Goal: Task Accomplishment & Management: Use online tool/utility

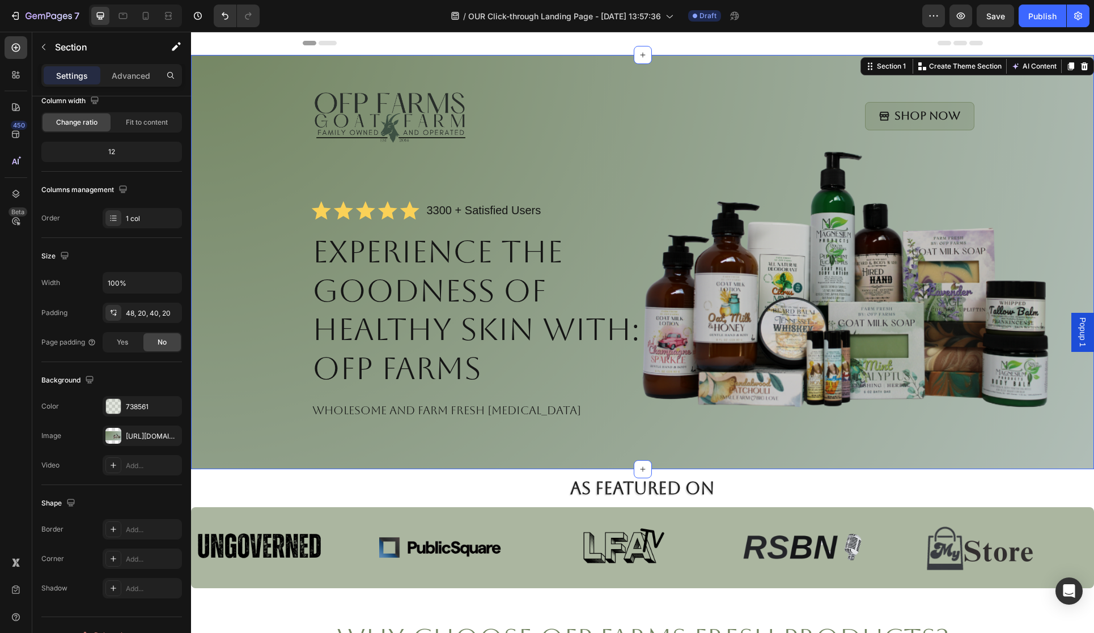
click at [219, 287] on div "Image Shop Now Button Row Icon Icon Icon Icon Icon Icon List 3300 + Satisfied U…" at bounding box center [642, 264] width 880 height 365
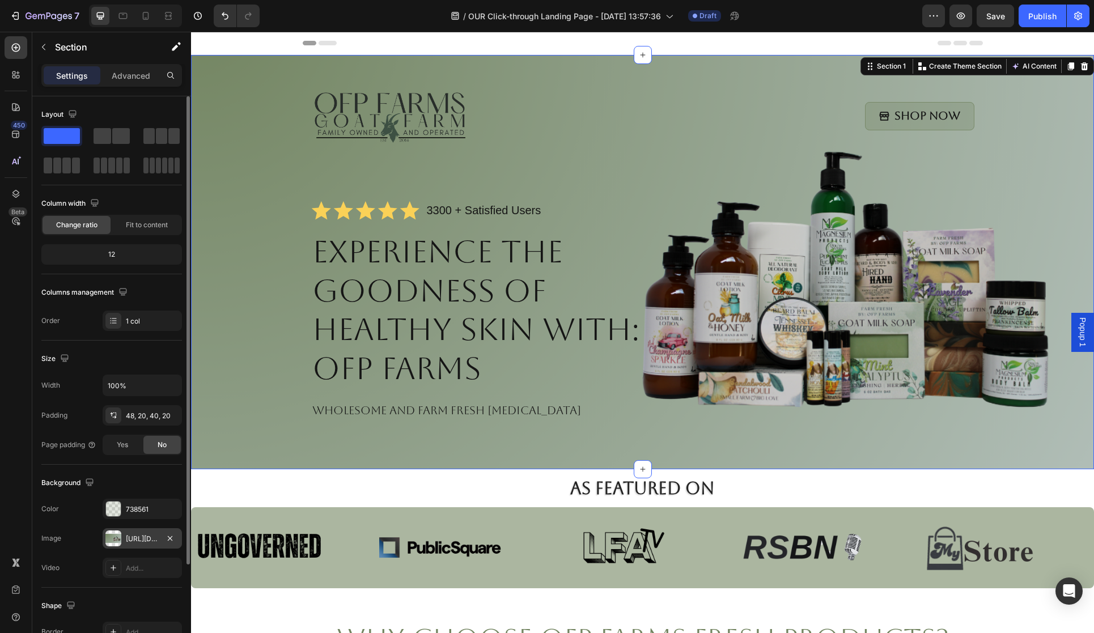
click at [142, 533] on div "[URL][DOMAIN_NAME]" at bounding box center [142, 538] width 79 height 20
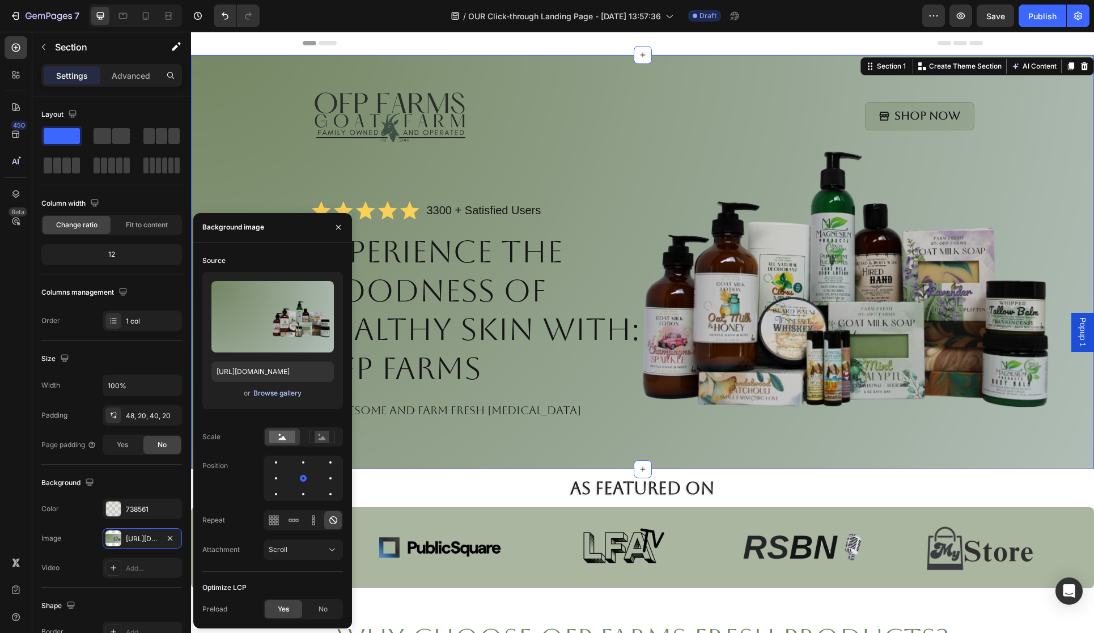
click at [270, 393] on div "Browse gallery" at bounding box center [277, 393] width 48 height 10
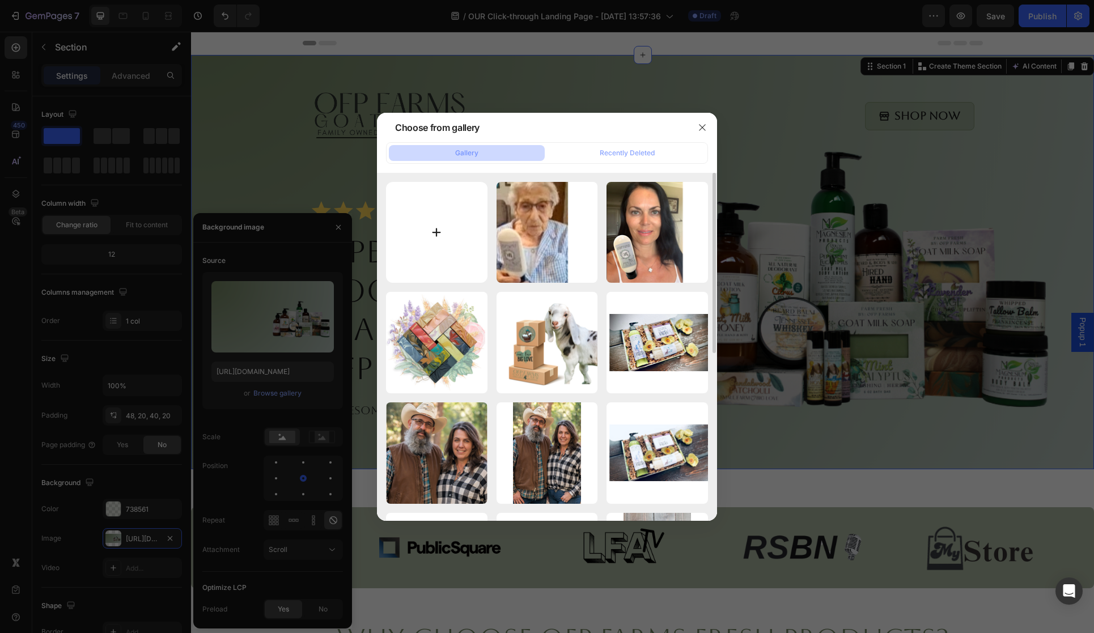
click at [438, 245] on input "file" at bounding box center [436, 232] width 101 height 101
type input "C:\fakepath\Untitled design - 2025-08-27T143831.793.png"
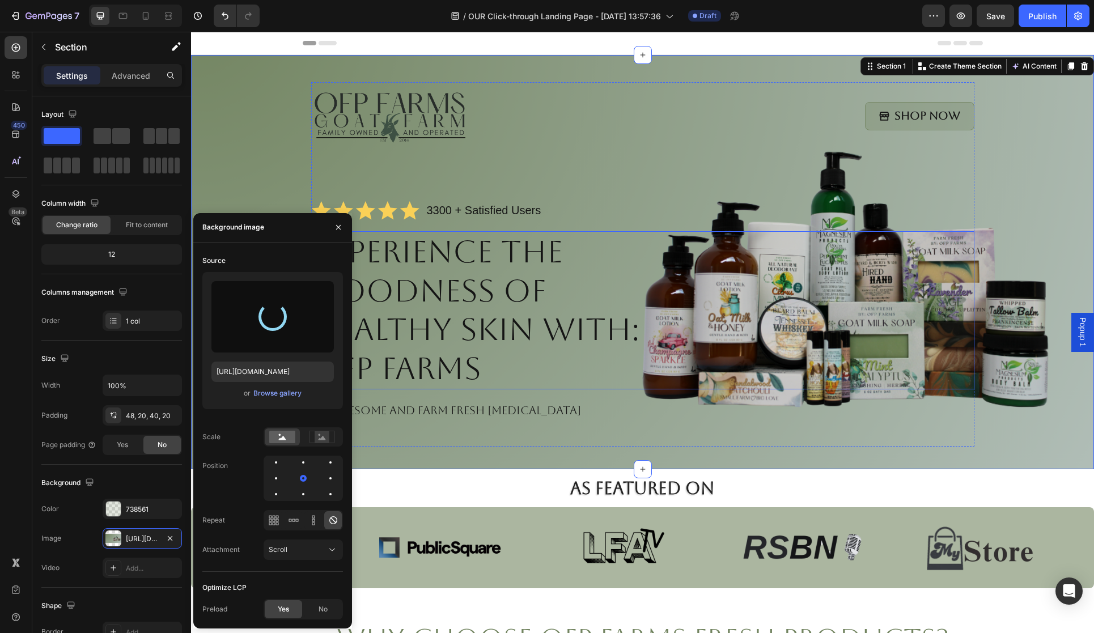
type input "[URL][DOMAIN_NAME]"
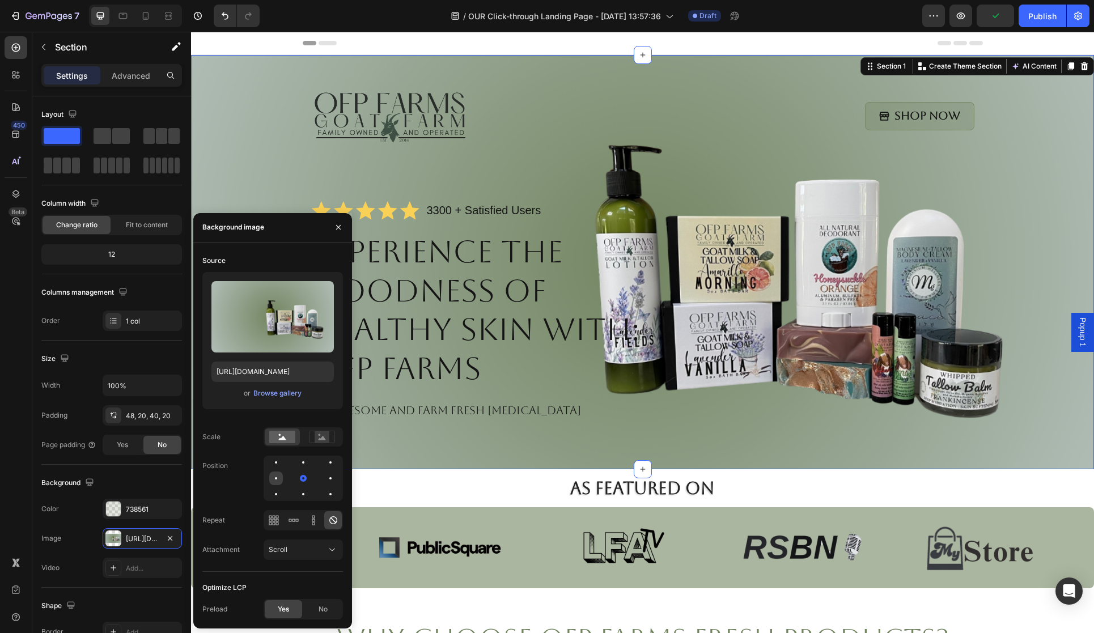
click at [296, 480] on div at bounding box center [303, 479] width 14 height 14
click at [283, 488] on div at bounding box center [276, 495] width 14 height 14
click at [324, 491] on div at bounding box center [331, 495] width 14 height 14
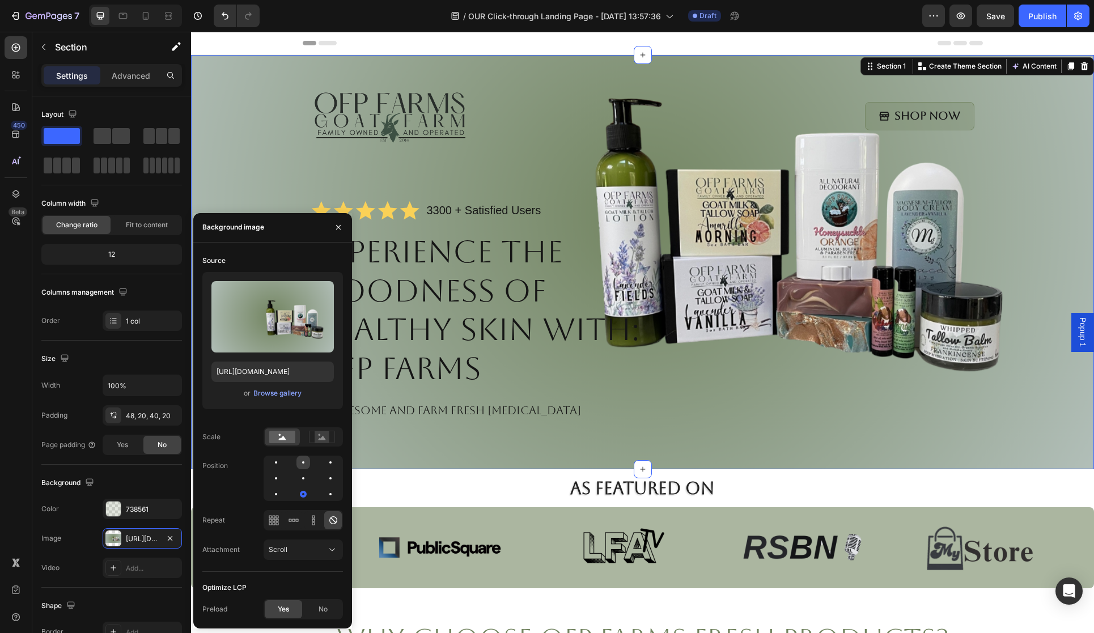
click at [324, 462] on div at bounding box center [331, 463] width 14 height 14
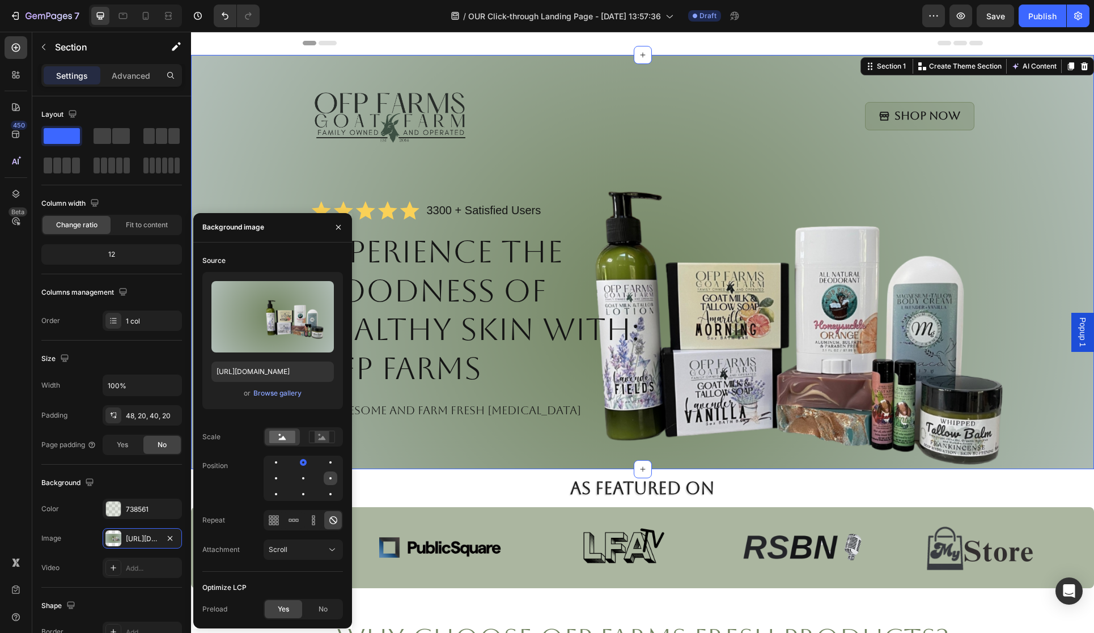
click at [283, 488] on div at bounding box center [276, 495] width 14 height 14
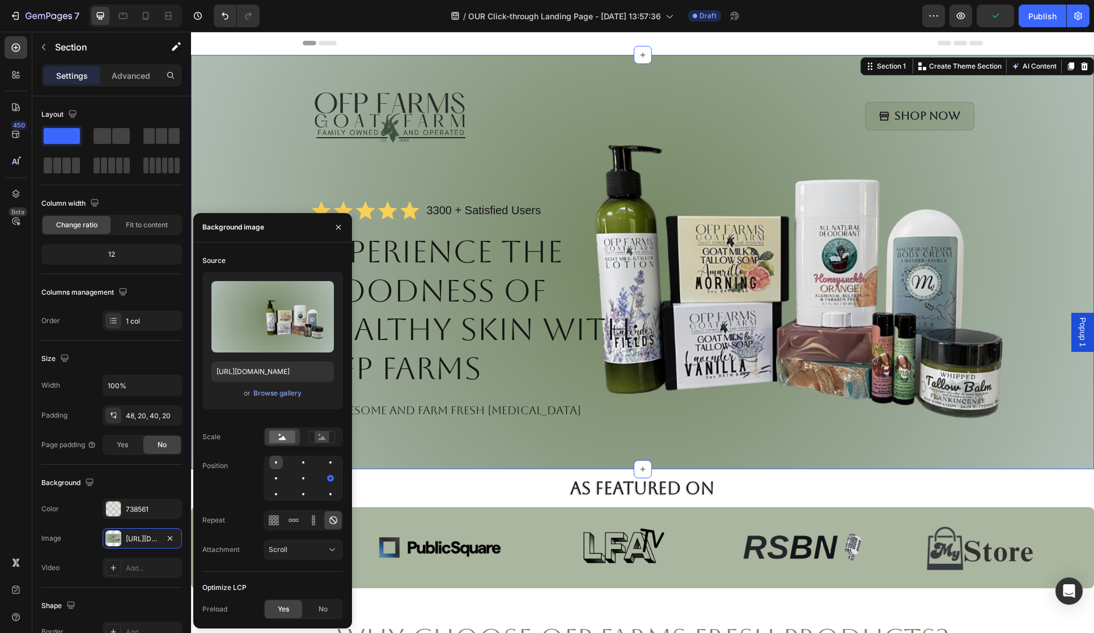
click at [296, 463] on div at bounding box center [303, 463] width 14 height 14
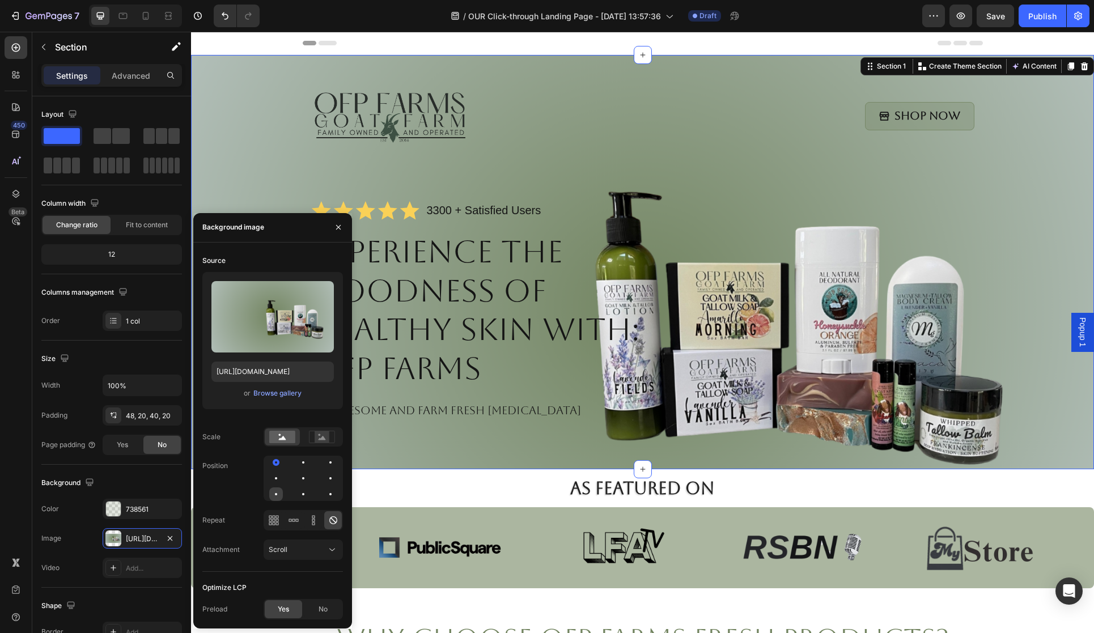
click at [296, 490] on div at bounding box center [303, 495] width 14 height 14
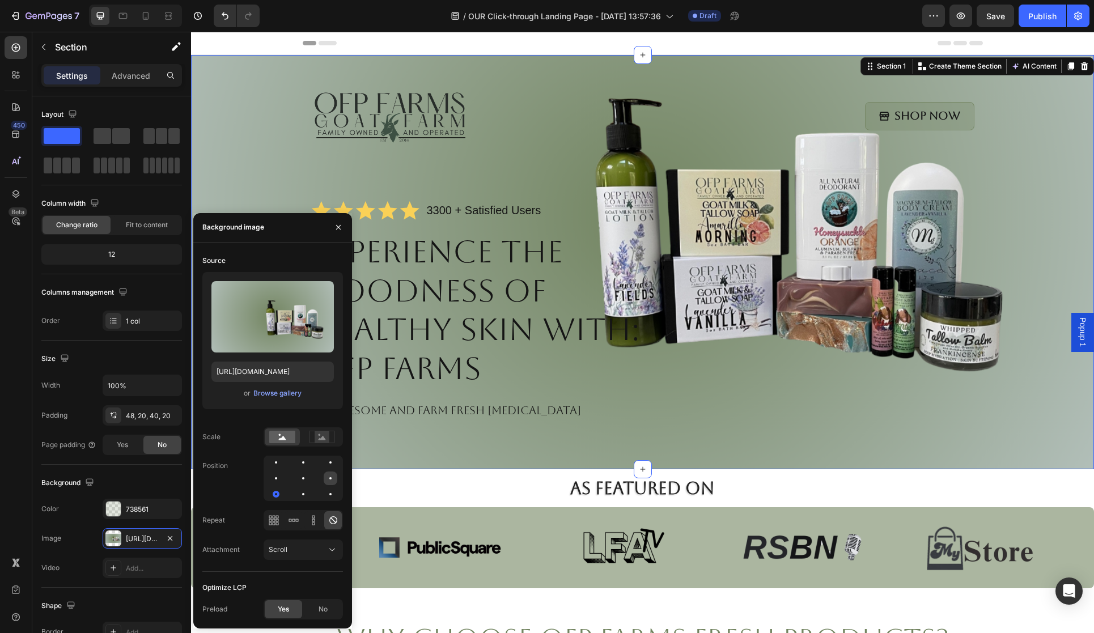
click at [283, 488] on div at bounding box center [276, 495] width 14 height 14
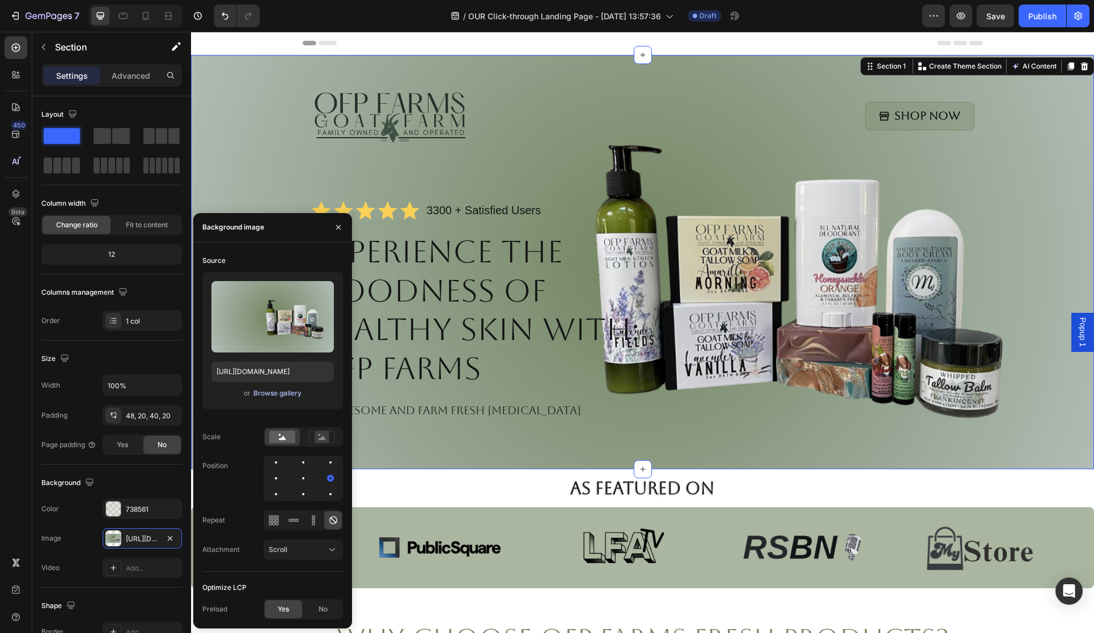
click at [285, 395] on div "Browse gallery" at bounding box center [277, 393] width 48 height 10
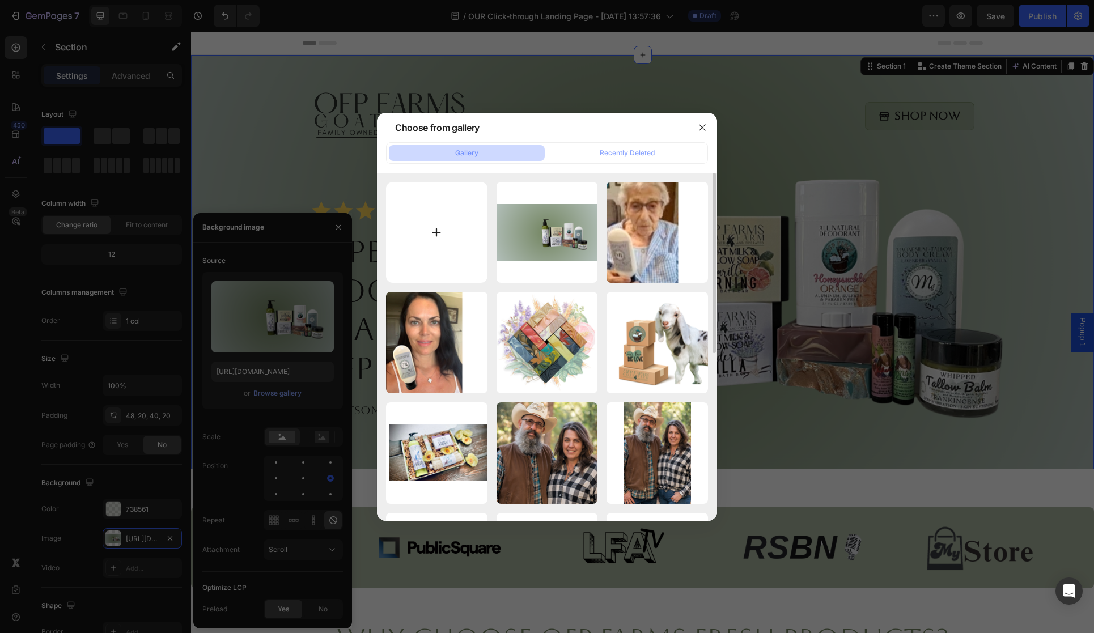
click at [425, 244] on input "file" at bounding box center [436, 232] width 101 height 101
type input "C:\fakepath\Untitled design - 2025-08-27T144042.547.png"
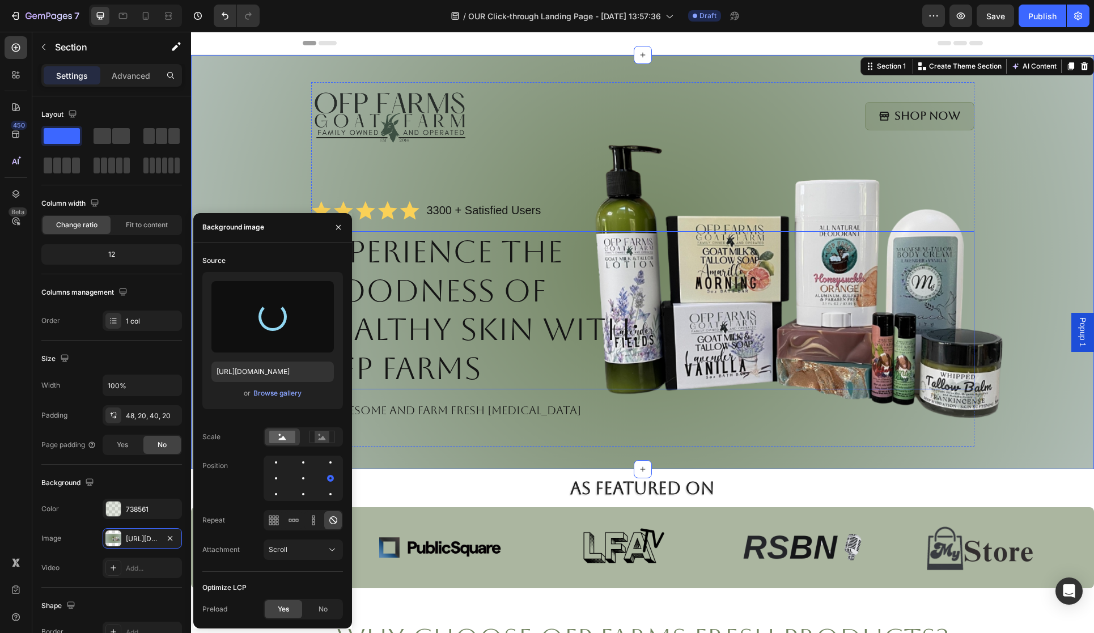
type input "[URL][DOMAIN_NAME]"
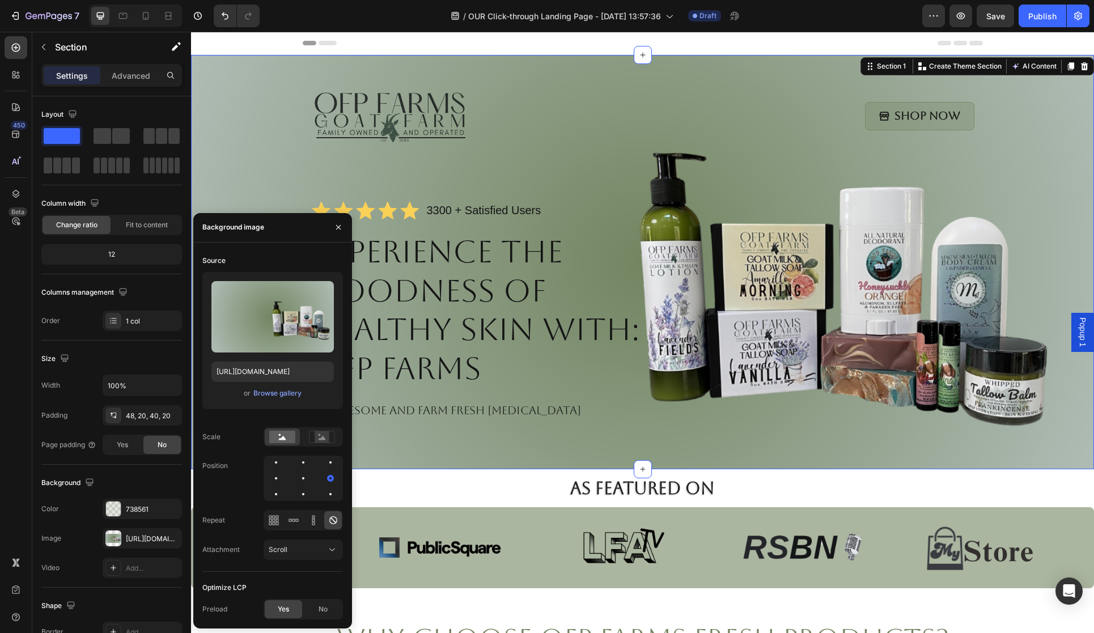
click at [1028, 457] on div "Image Shop Now Button Row Icon Icon Icon Icon Icon Icon List 3300 + Satisfied U…" at bounding box center [642, 262] width 903 height 414
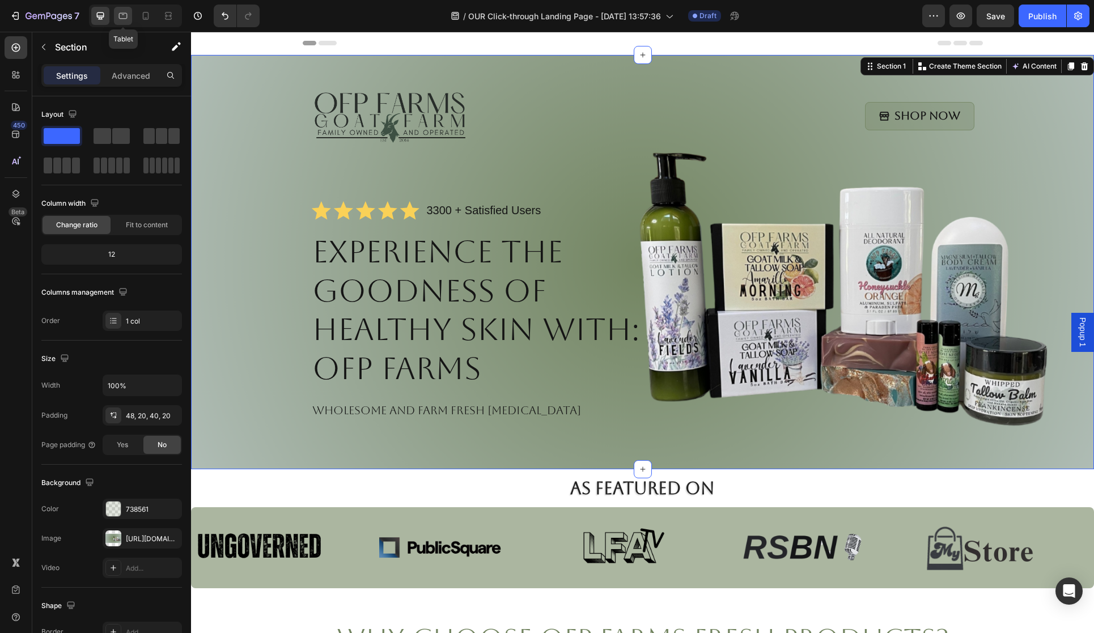
click at [120, 11] on icon at bounding box center [122, 15] width 11 height 11
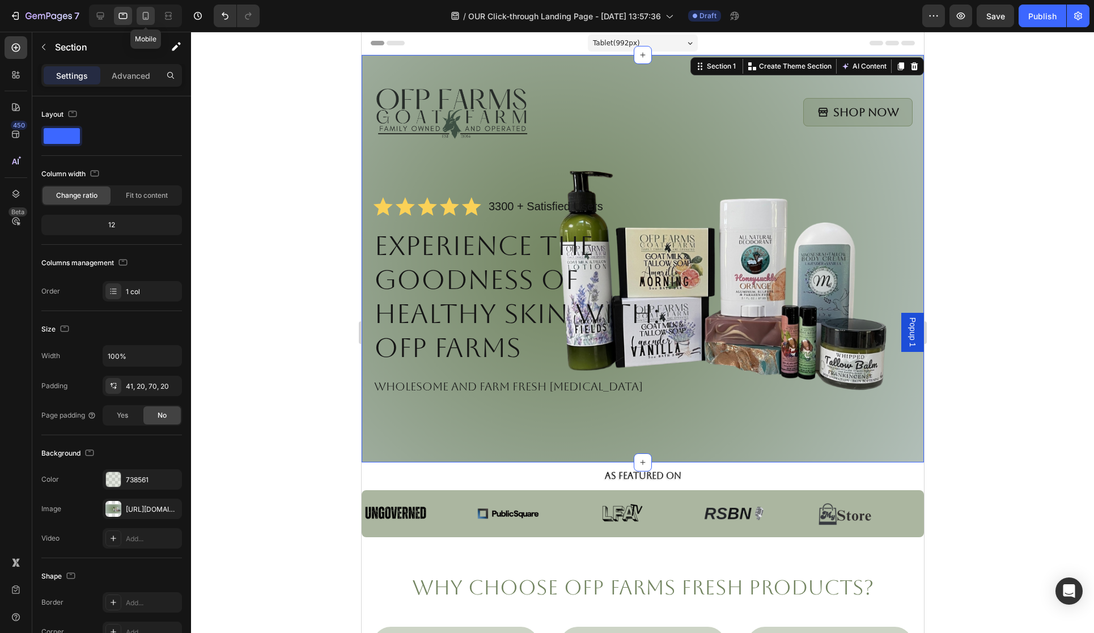
click at [149, 16] on icon at bounding box center [146, 16] width 6 height 8
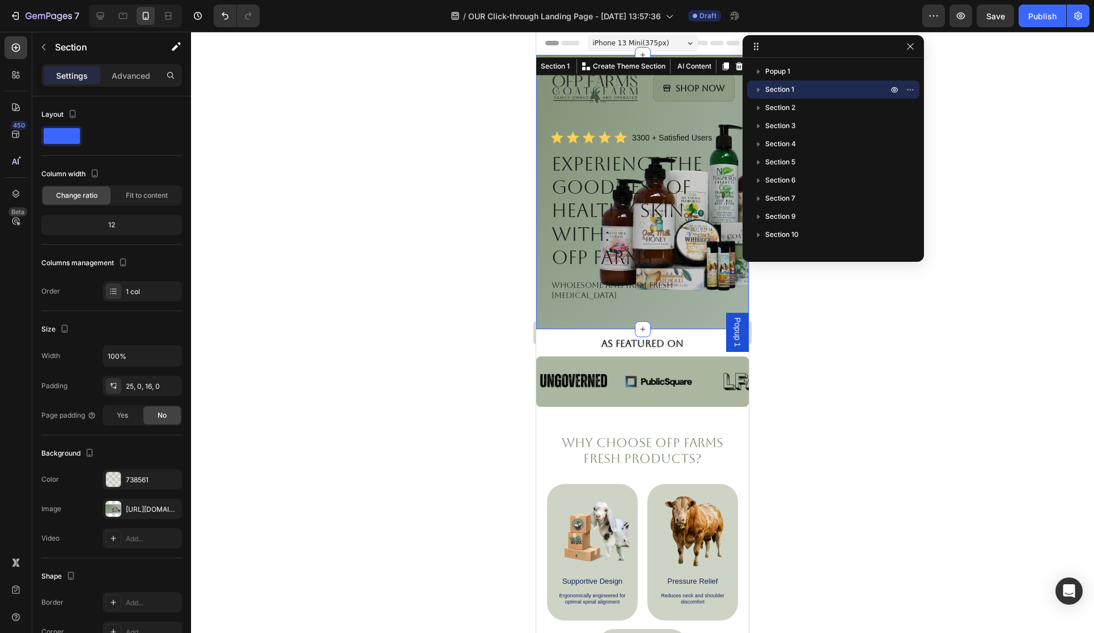
click at [838, 376] on div at bounding box center [642, 332] width 903 height 601
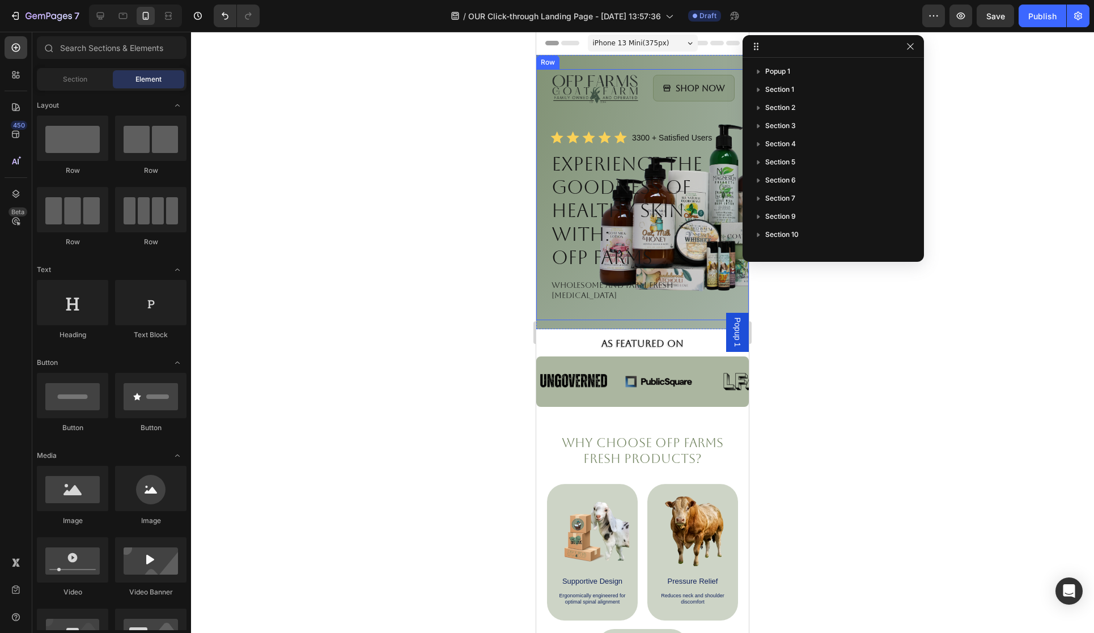
click at [736, 295] on div "Image Shop Now Button Row Icon Icon Icon Icon Icon Icon List 3300 + Satisfied U…" at bounding box center [642, 194] width 213 height 251
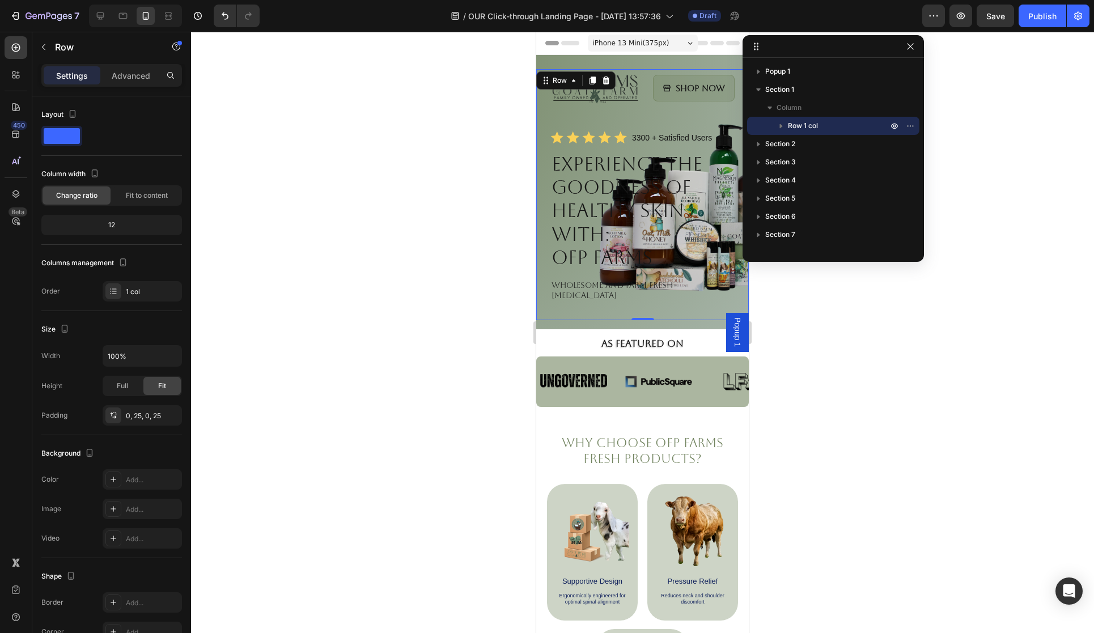
click at [587, 302] on div "Image Shop Now Button Row Icon Icon Icon Icon Icon Icon List 3300 + Satisfied U…" at bounding box center [642, 194] width 184 height 251
click at [151, 197] on span "Fit to content" at bounding box center [147, 195] width 42 height 10
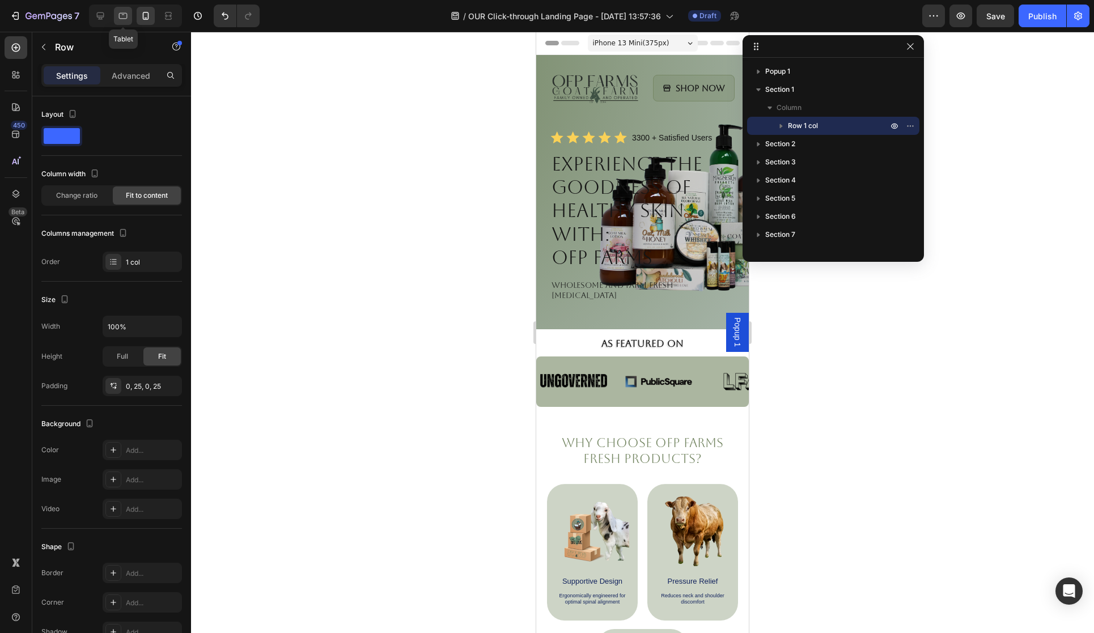
click at [122, 16] on icon at bounding box center [122, 15] width 11 height 11
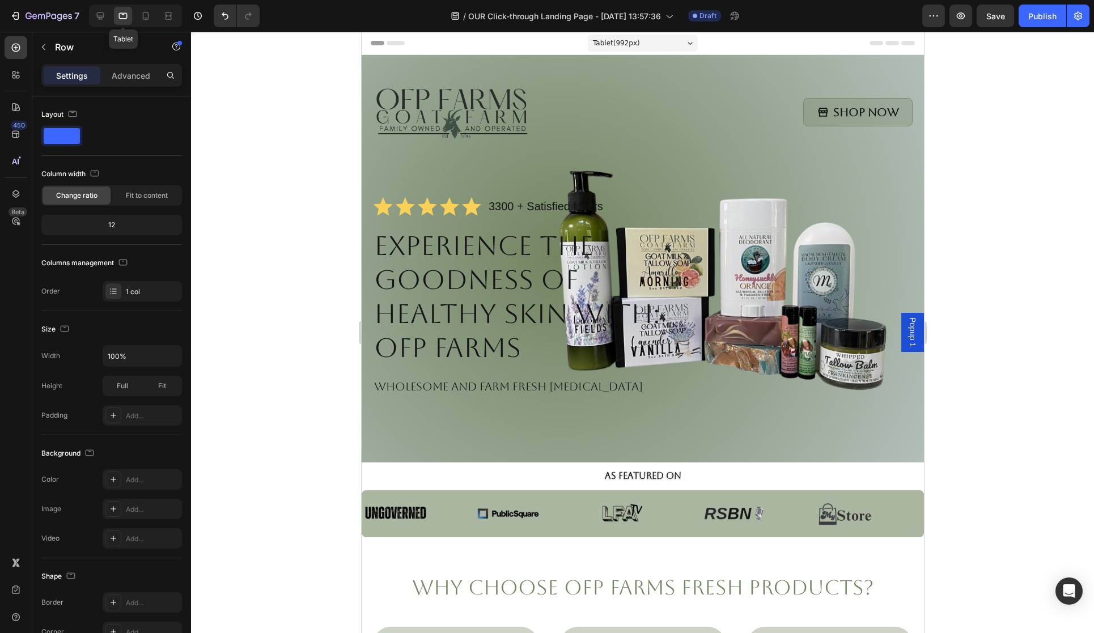
scroll to position [7, 0]
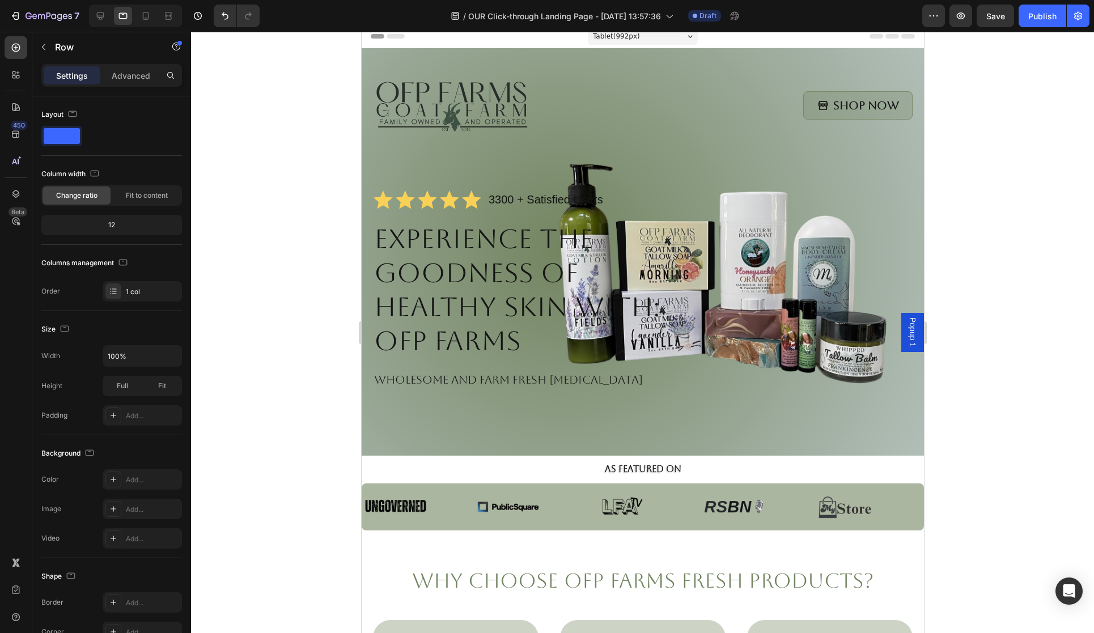
click at [586, 175] on div "Image Shop Now Button Row Icon Icon Icon Icon Icon Icon List 3300 + Satisfied U…" at bounding box center [642, 243] width 540 height 345
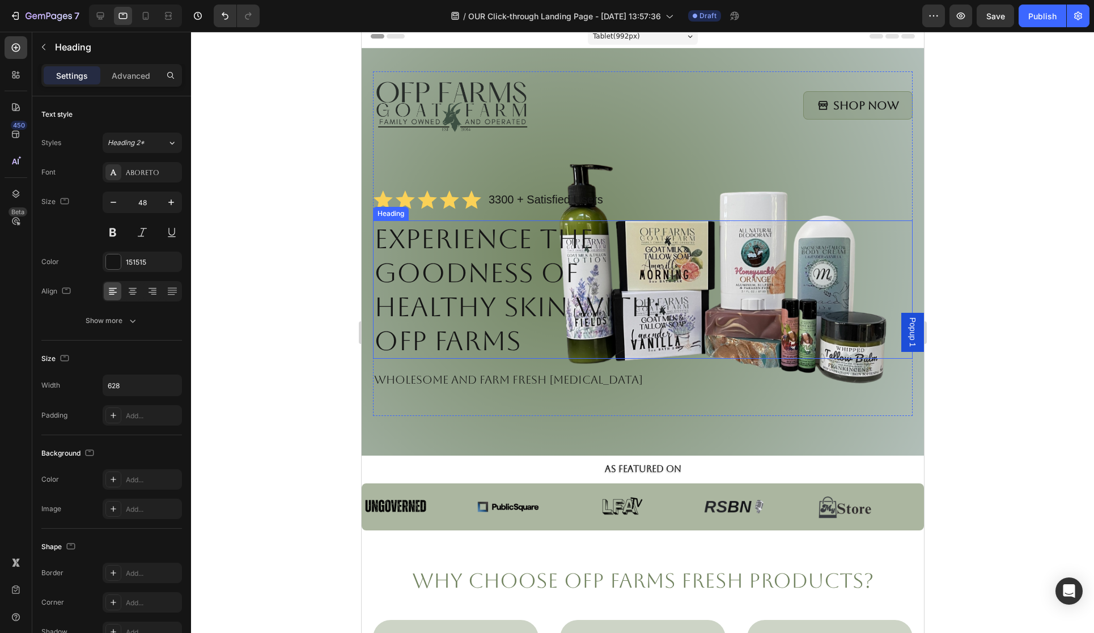
click at [659, 284] on h1 "Experience the Goodness of Healthy Skin with: OFP Farms" at bounding box center [550, 290] width 356 height 138
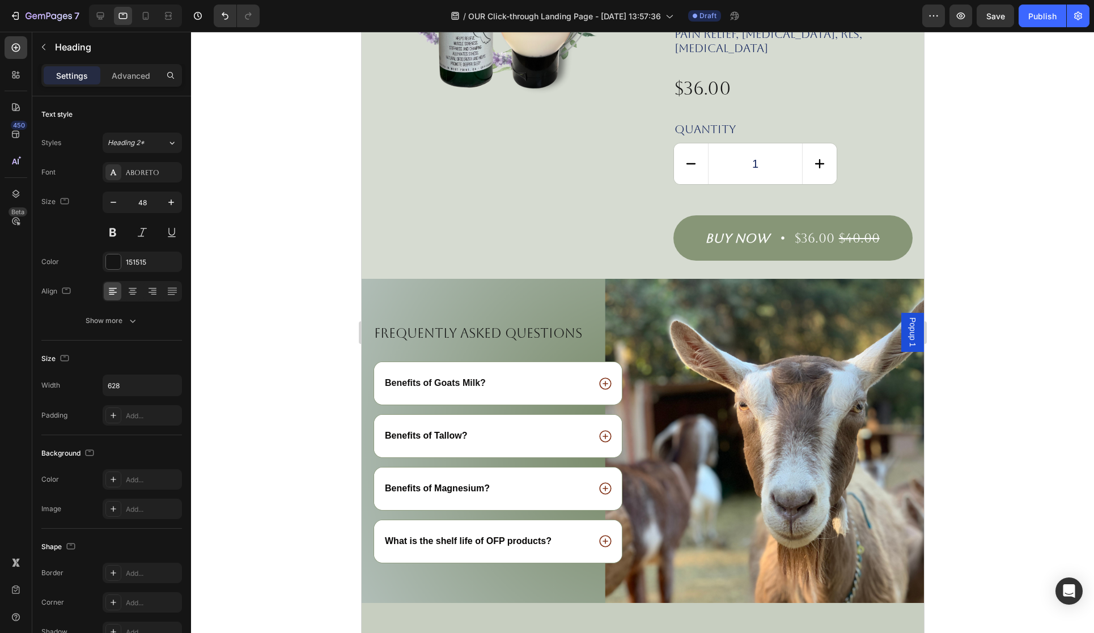
scroll to position [1787, 0]
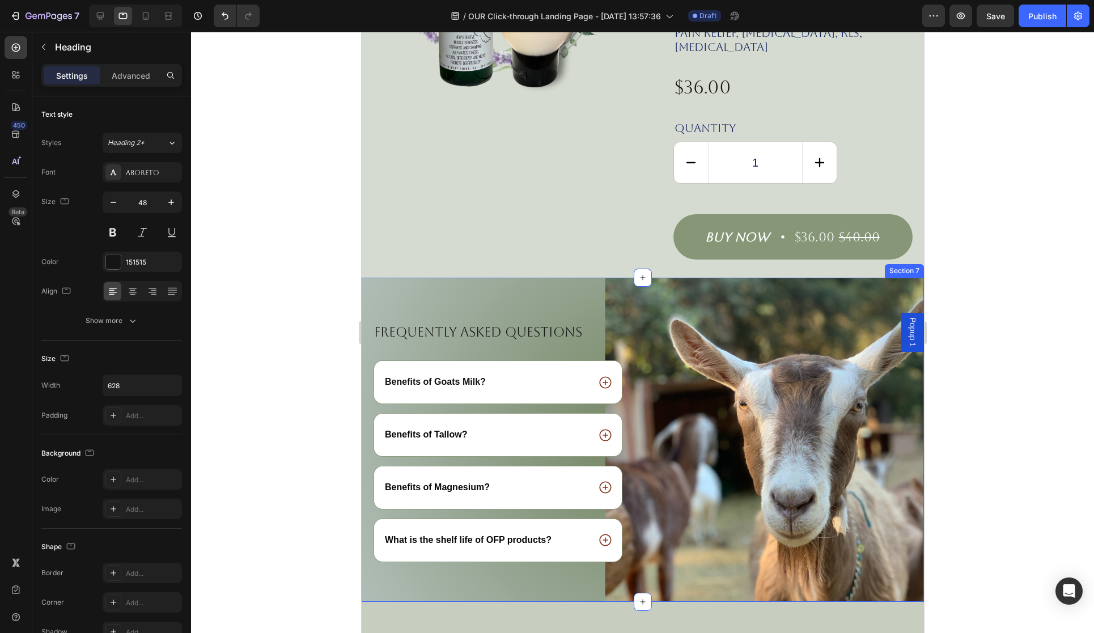
click at [842, 283] on div "Frequently asked questions Heading Benefits of Goats Milk? Benefits of [GEOGRAP…" at bounding box center [642, 440] width 562 height 324
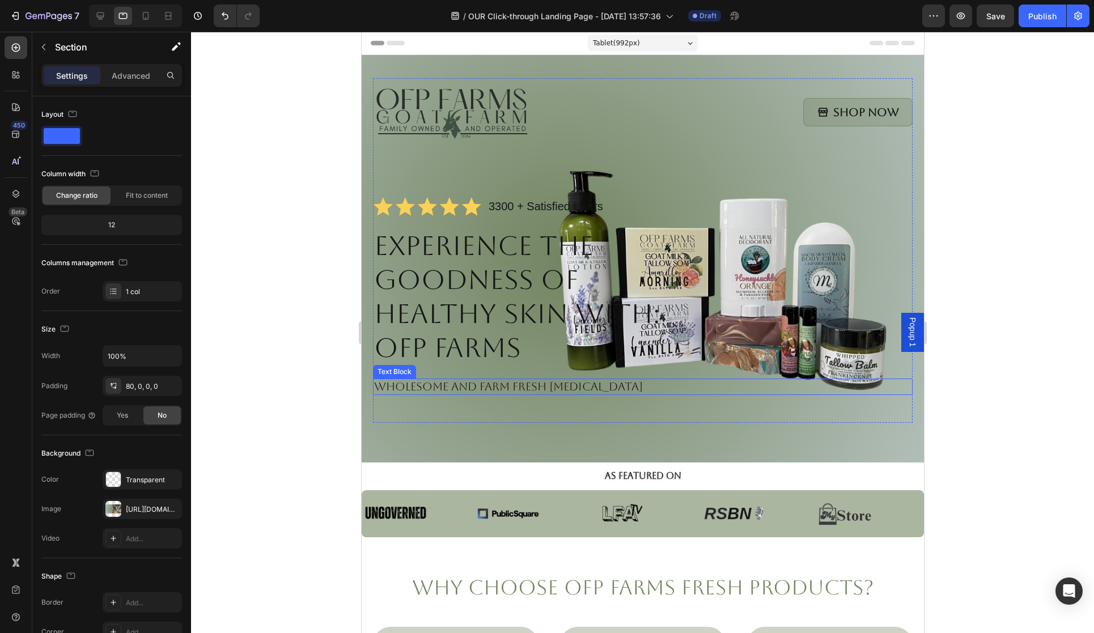
scroll to position [3, 0]
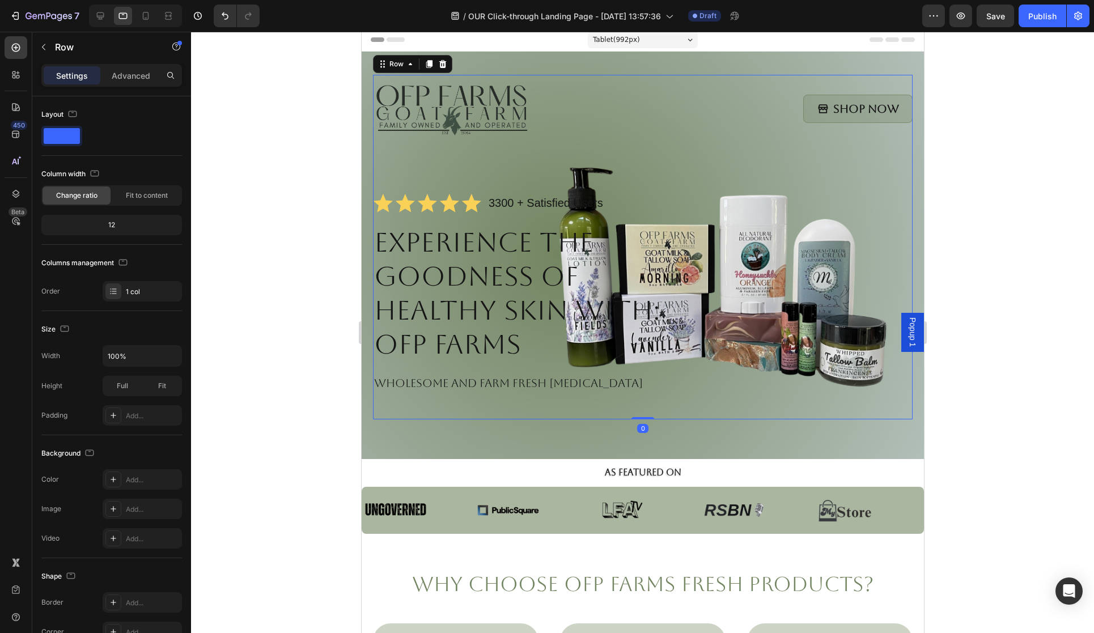
click at [872, 368] on div "Image Shop Now Button Row Icon Icon Icon Icon Icon Icon List 3300 + Satisfied U…" at bounding box center [642, 247] width 540 height 345
click at [133, 80] on p "Advanced" at bounding box center [131, 76] width 39 height 12
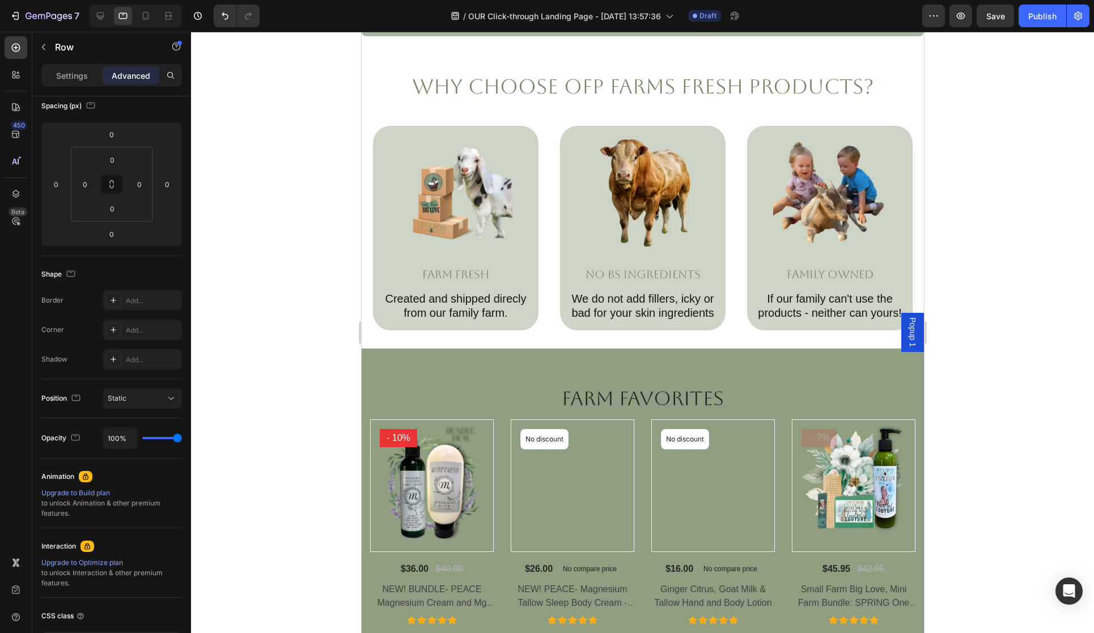
scroll to position [502, 0]
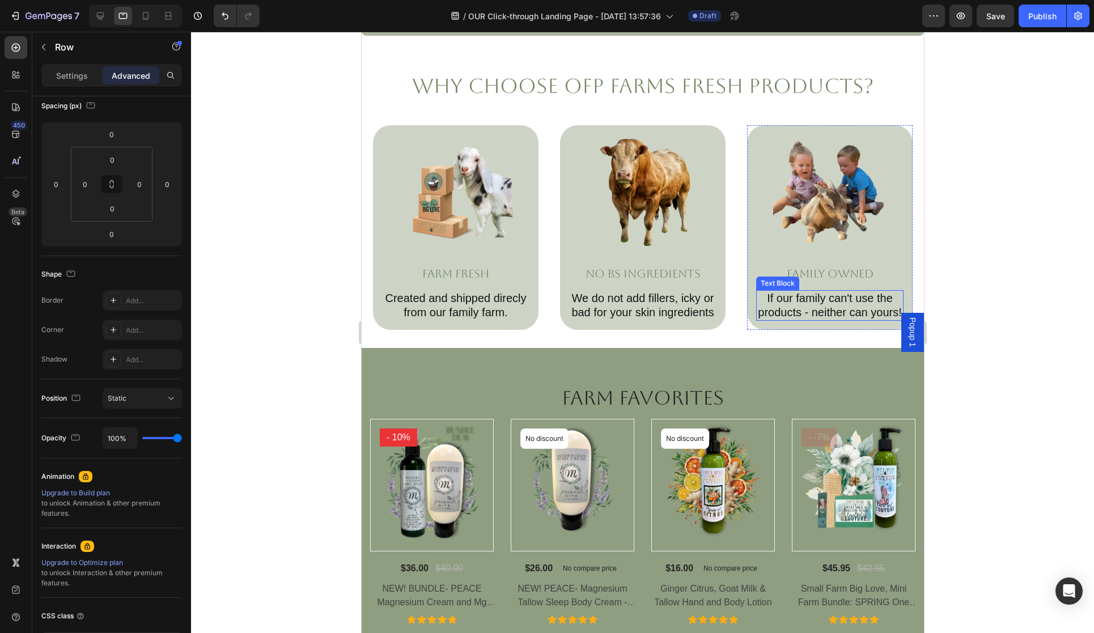
click at [823, 312] on p "If our family can't use the products - neither can yours!" at bounding box center [829, 305] width 145 height 28
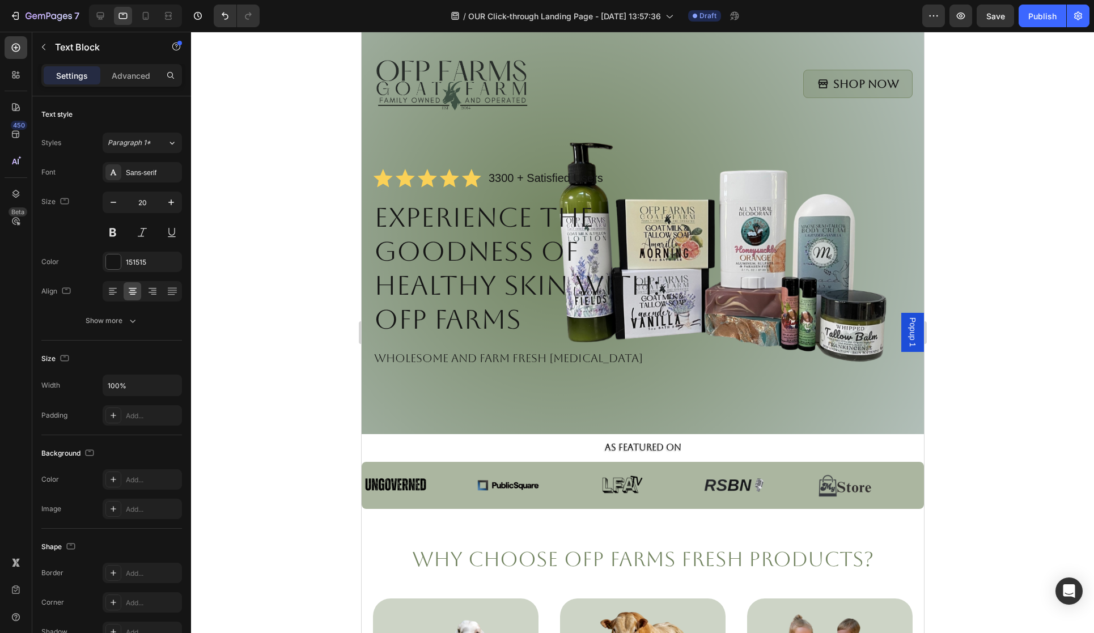
scroll to position [27, 0]
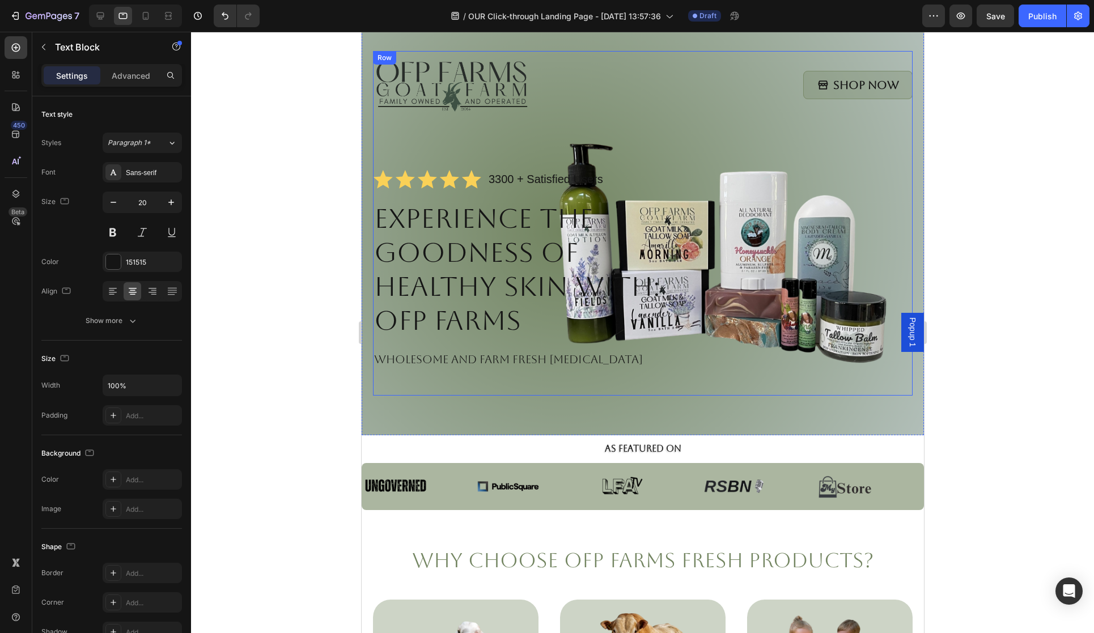
click at [859, 342] on div "Image Shop Now Button Row Icon Icon Icon Icon Icon Icon List 3300 + Satisfied U…" at bounding box center [642, 223] width 540 height 345
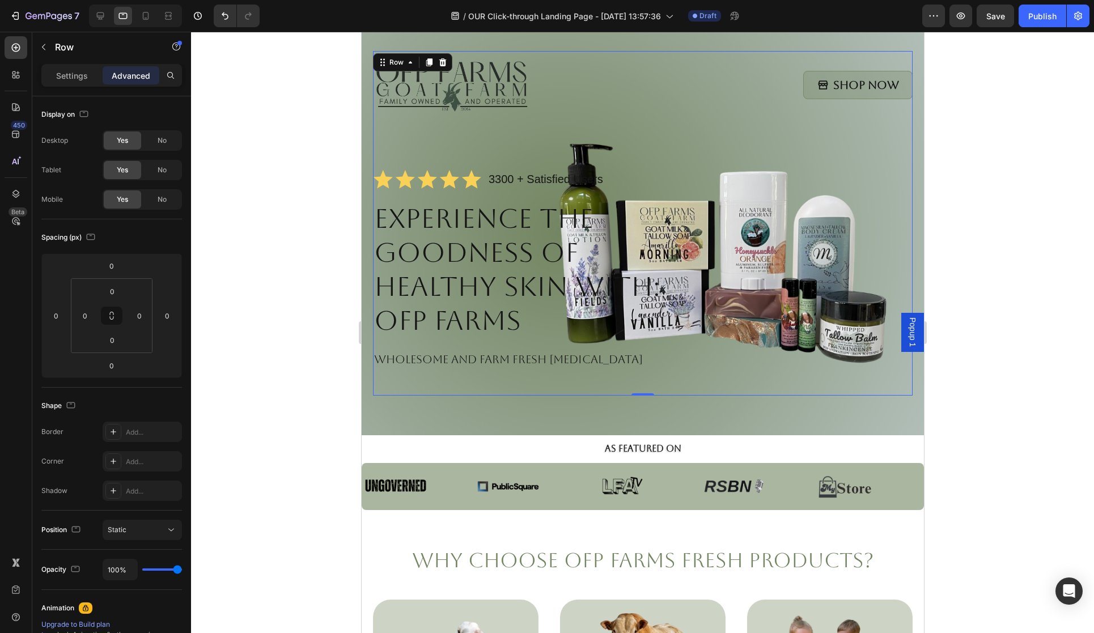
scroll to position [38, 0]
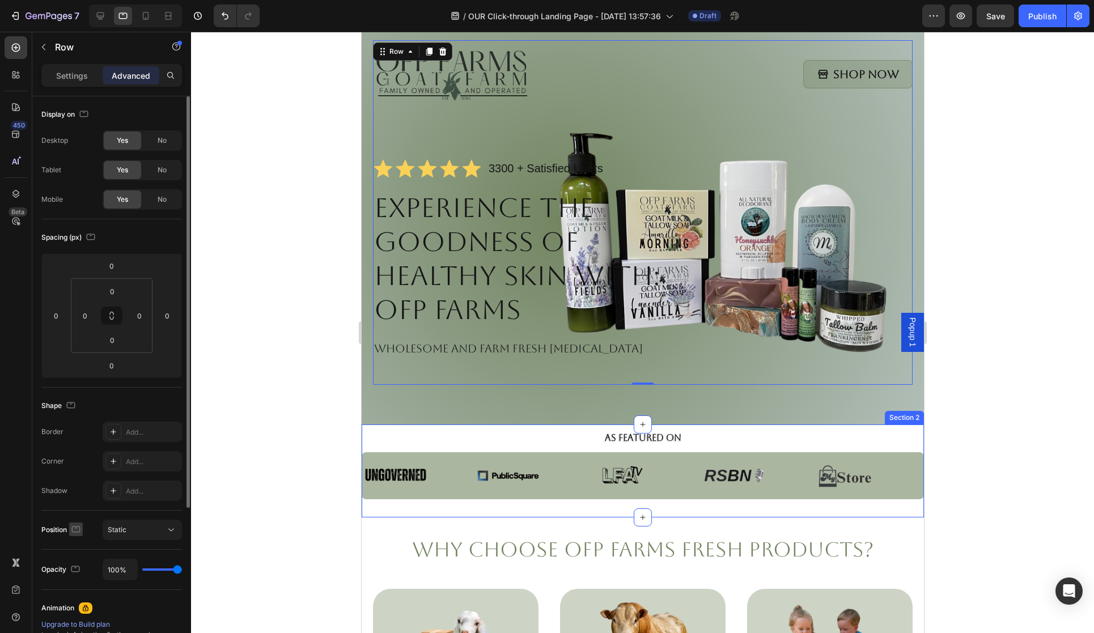
click at [72, 529] on icon "button" at bounding box center [75, 529] width 11 height 11
click at [79, 545] on icon "button" at bounding box center [78, 547] width 11 height 11
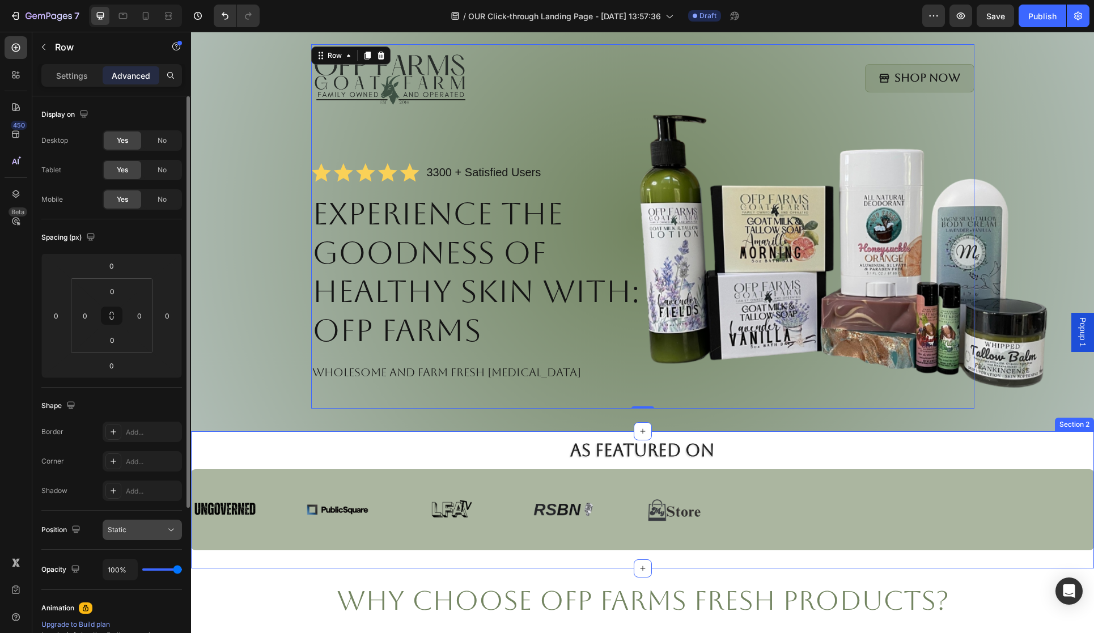
scroll to position [11, 0]
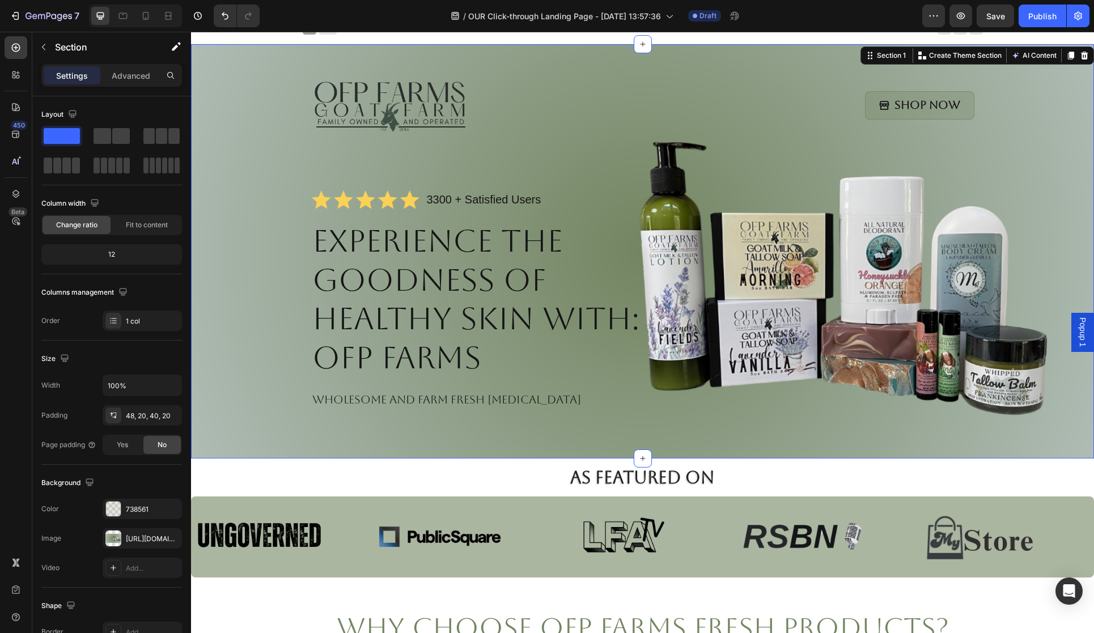
click at [251, 407] on div "Image Shop Now Button Row Icon Icon Icon Icon Icon Icon List 3300 + Satisfied U…" at bounding box center [642, 253] width 880 height 365
click at [150, 226] on span "Fit to content" at bounding box center [147, 225] width 42 height 10
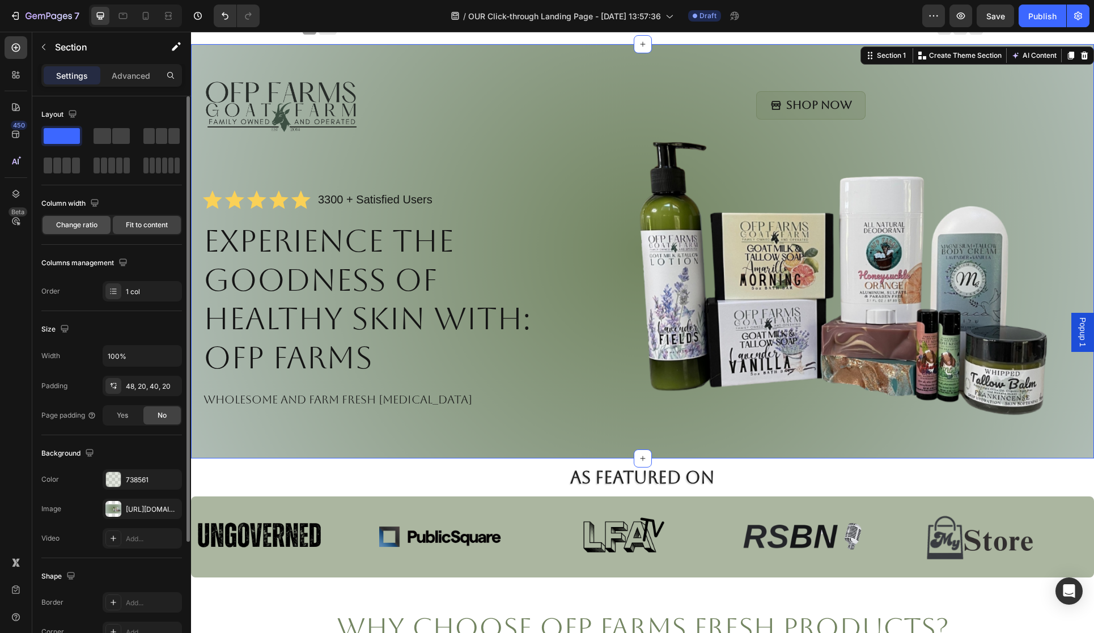
click at [81, 222] on span "Change ratio" at bounding box center [76, 225] width 41 height 10
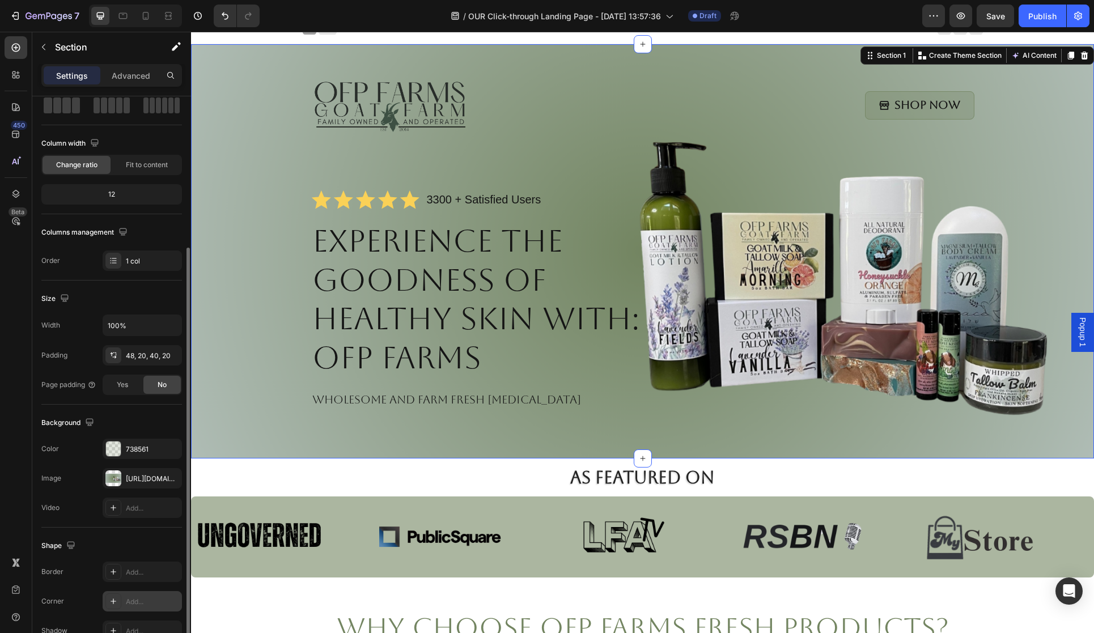
scroll to position [0, 0]
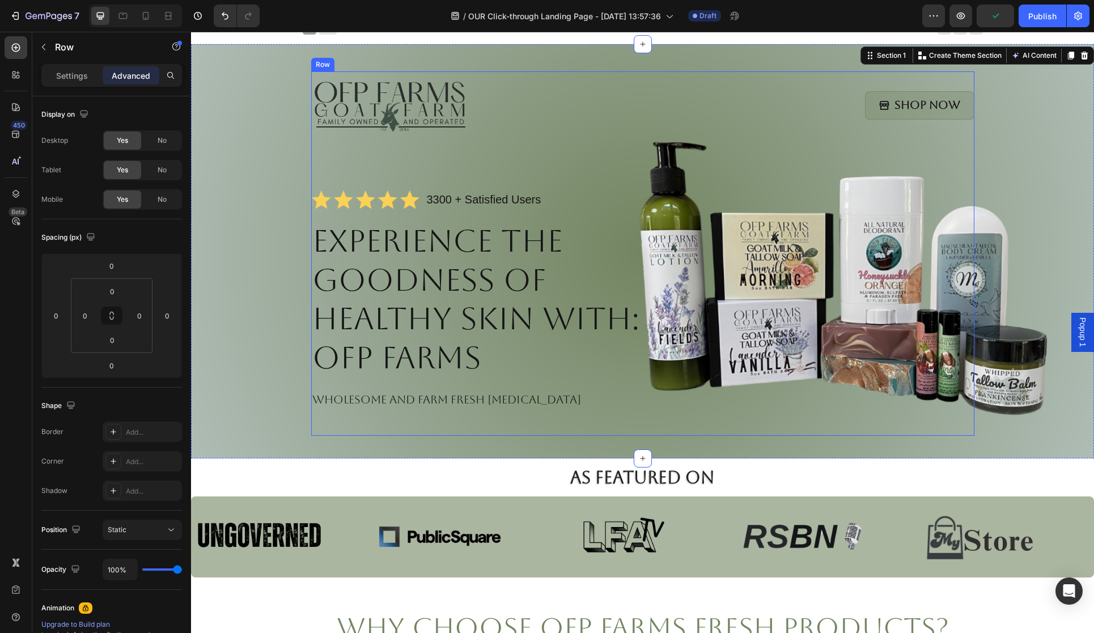
click at [764, 429] on div "Image Shop Now Button Row Icon Icon Icon Icon Icon Icon List 3300 + Satisfied U…" at bounding box center [642, 253] width 663 height 365
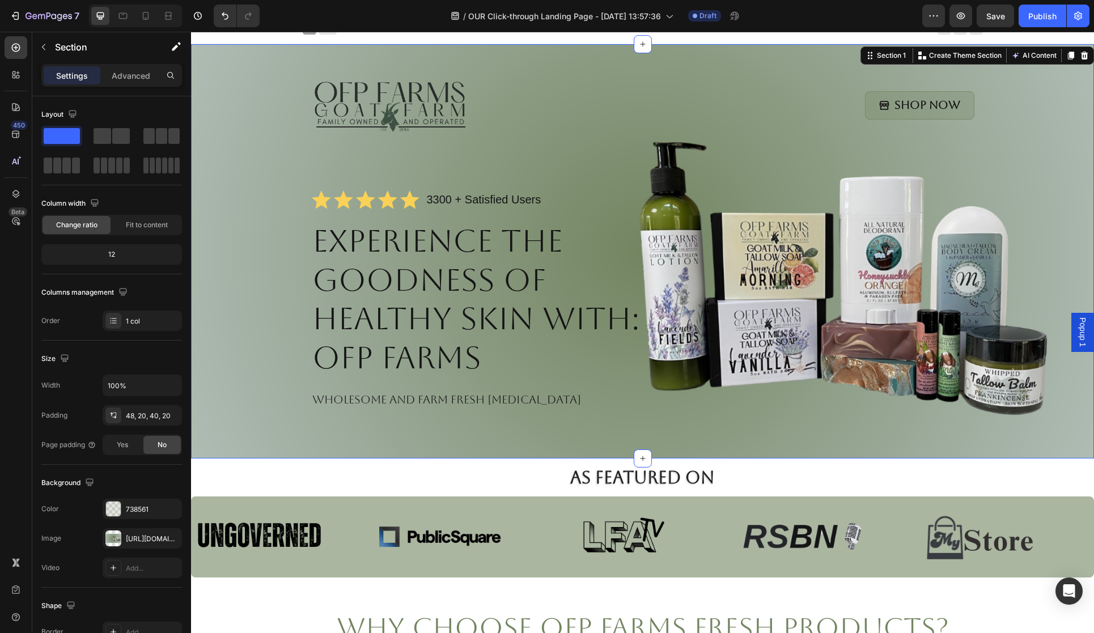
click at [1030, 420] on div "Image Shop Now Button Row Icon Icon Icon Icon Icon Icon List 3300 + Satisfied U…" at bounding box center [642, 253] width 880 height 365
click at [149, 537] on div "[URL][DOMAIN_NAME]" at bounding box center [142, 539] width 33 height 10
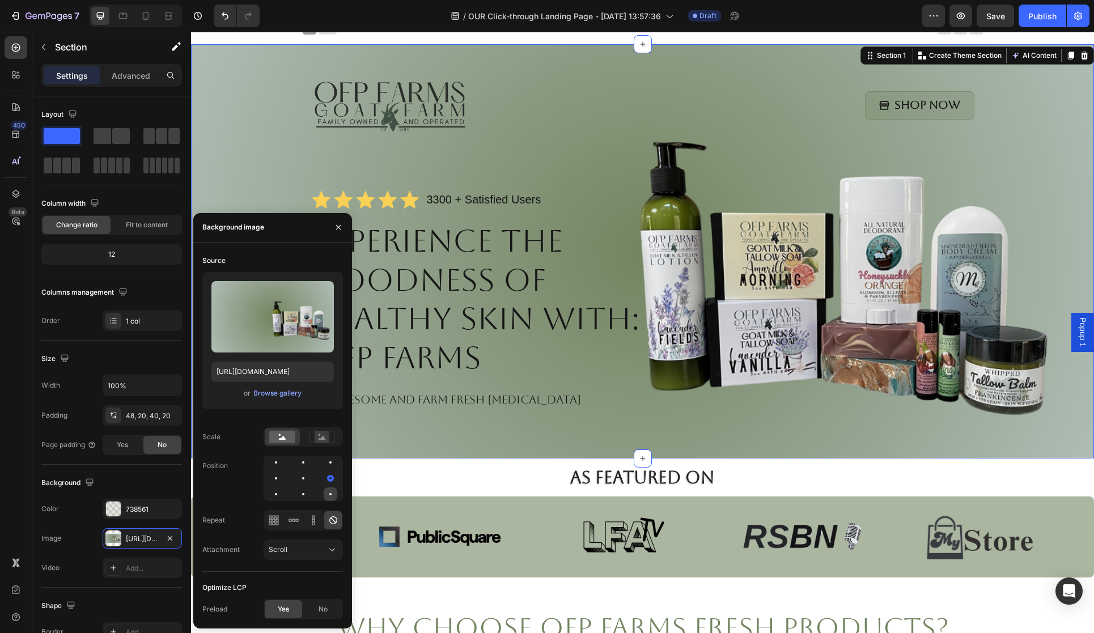
click at [329, 491] on div at bounding box center [331, 495] width 14 height 14
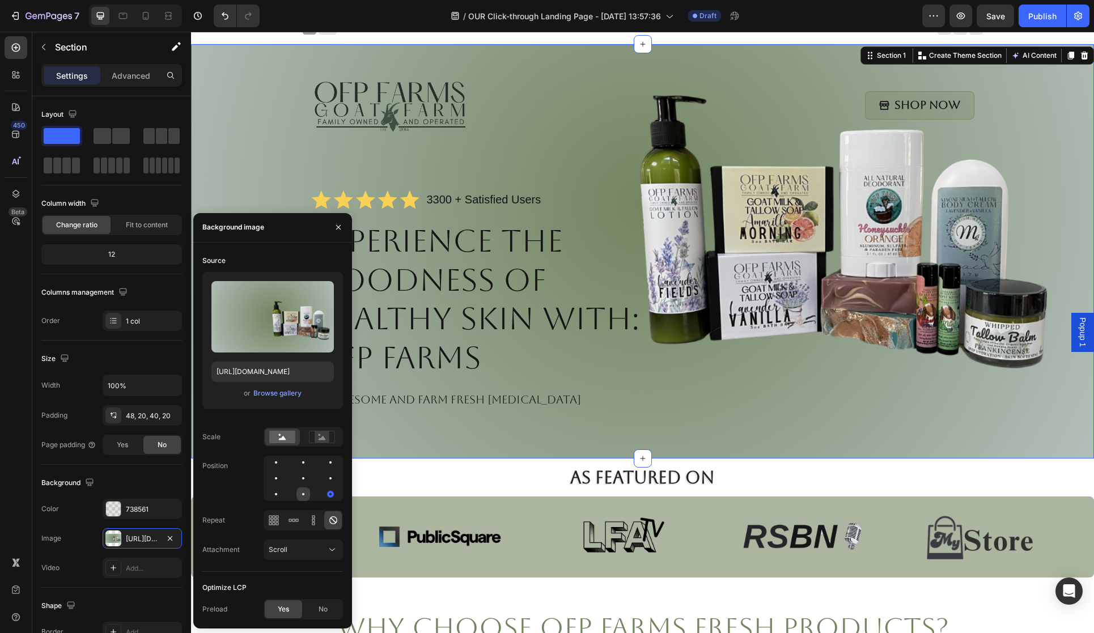
click at [324, 494] on div at bounding box center [331, 495] width 14 height 14
click at [304, 494] on div at bounding box center [303, 494] width 7 height 7
click at [328, 494] on div at bounding box center [331, 495] width 14 height 14
click at [283, 472] on div at bounding box center [276, 479] width 14 height 14
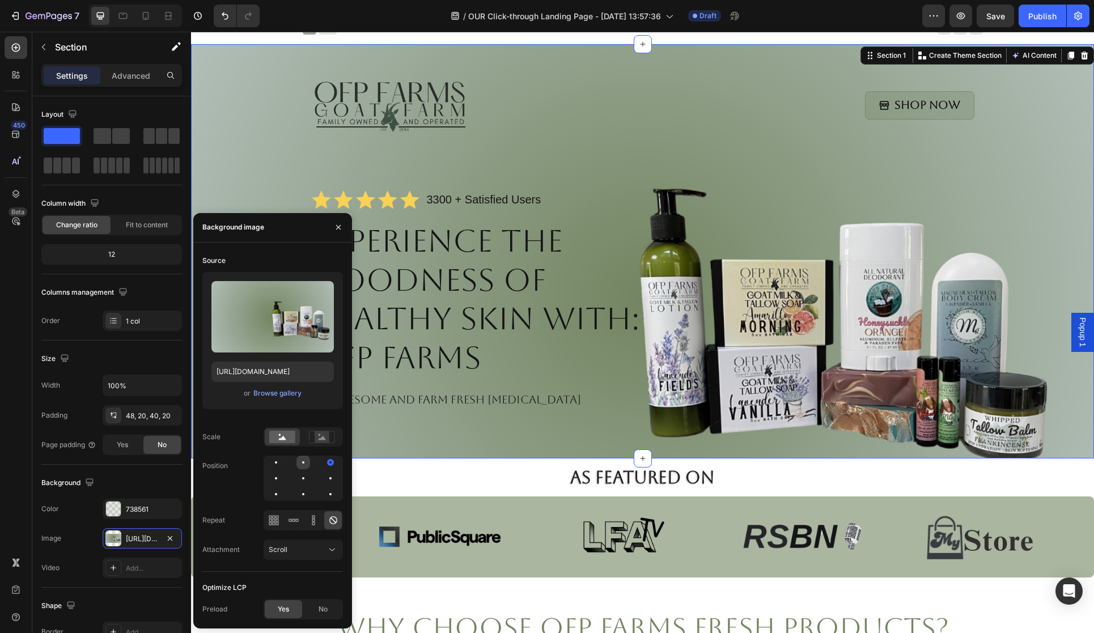
click at [324, 465] on div at bounding box center [331, 463] width 14 height 14
click at [296, 464] on div at bounding box center [303, 463] width 14 height 14
click at [296, 472] on div at bounding box center [303, 479] width 14 height 14
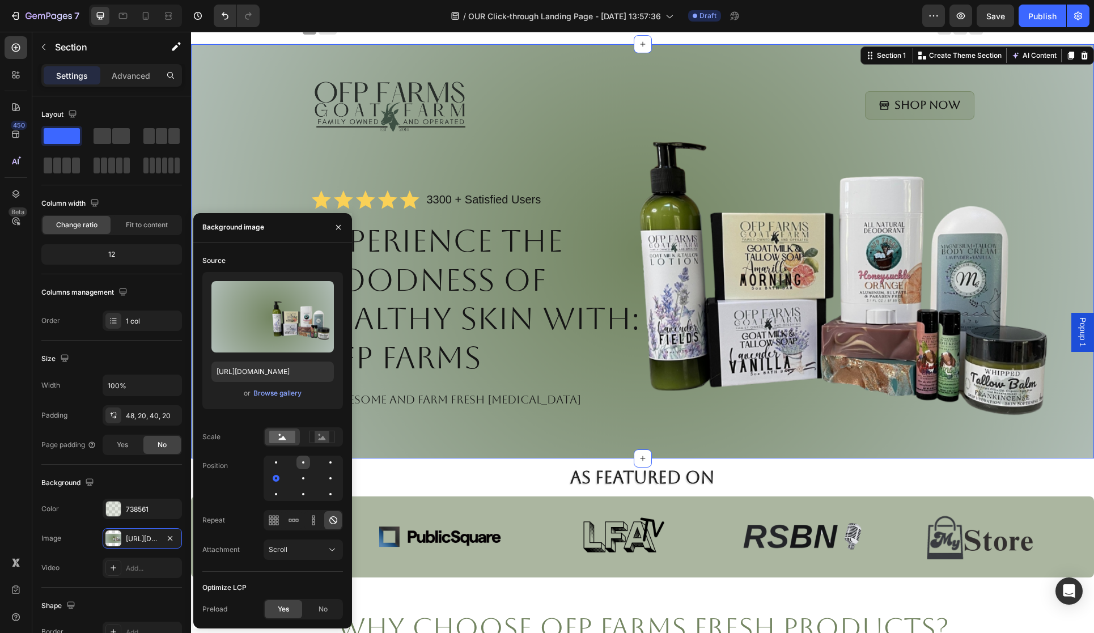
click at [324, 468] on div at bounding box center [331, 463] width 14 height 14
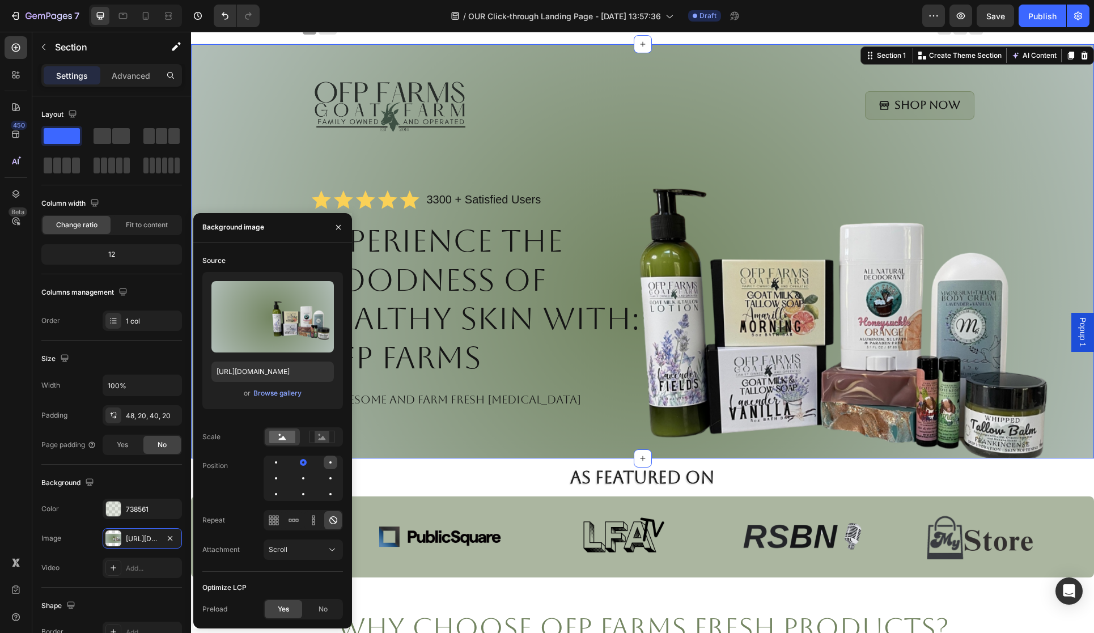
click at [283, 472] on div at bounding box center [276, 479] width 14 height 14
click at [324, 491] on div at bounding box center [331, 495] width 14 height 14
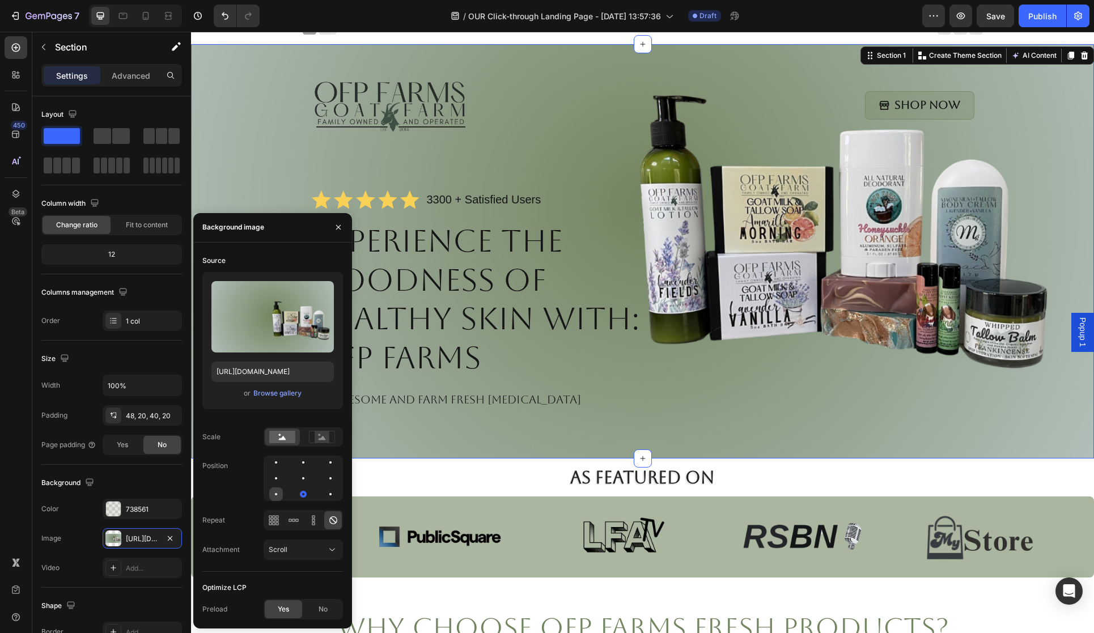
click at [296, 489] on div at bounding box center [303, 495] width 14 height 14
click at [324, 472] on div at bounding box center [331, 479] width 14 height 14
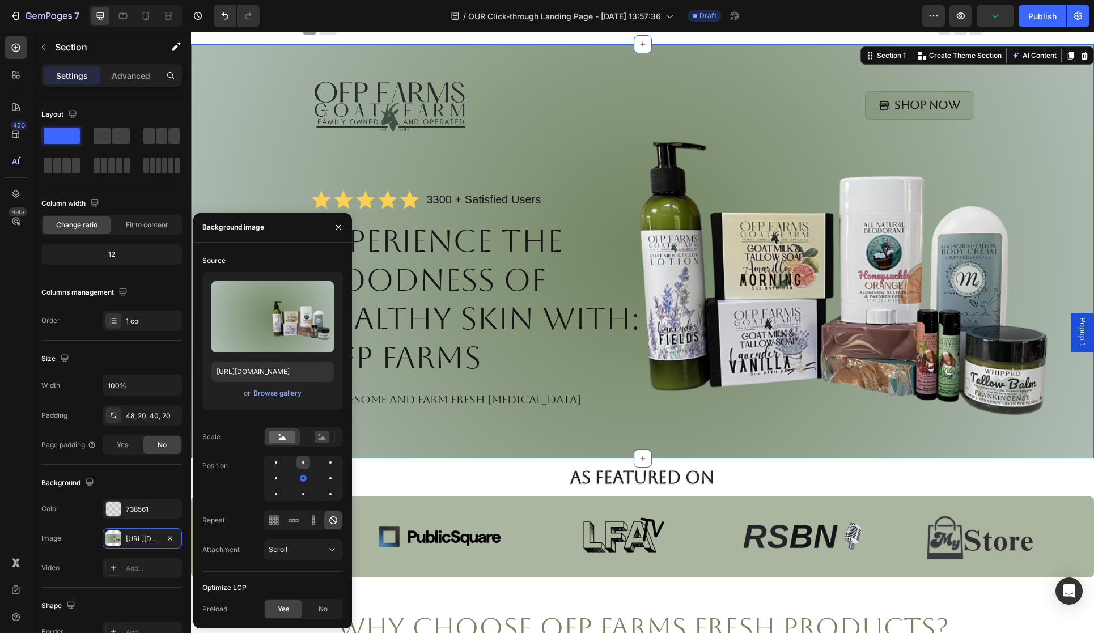
click at [324, 466] on div at bounding box center [331, 463] width 14 height 14
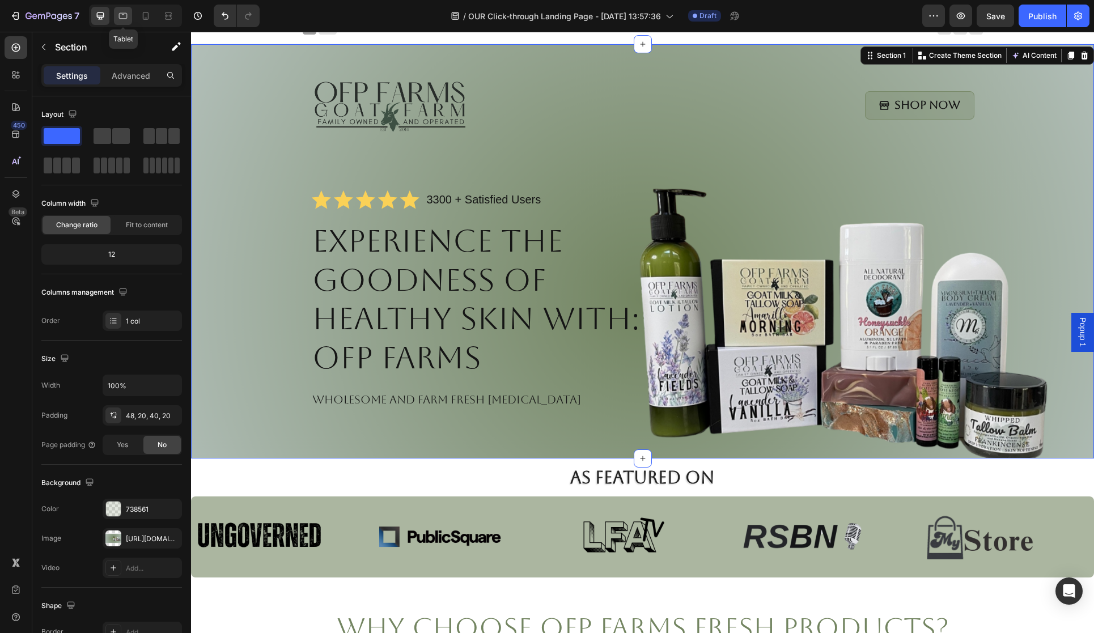
click at [124, 18] on icon at bounding box center [122, 15] width 11 height 11
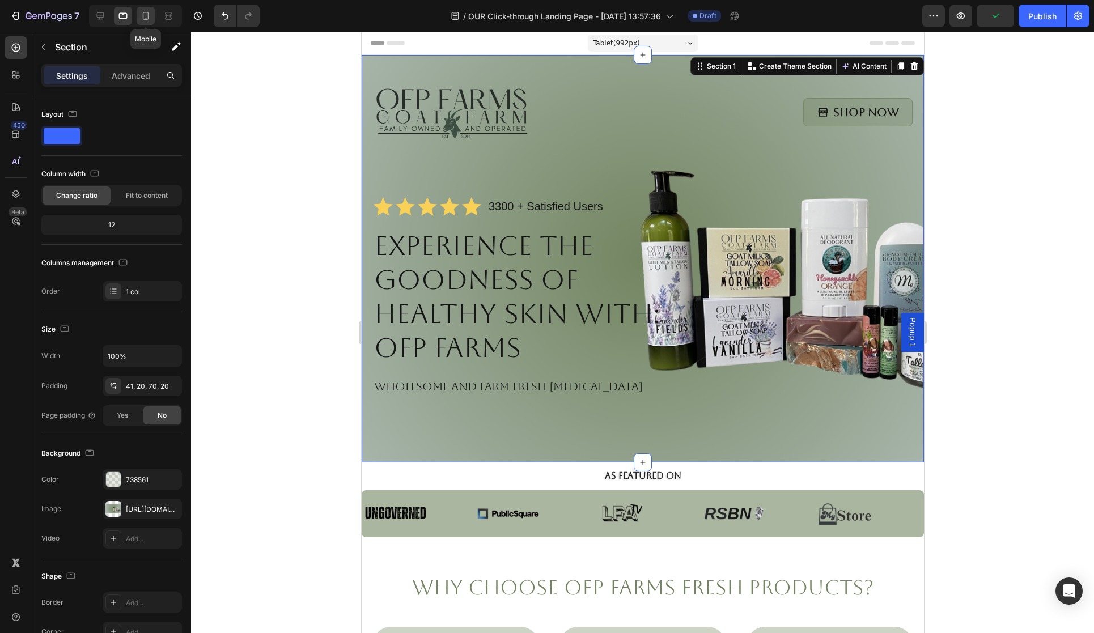
click at [139, 16] on div at bounding box center [146, 16] width 18 height 18
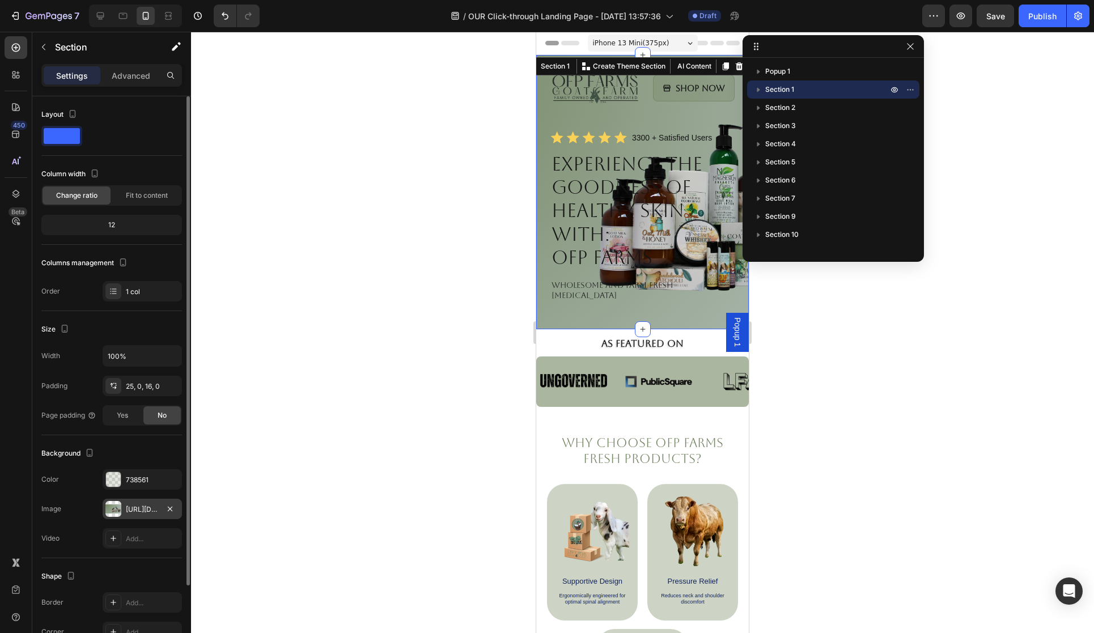
click at [142, 513] on div "[URL][DOMAIN_NAME]" at bounding box center [142, 510] width 33 height 10
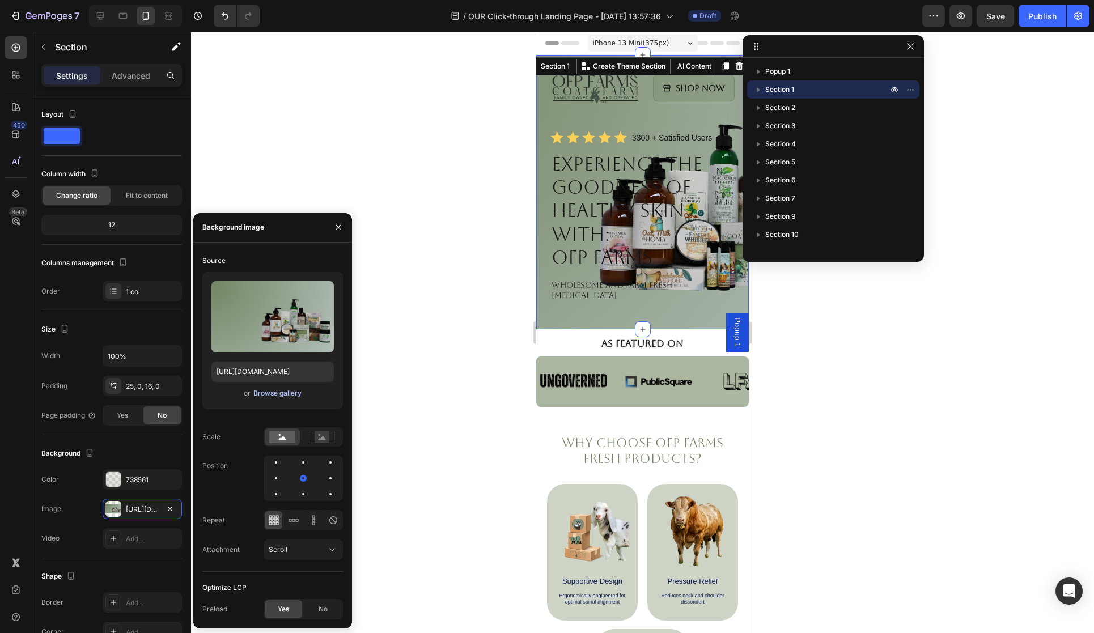
click at [276, 392] on div "Browse gallery" at bounding box center [277, 393] width 48 height 10
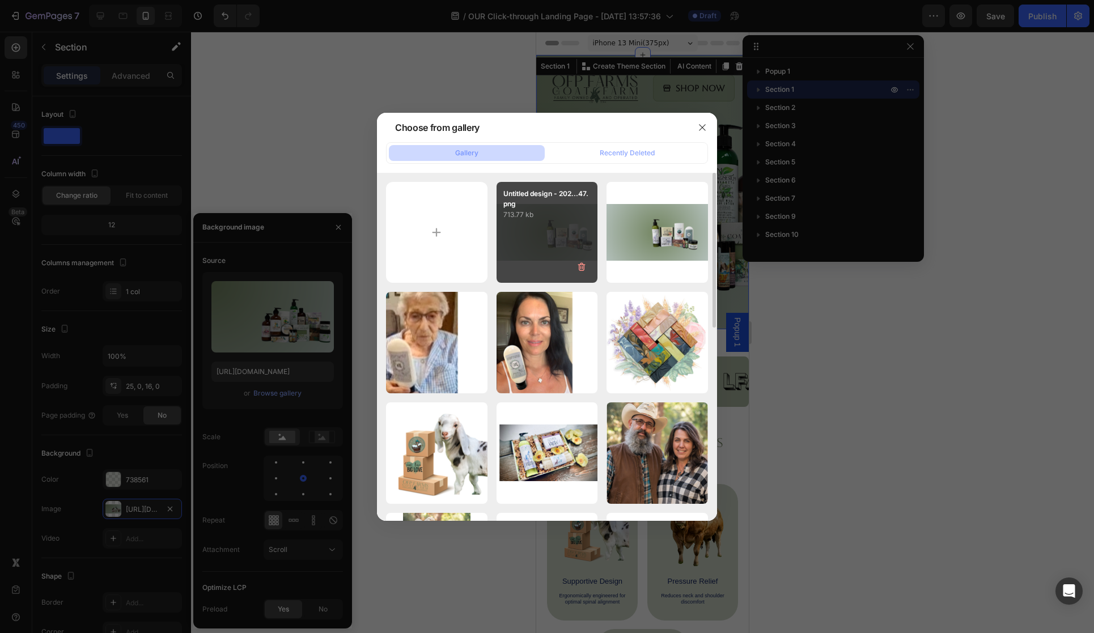
click at [554, 242] on div "Untitled design - 202...47.png 713.77 kb" at bounding box center [547, 232] width 101 height 101
type input "[URL][DOMAIN_NAME]"
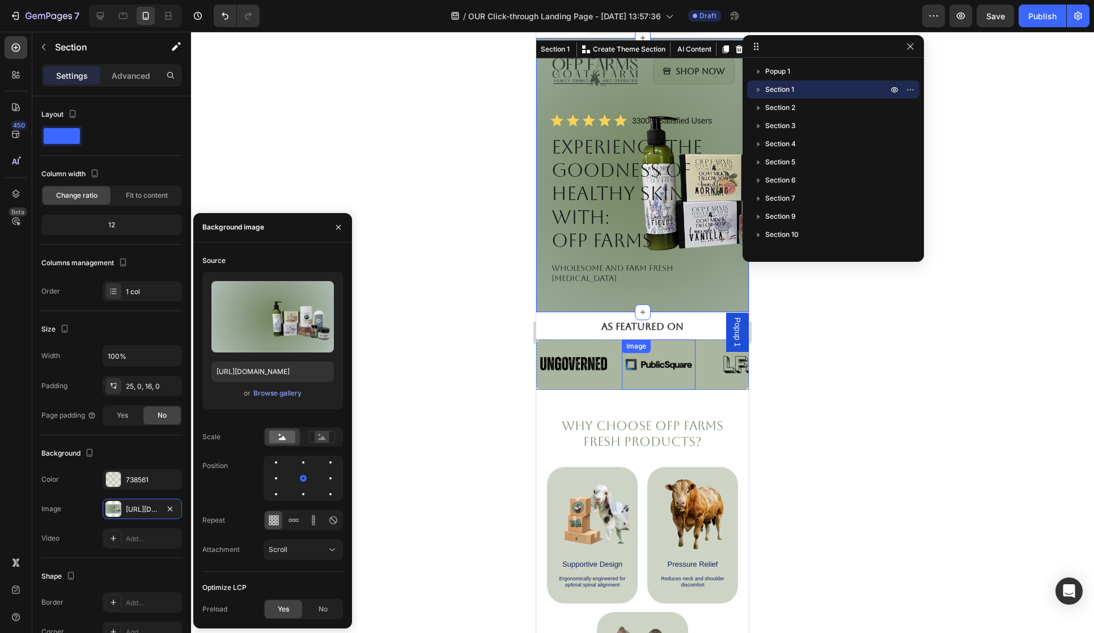
scroll to position [18, 0]
click at [330, 495] on div at bounding box center [331, 495] width 14 height 14
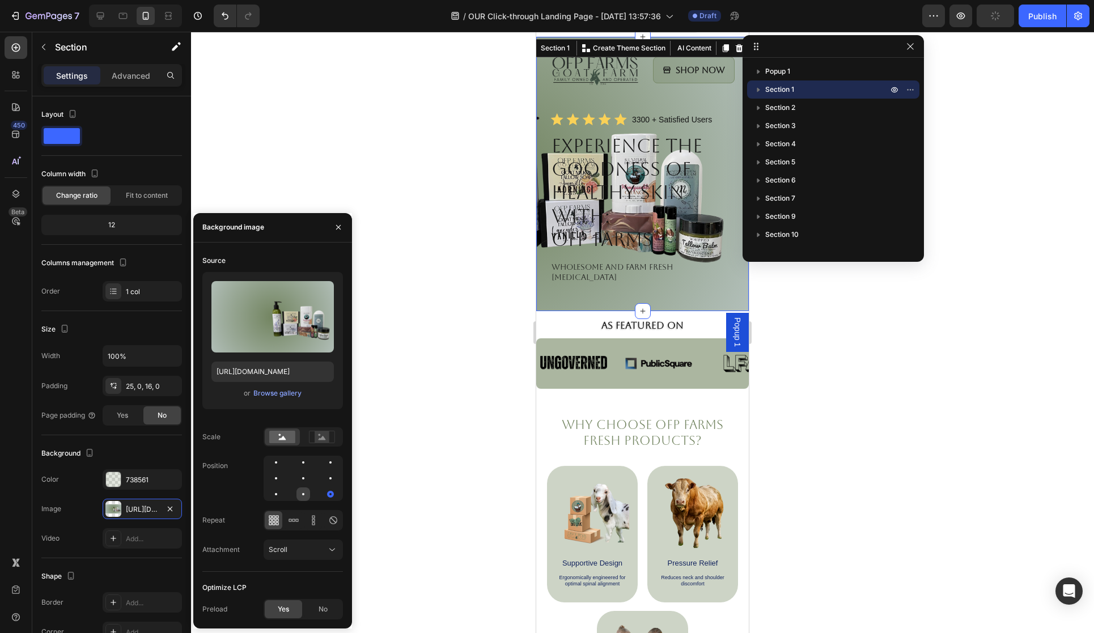
click at [324, 494] on div at bounding box center [331, 495] width 14 height 14
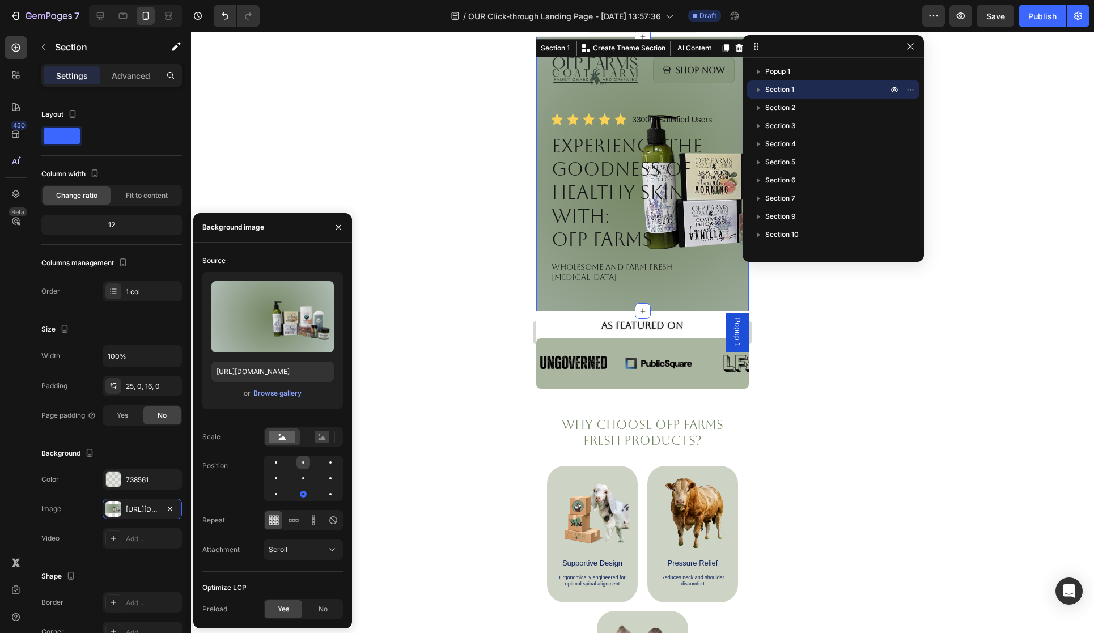
click at [324, 464] on div at bounding box center [331, 463] width 14 height 14
click at [276, 461] on div at bounding box center [276, 462] width 2 height 2
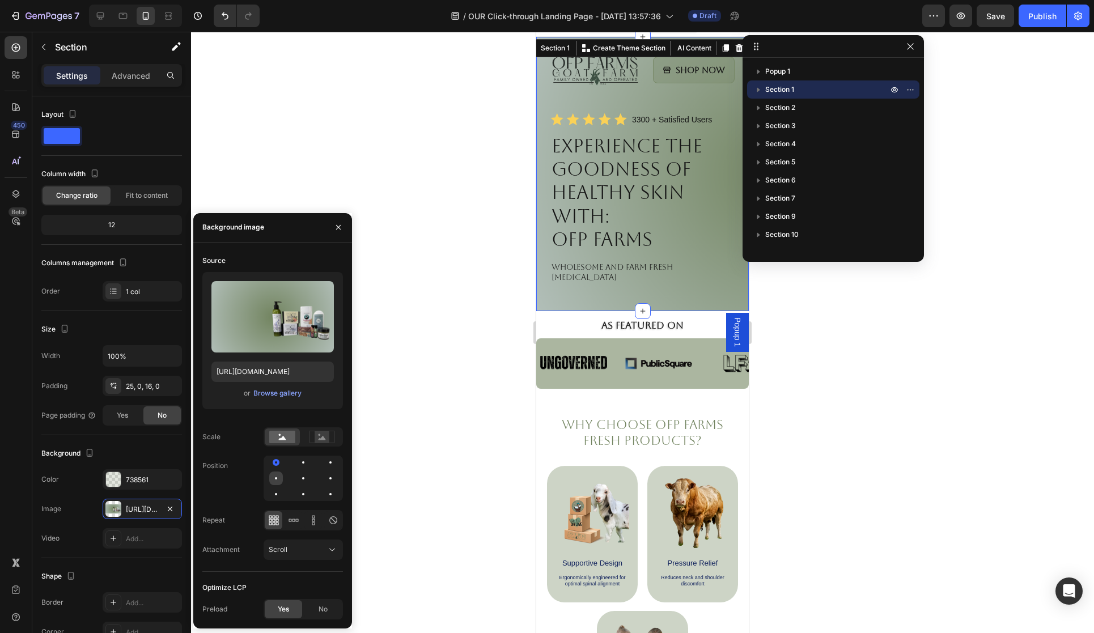
click at [275, 479] on div at bounding box center [276, 478] width 2 height 2
click at [276, 493] on div at bounding box center [276, 494] width 2 height 2
click at [324, 468] on div at bounding box center [331, 463] width 14 height 14
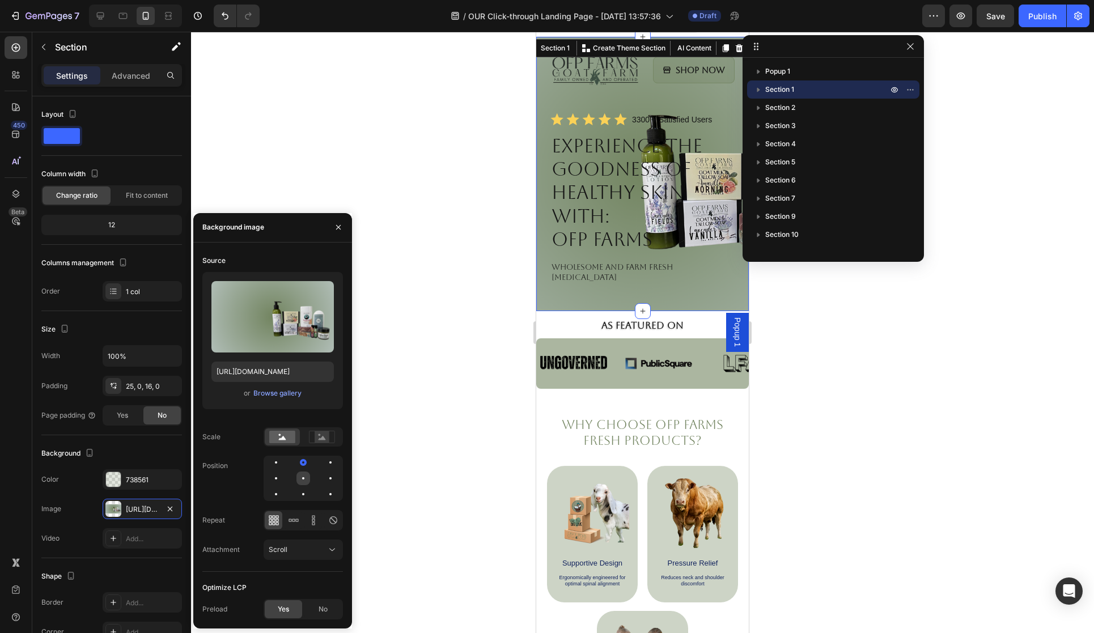
click at [324, 476] on div at bounding box center [331, 479] width 14 height 14
click at [324, 492] on div at bounding box center [331, 495] width 14 height 14
click at [328, 495] on div at bounding box center [331, 495] width 14 height 14
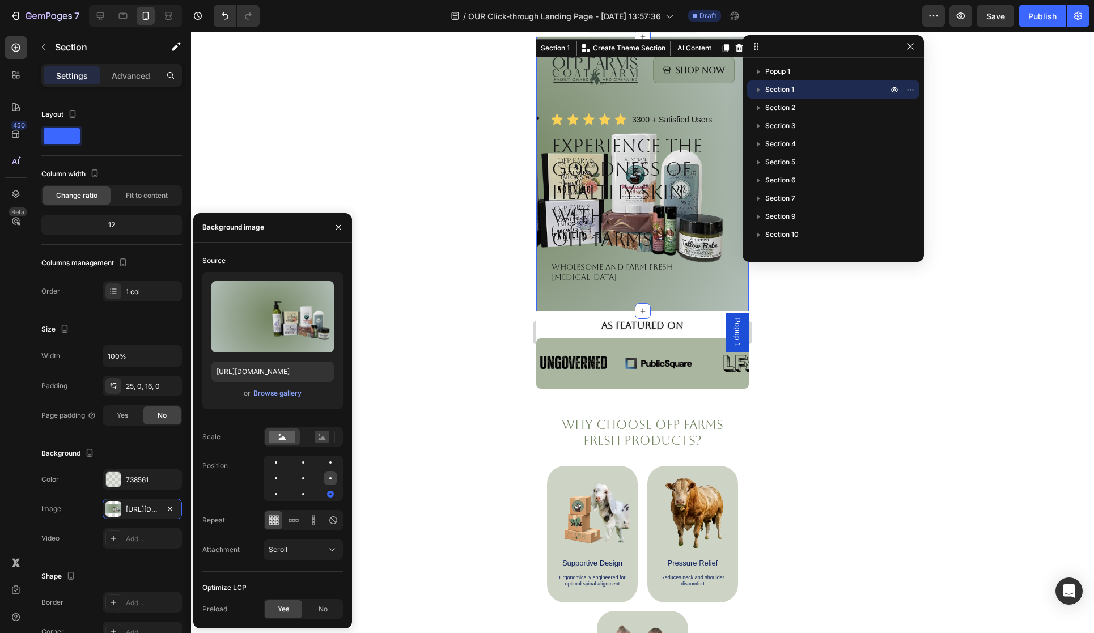
click at [283, 488] on div at bounding box center [276, 495] width 14 height 14
click at [324, 480] on div at bounding box center [331, 479] width 14 height 14
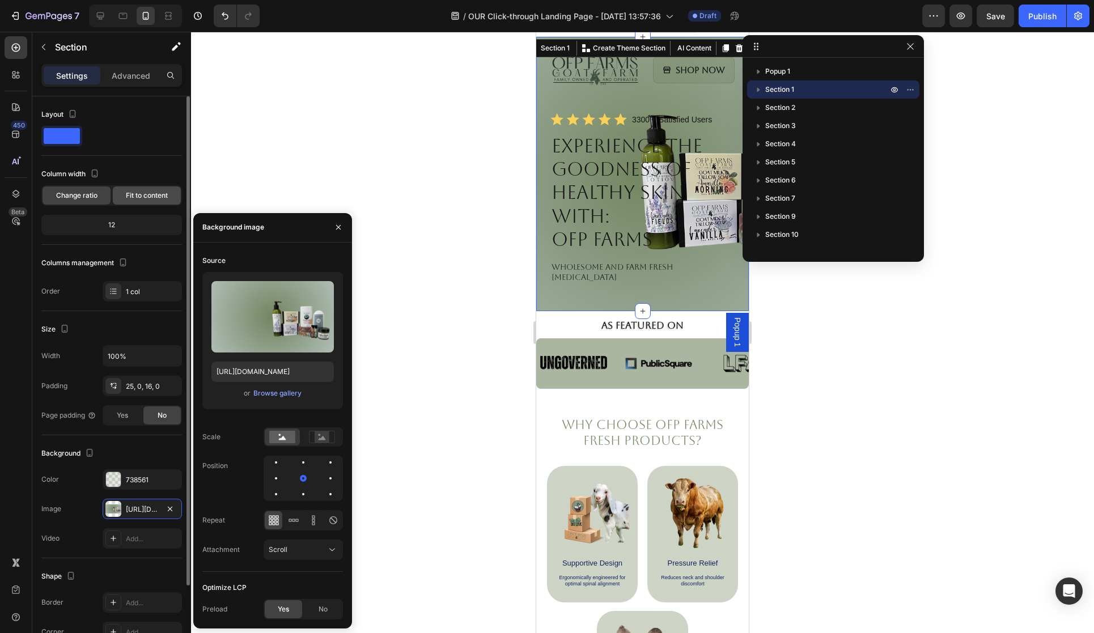
click at [149, 193] on span "Fit to content" at bounding box center [147, 195] width 42 height 10
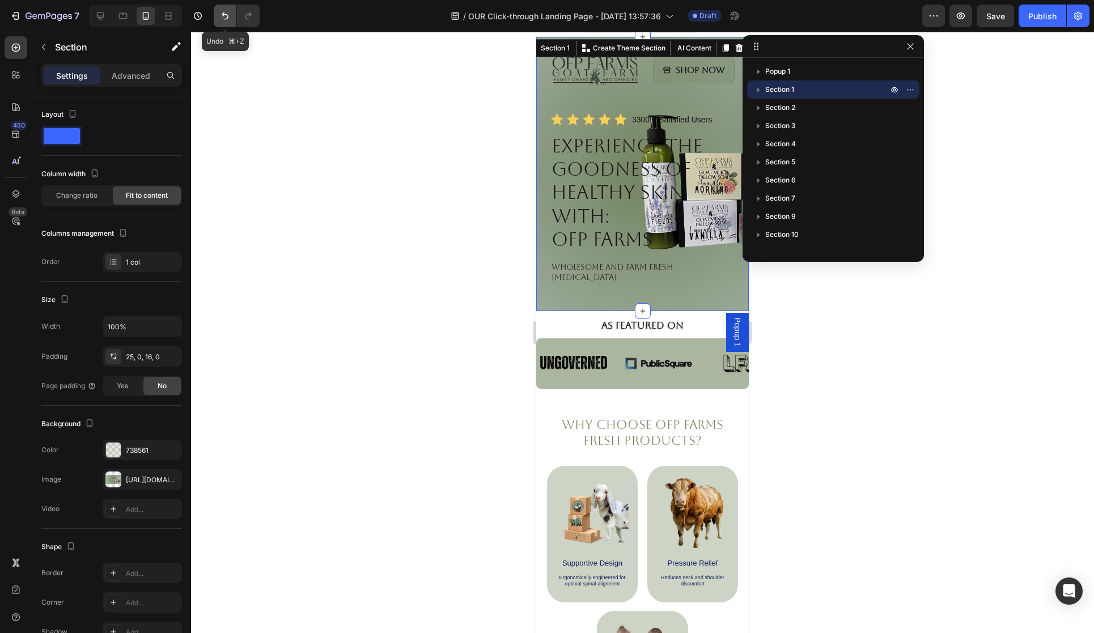
click at [217, 15] on button "Undo/Redo" at bounding box center [225, 16] width 23 height 23
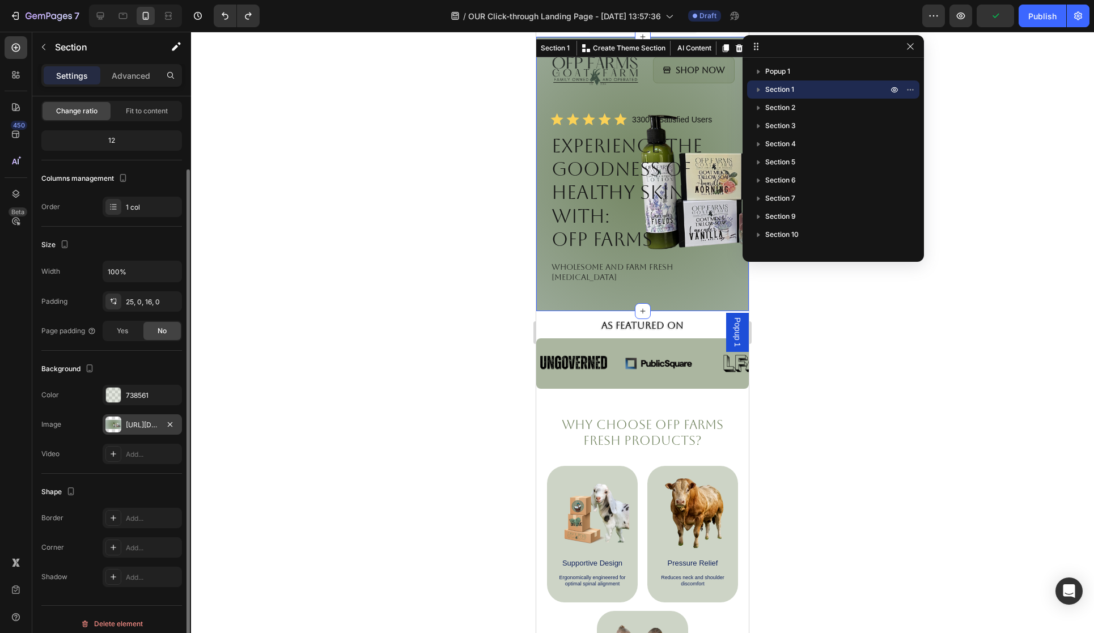
scroll to position [93, 0]
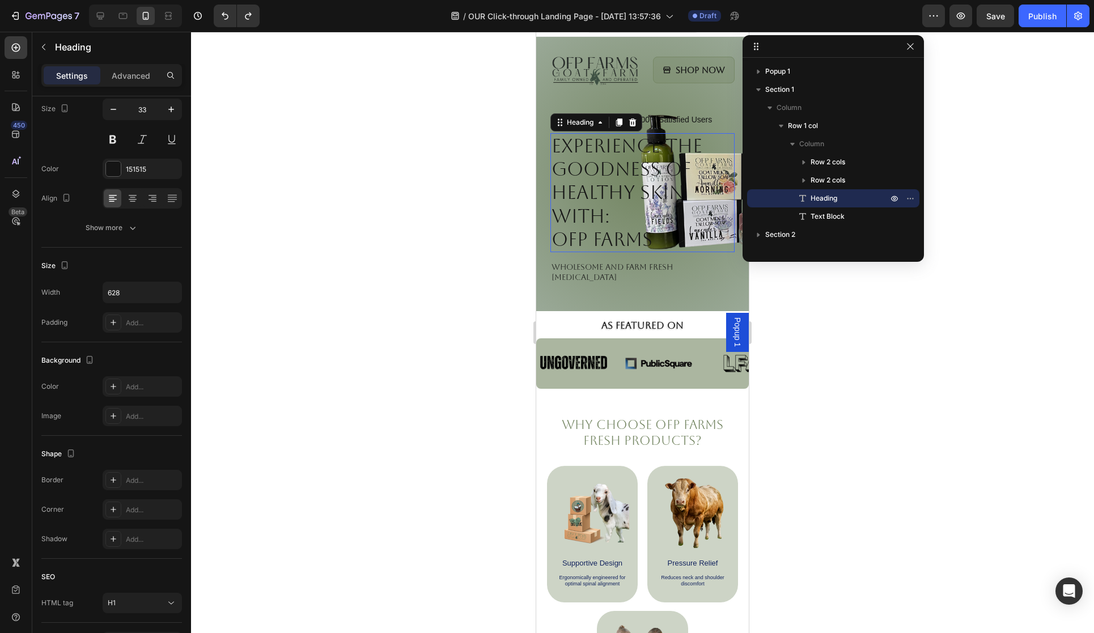
click at [711, 219] on h1 "Experience the Goodness of Healthy Skin with: OFP Farms" at bounding box center [642, 192] width 184 height 119
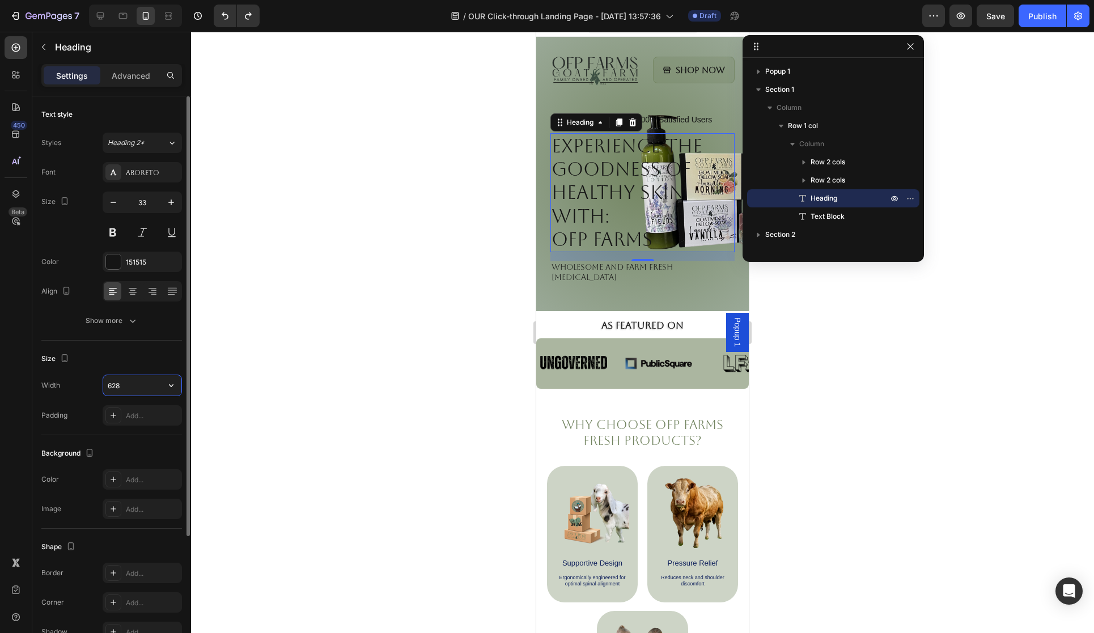
click at [135, 384] on input "628" at bounding box center [142, 385] width 78 height 20
drag, startPoint x: 140, startPoint y: 383, endPoint x: 101, endPoint y: 383, distance: 39.1
click at [101, 383] on div "Width 500" at bounding box center [111, 386] width 141 height 22
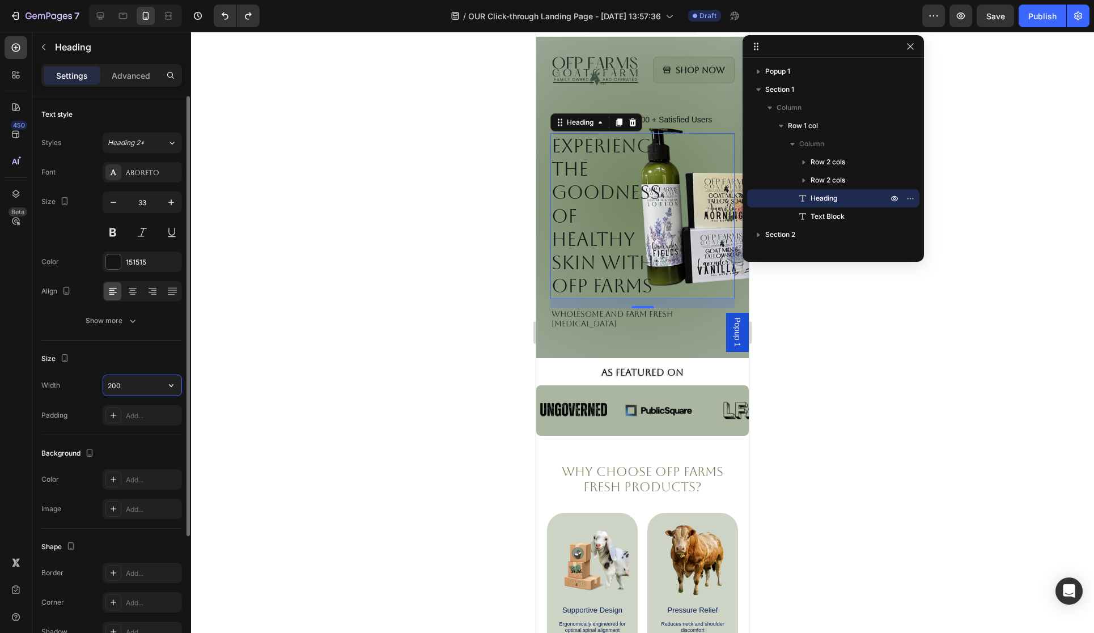
drag, startPoint x: 128, startPoint y: 386, endPoint x: 96, endPoint y: 384, distance: 31.8
click at [96, 384] on div "Width 200" at bounding box center [111, 386] width 141 height 22
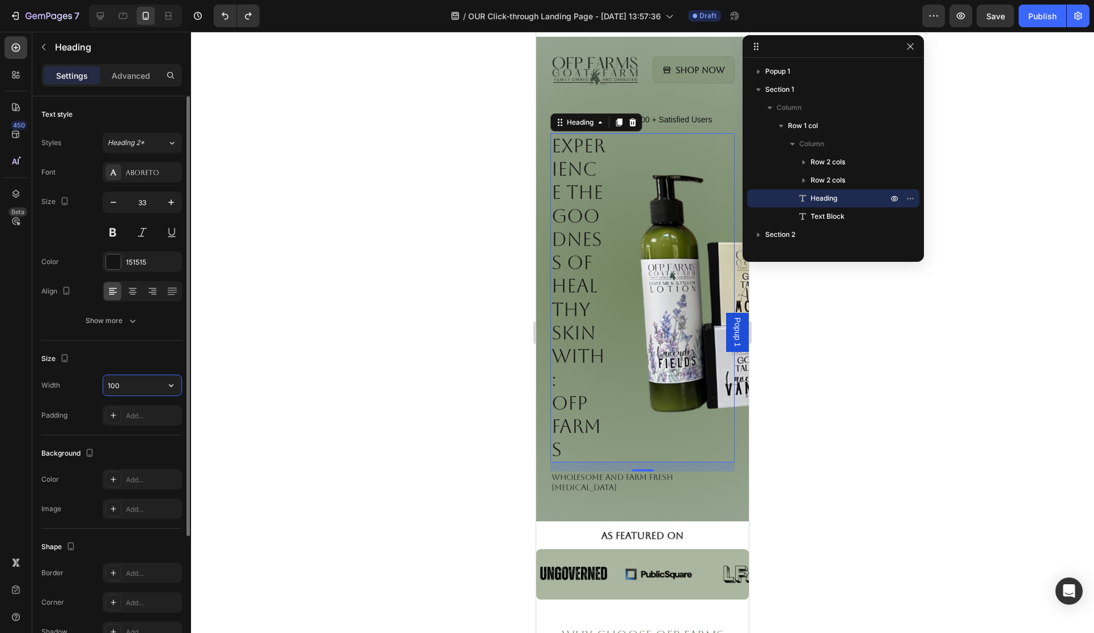
drag, startPoint x: 137, startPoint y: 387, endPoint x: 109, endPoint y: 386, distance: 28.3
click at [109, 386] on input "100" at bounding box center [142, 385] width 78 height 20
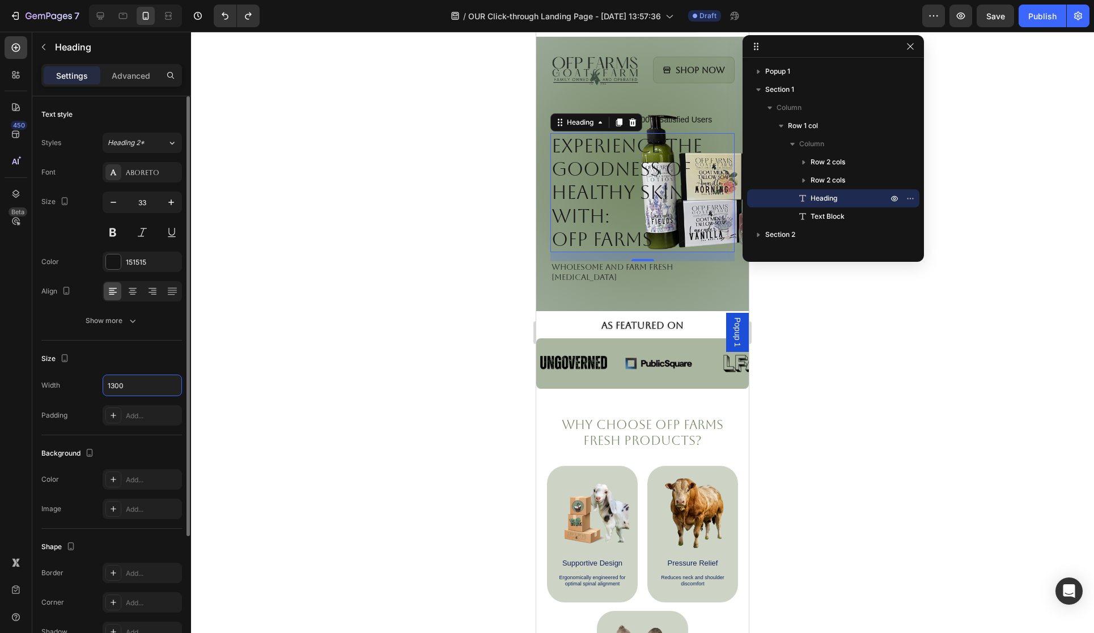
type input "1300"
click at [141, 116] on div "Text style" at bounding box center [111, 114] width 141 height 18
click at [136, 77] on p "Advanced" at bounding box center [131, 76] width 39 height 12
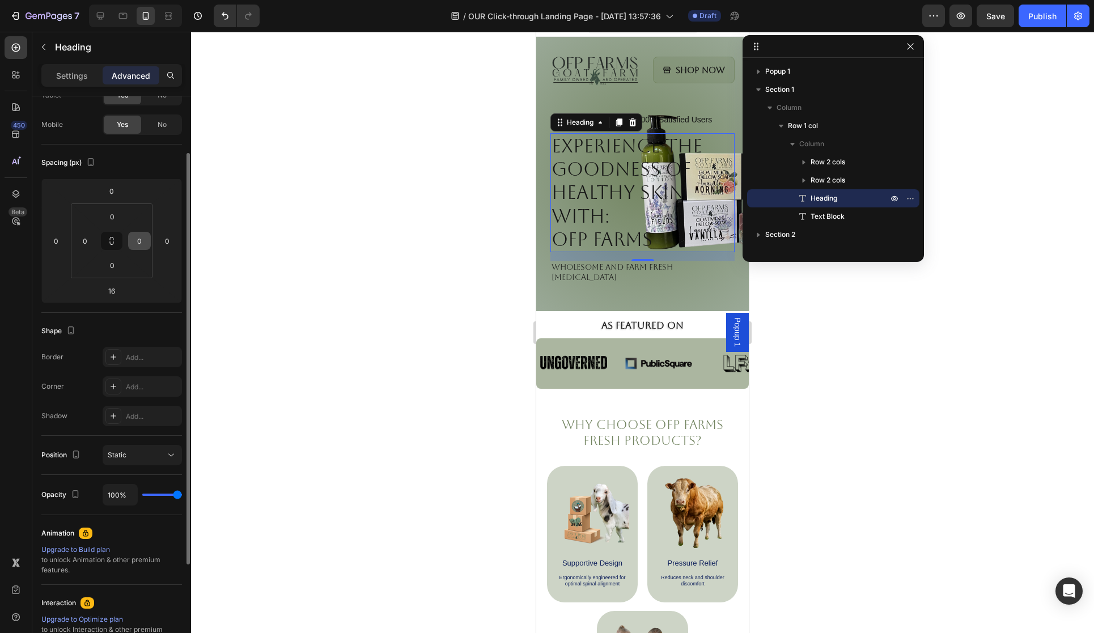
scroll to position [78, 0]
click at [135, 457] on div "Static" at bounding box center [137, 452] width 58 height 10
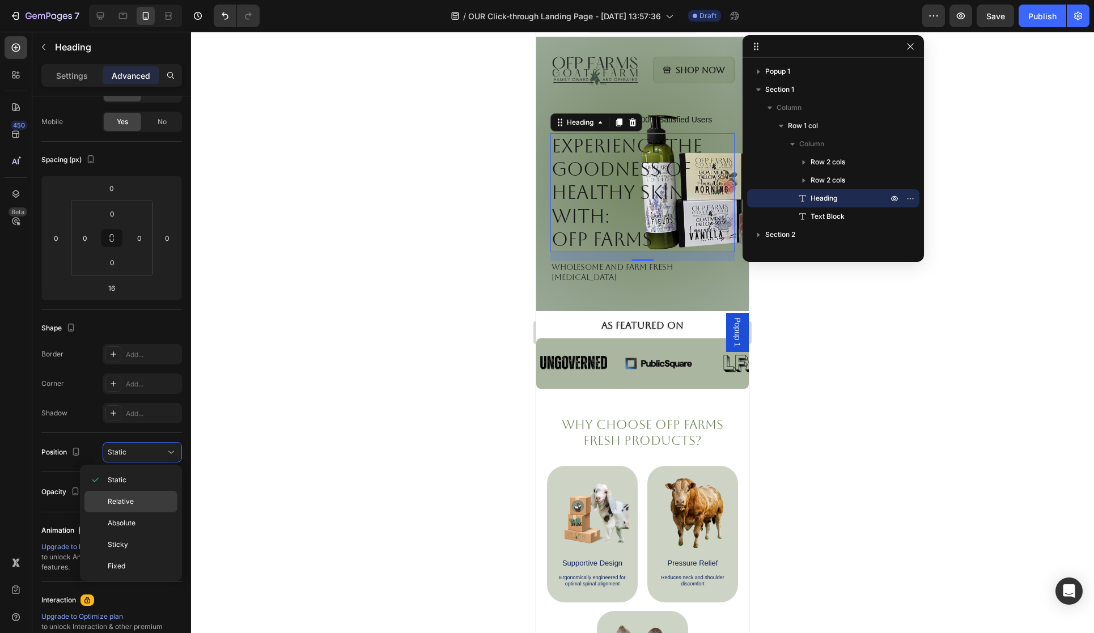
click at [133, 505] on p "Relative" at bounding box center [140, 502] width 65 height 10
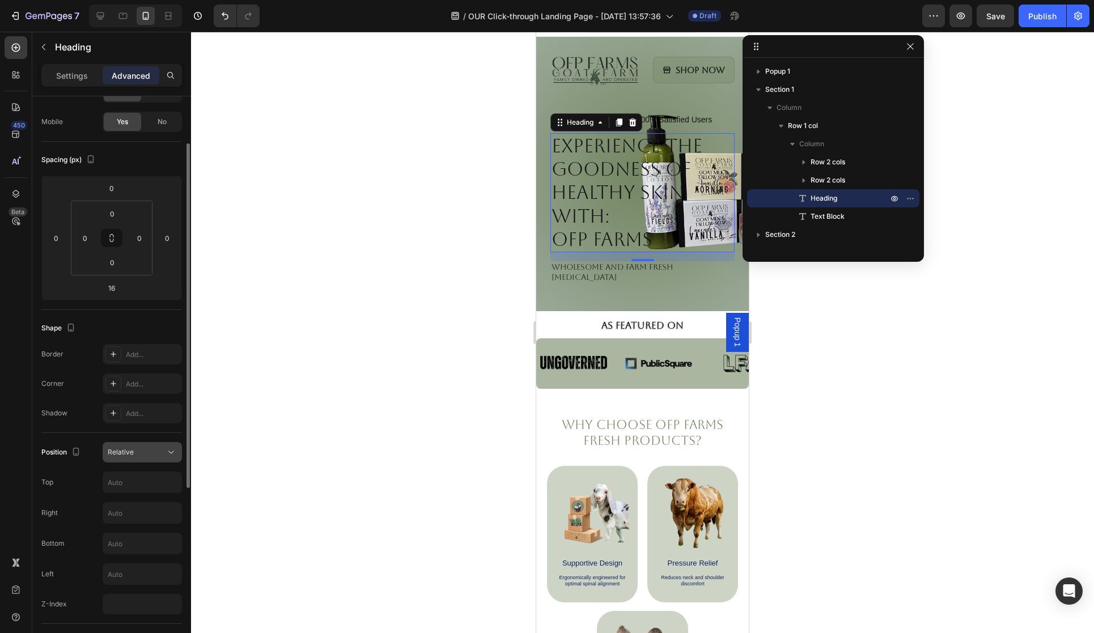
click at [158, 460] on button "Relative" at bounding box center [142, 452] width 79 height 20
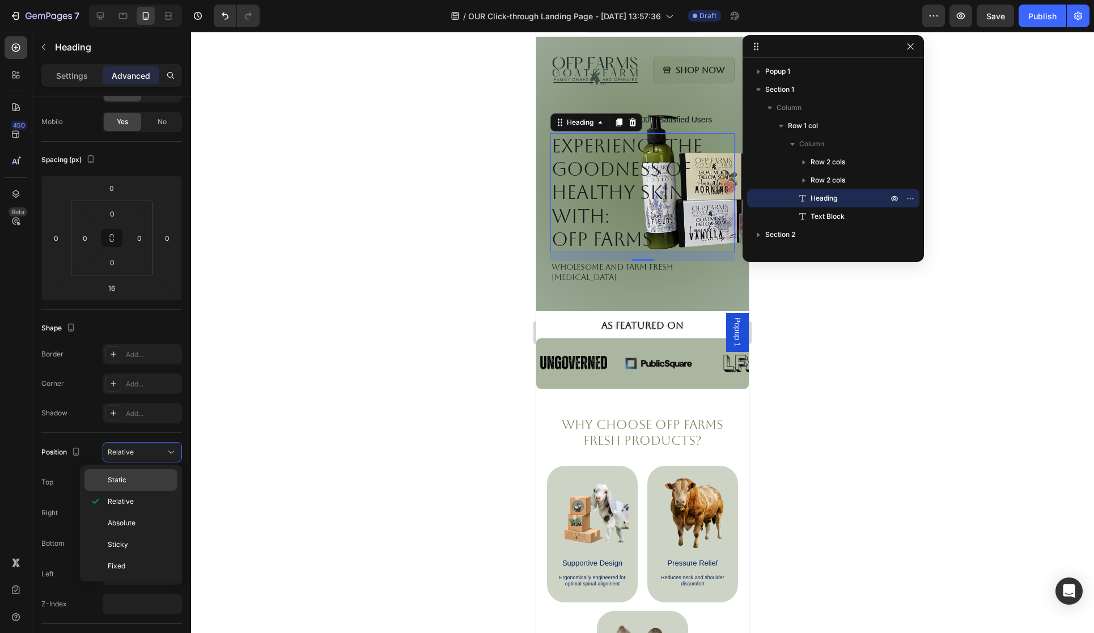
click at [146, 478] on p "Static" at bounding box center [140, 480] width 65 height 10
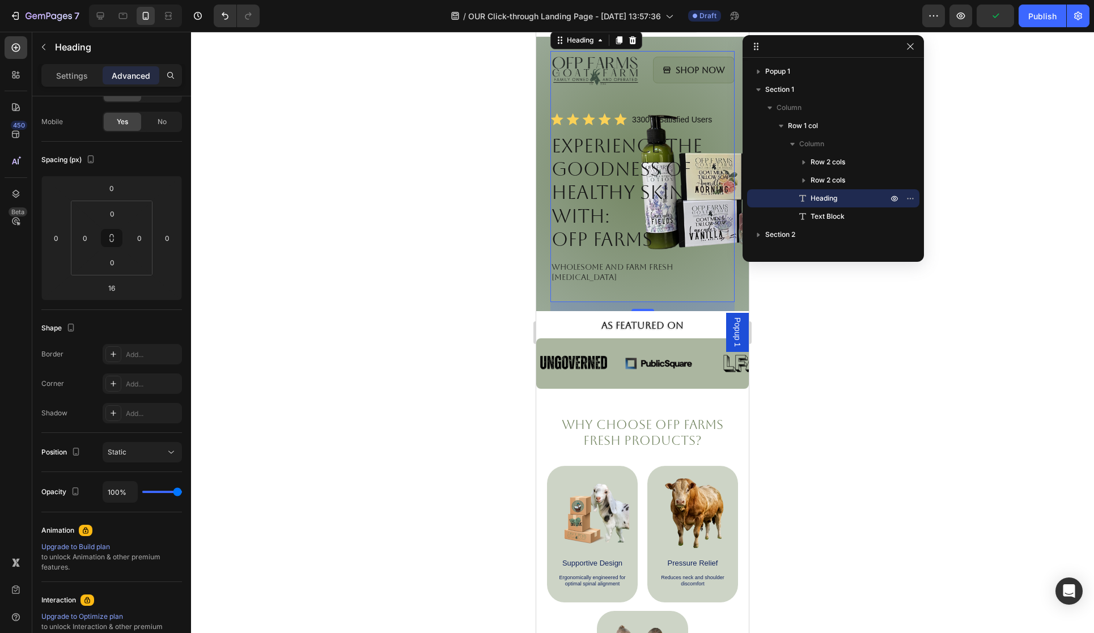
click at [272, 465] on div at bounding box center [642, 332] width 903 height 601
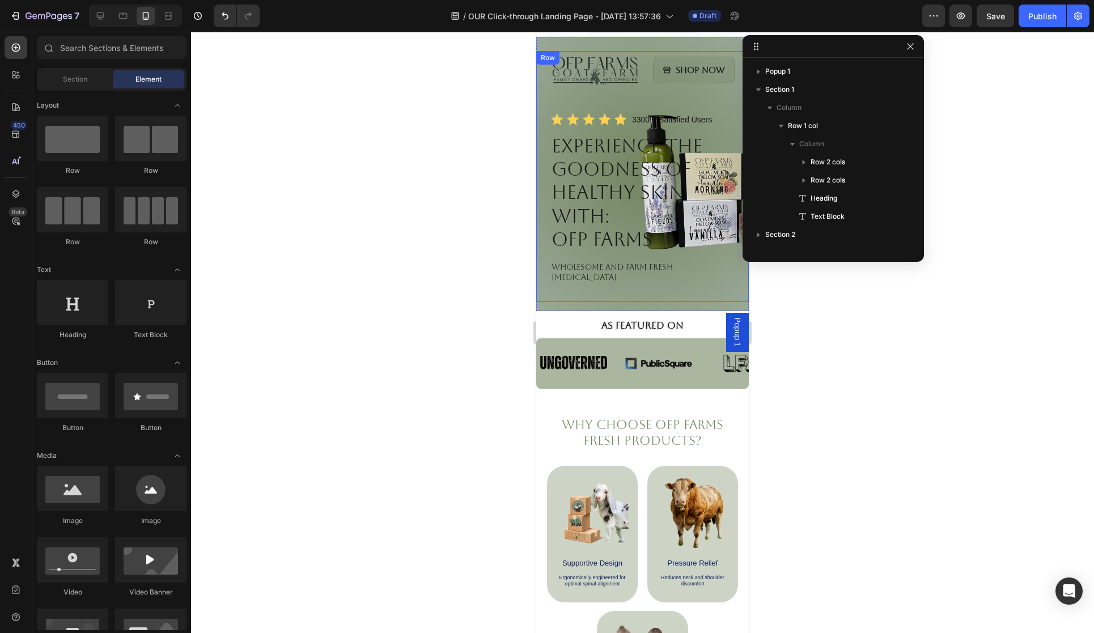
click at [736, 159] on div "Image Shop Now Button Row Icon Icon Icon Icon Icon Icon List 3300 + Satisfied U…" at bounding box center [642, 176] width 213 height 251
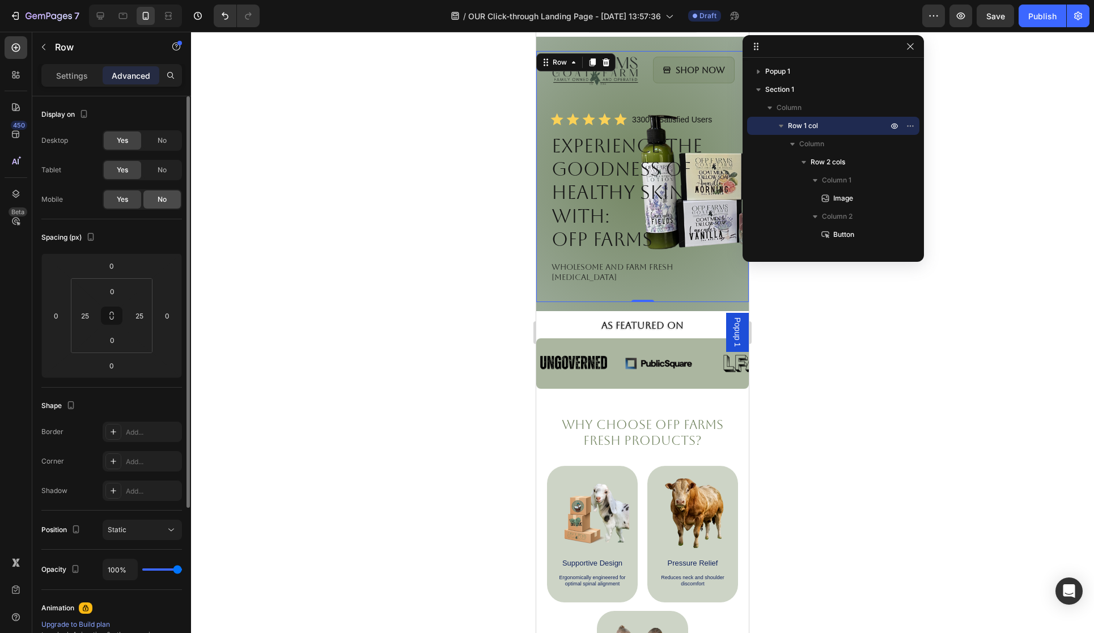
click at [156, 201] on div "No" at bounding box center [161, 199] width 37 height 18
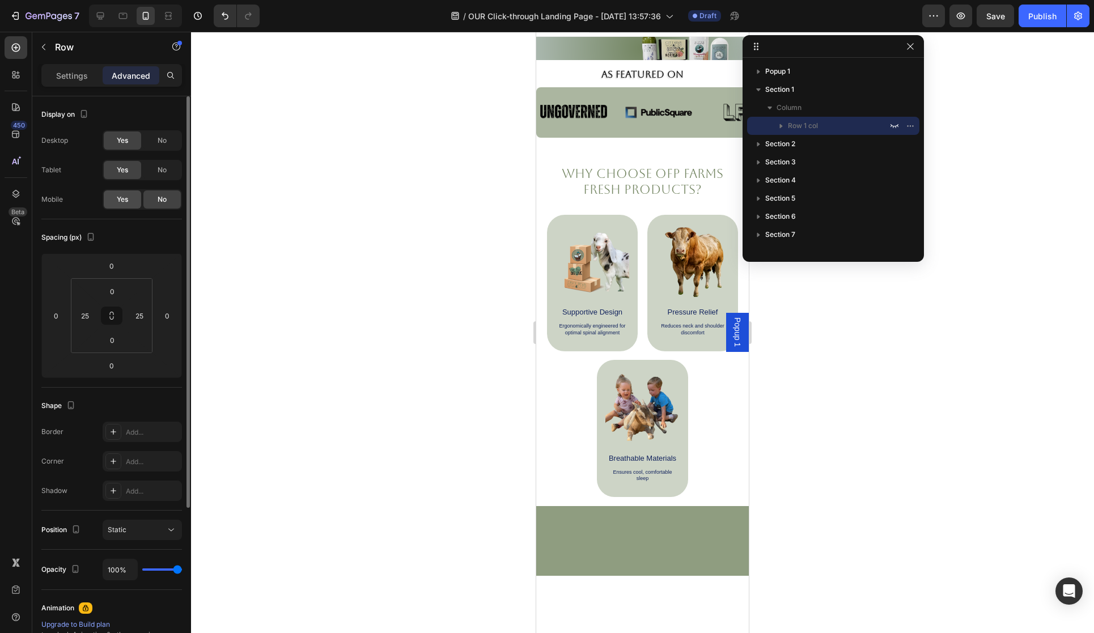
click at [128, 199] on div "Yes" at bounding box center [122, 199] width 37 height 18
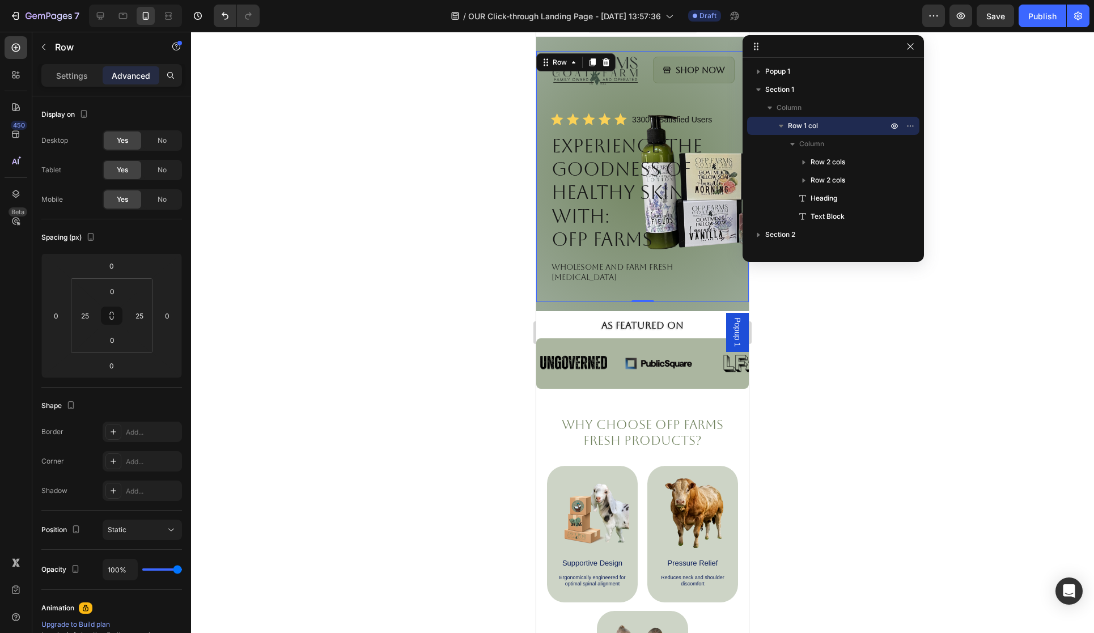
click at [736, 232] on div "Image Shop Now Button Row Icon Icon Icon Icon Icon Icon List 3300 + Satisfied U…" at bounding box center [642, 176] width 213 height 251
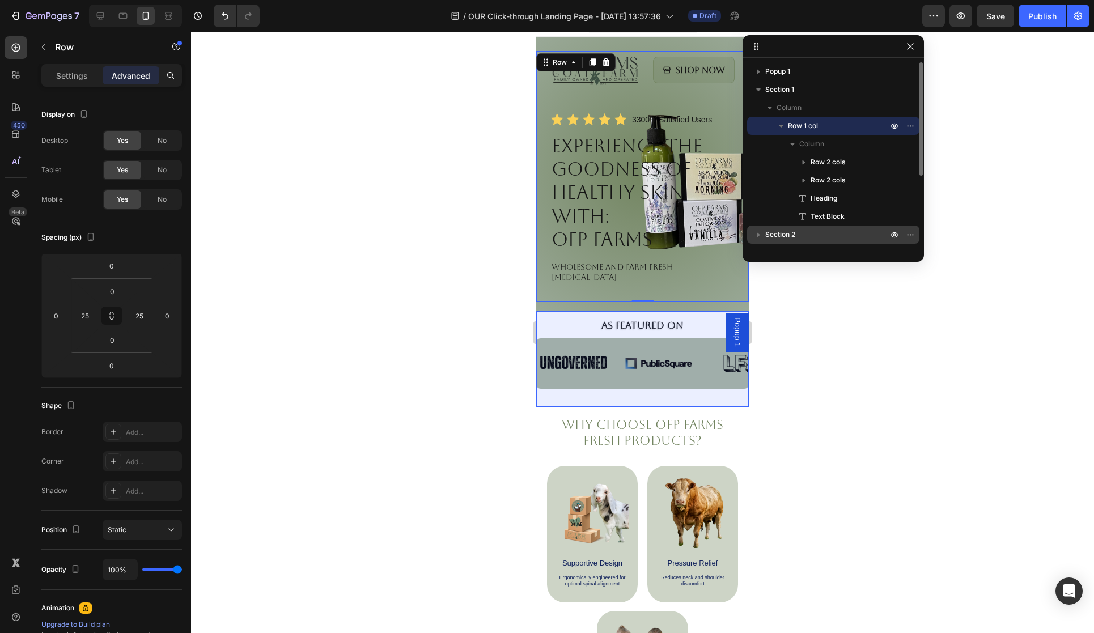
click at [777, 239] on span "Section 2" at bounding box center [780, 234] width 30 height 11
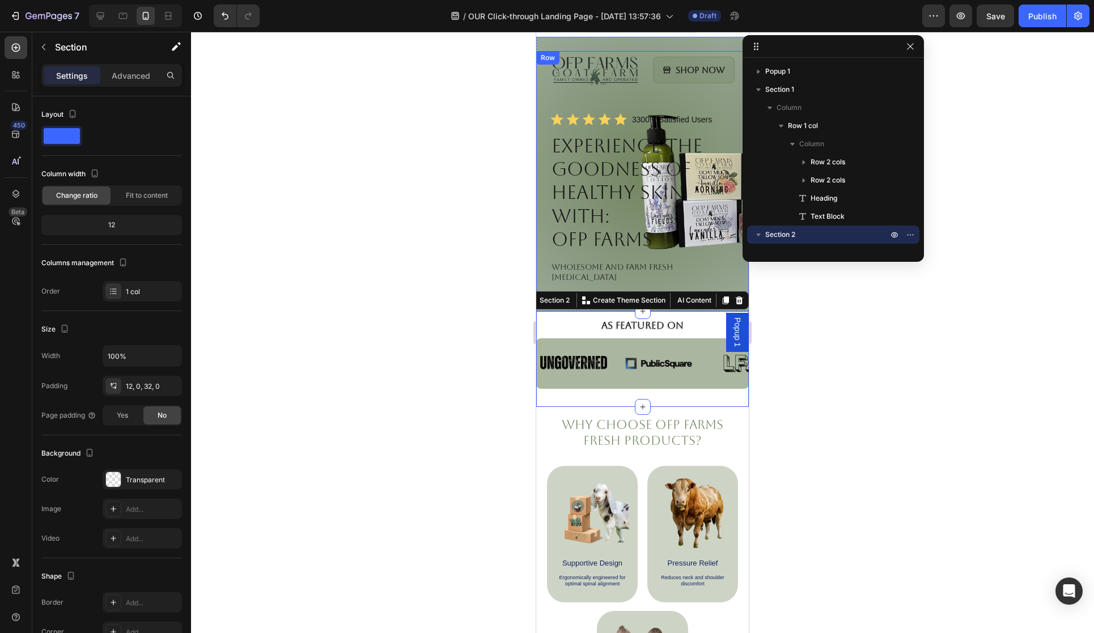
click at [548, 143] on div "Image Shop Now Button Row Icon Icon Icon Icon Icon Icon List 3300 + Satisfied U…" at bounding box center [642, 176] width 213 height 251
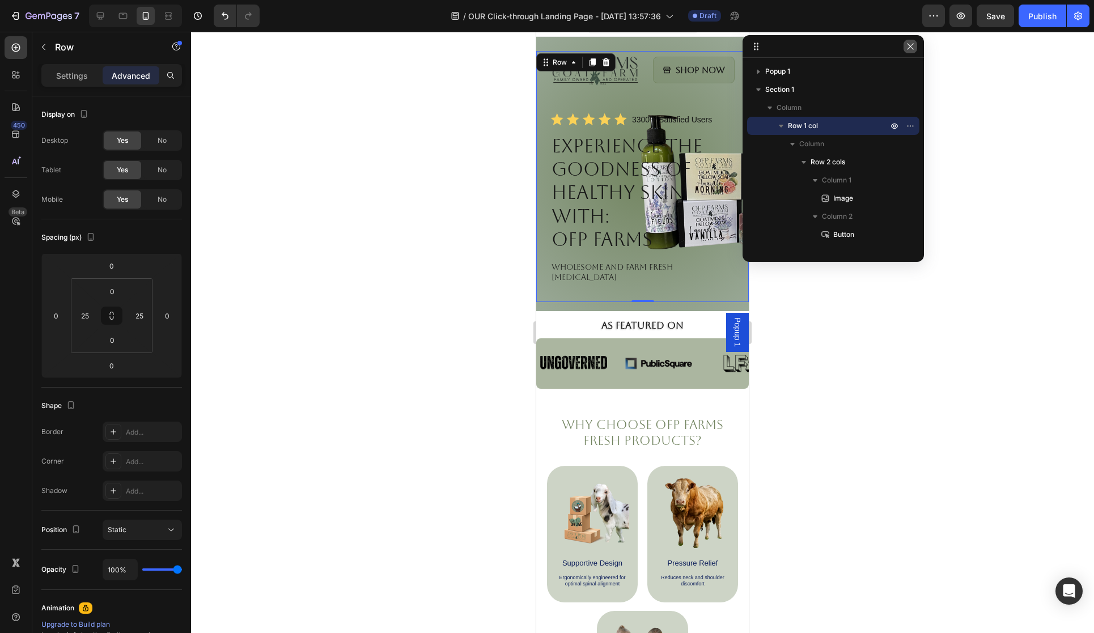
click at [913, 46] on icon "button" at bounding box center [910, 46] width 9 height 9
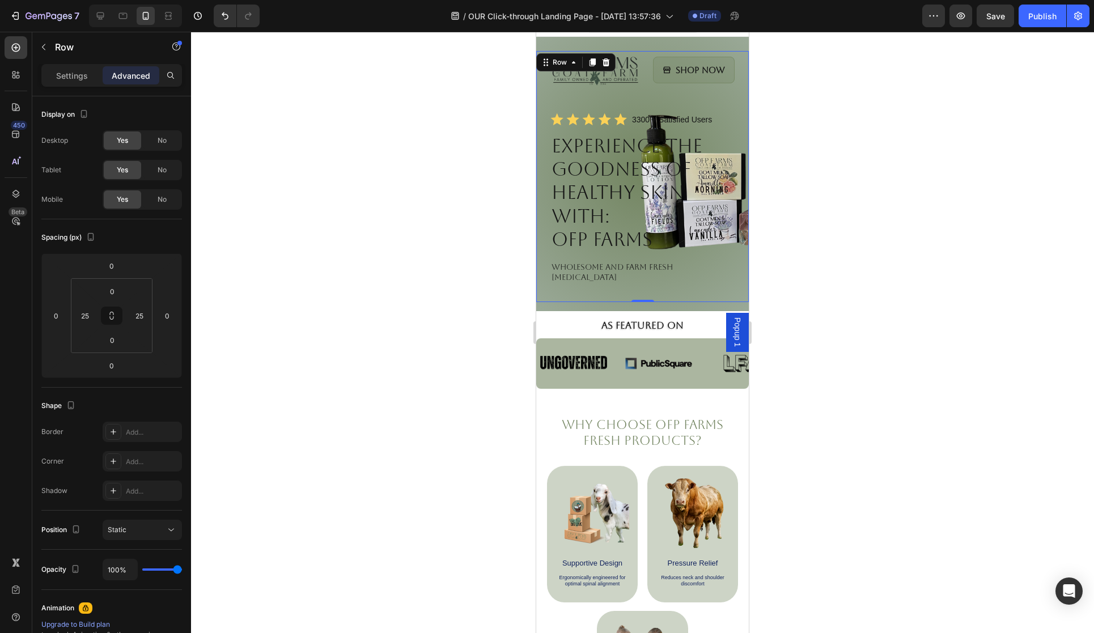
click at [744, 172] on div "Image Shop Now Button Row Icon Icon Icon Icon Icon Icon List 3300 + Satisfied U…" at bounding box center [642, 176] width 213 height 251
click at [23, 138] on div "450" at bounding box center [16, 134] width 23 height 23
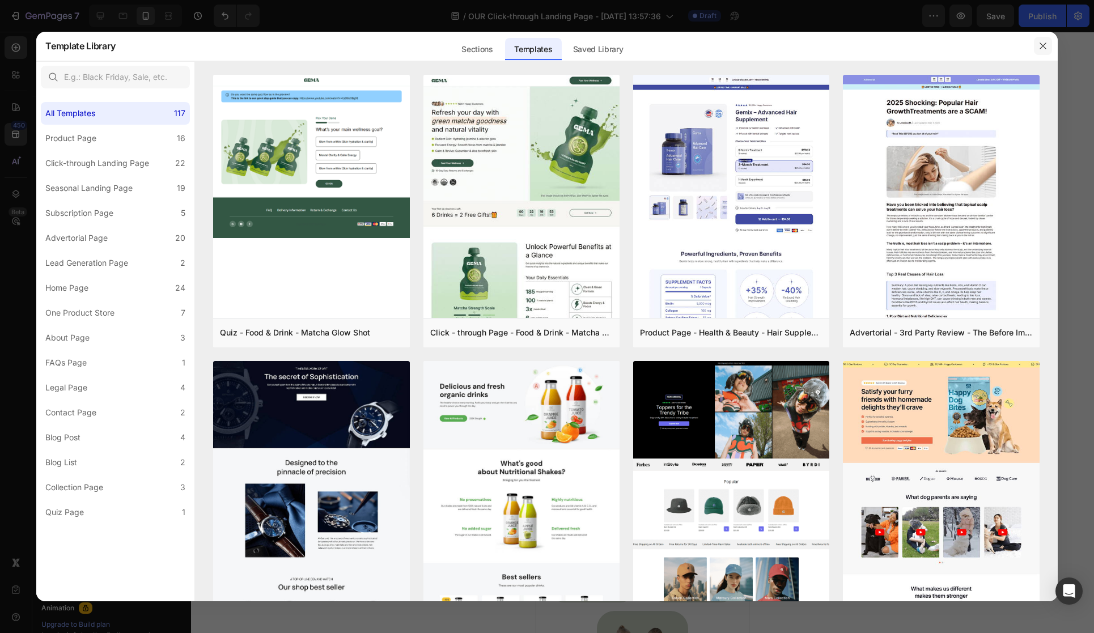
click at [1046, 39] on button "button" at bounding box center [1043, 46] width 18 height 18
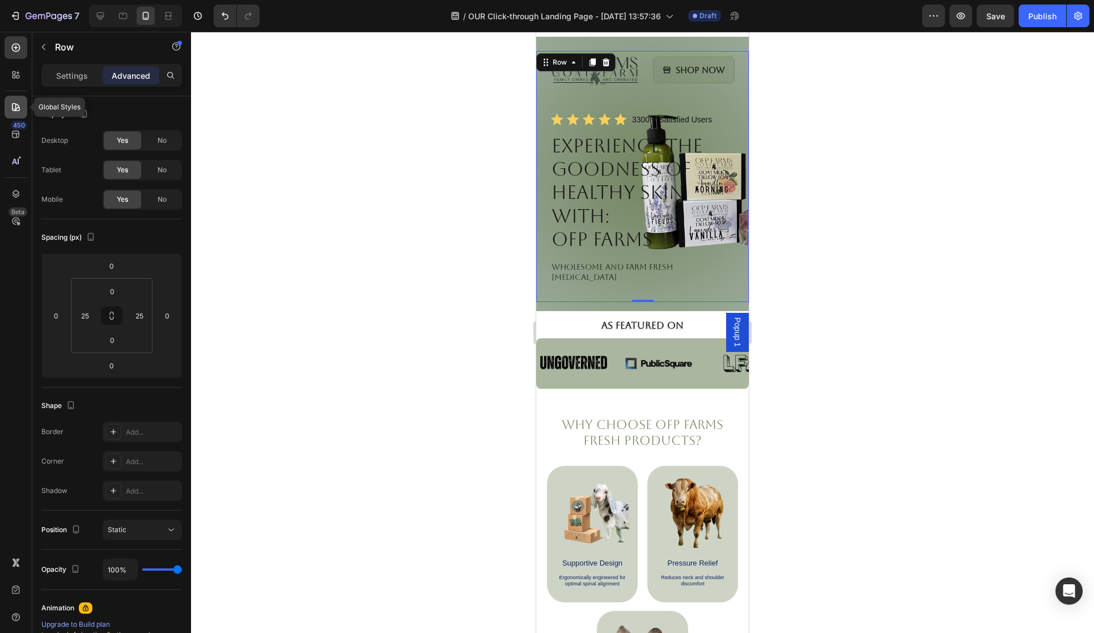
click at [15, 104] on icon at bounding box center [15, 106] width 11 height 11
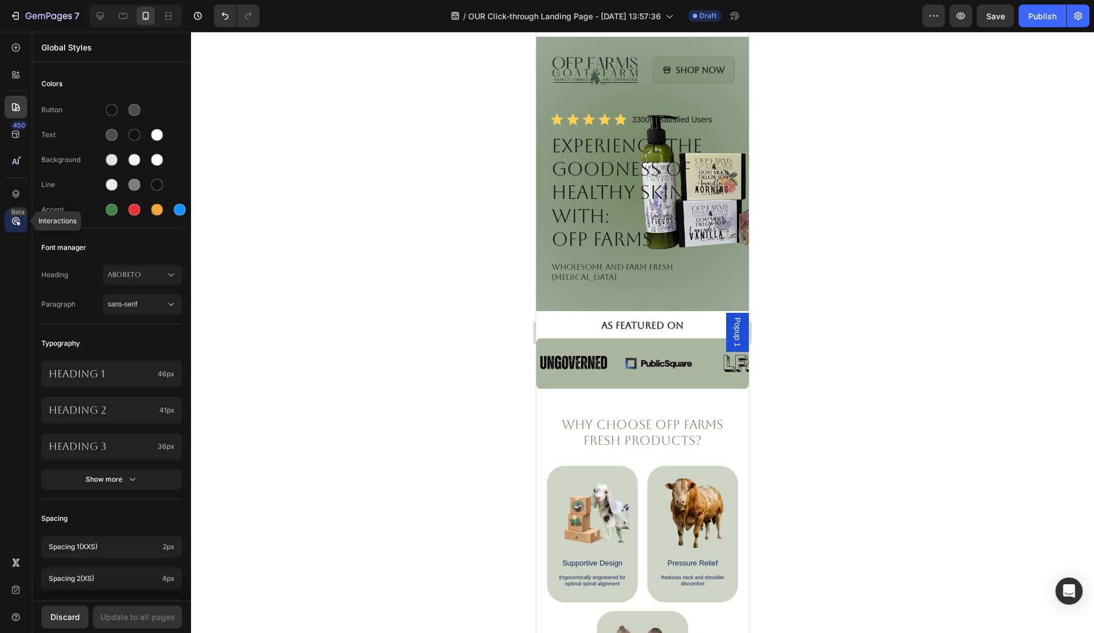
click at [15, 219] on icon at bounding box center [15, 220] width 3 height 3
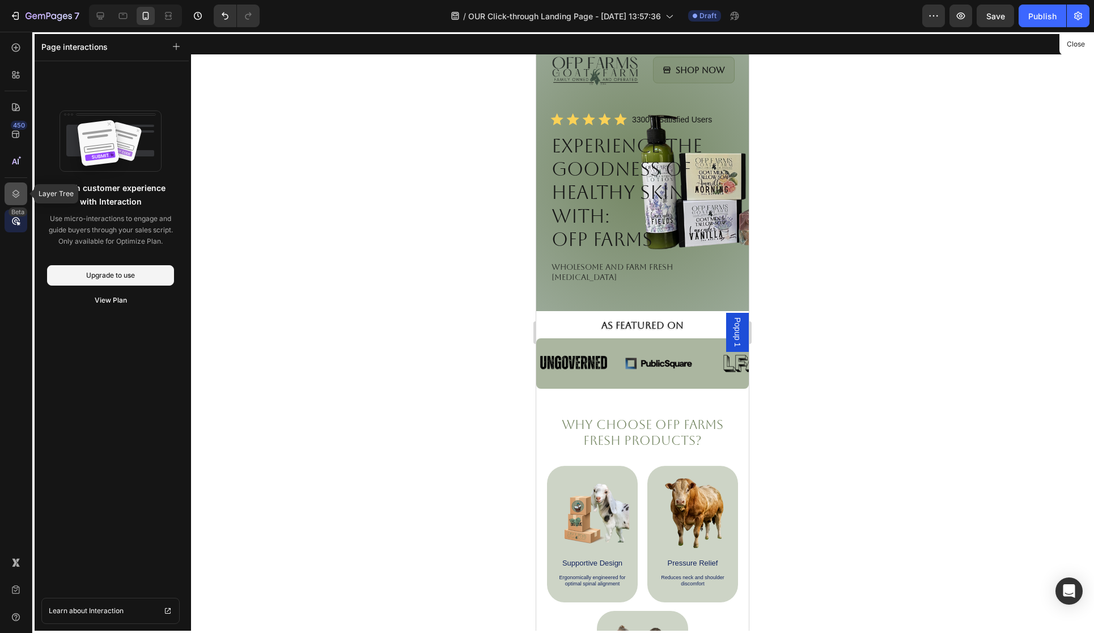
click at [10, 189] on icon at bounding box center [15, 193] width 11 height 11
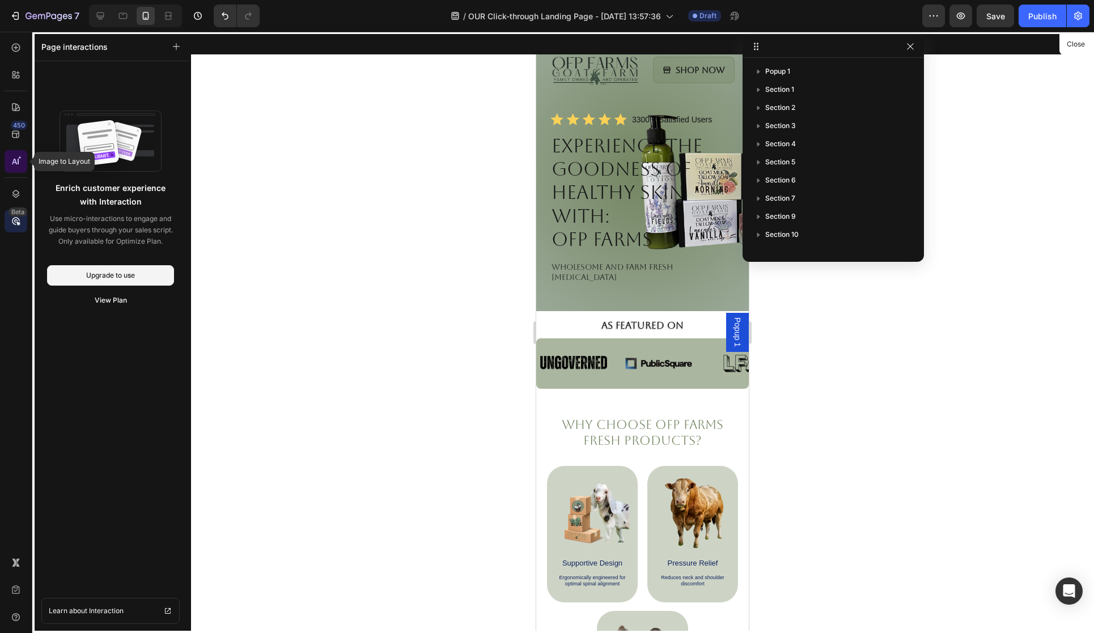
click at [18, 164] on icon at bounding box center [15, 161] width 11 height 11
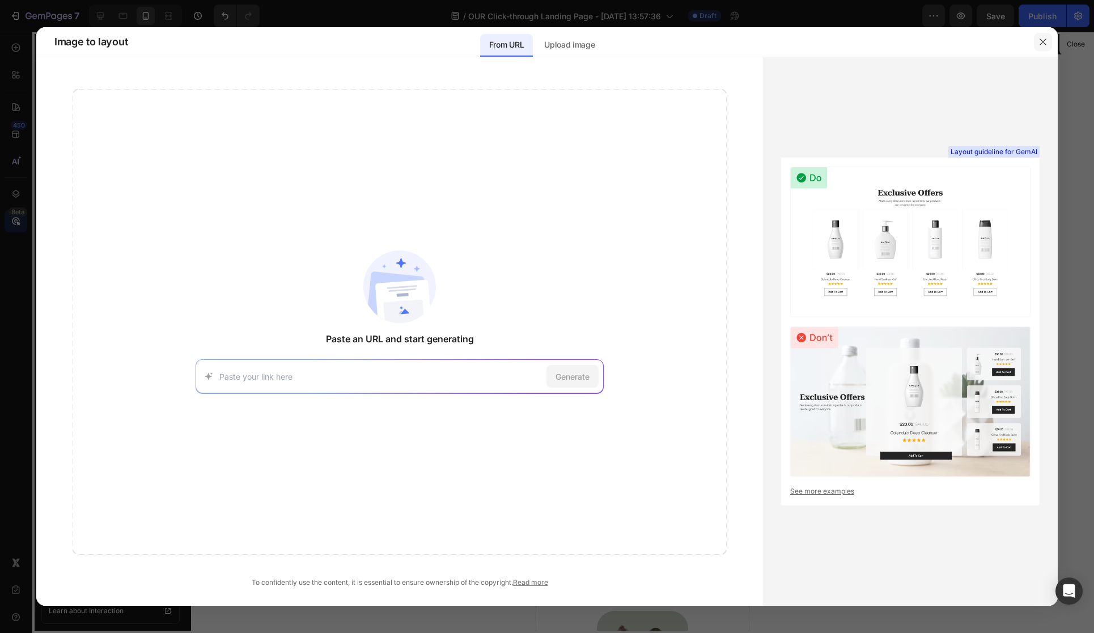
click at [1039, 40] on icon "button" at bounding box center [1043, 41] width 9 height 9
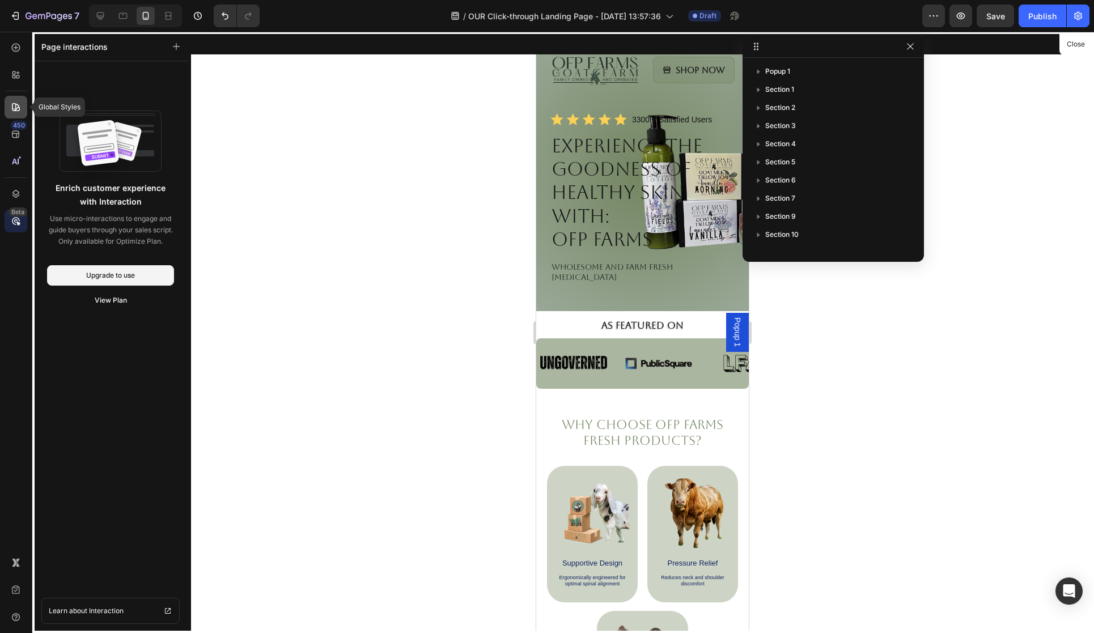
click at [20, 108] on icon at bounding box center [15, 106] width 11 height 11
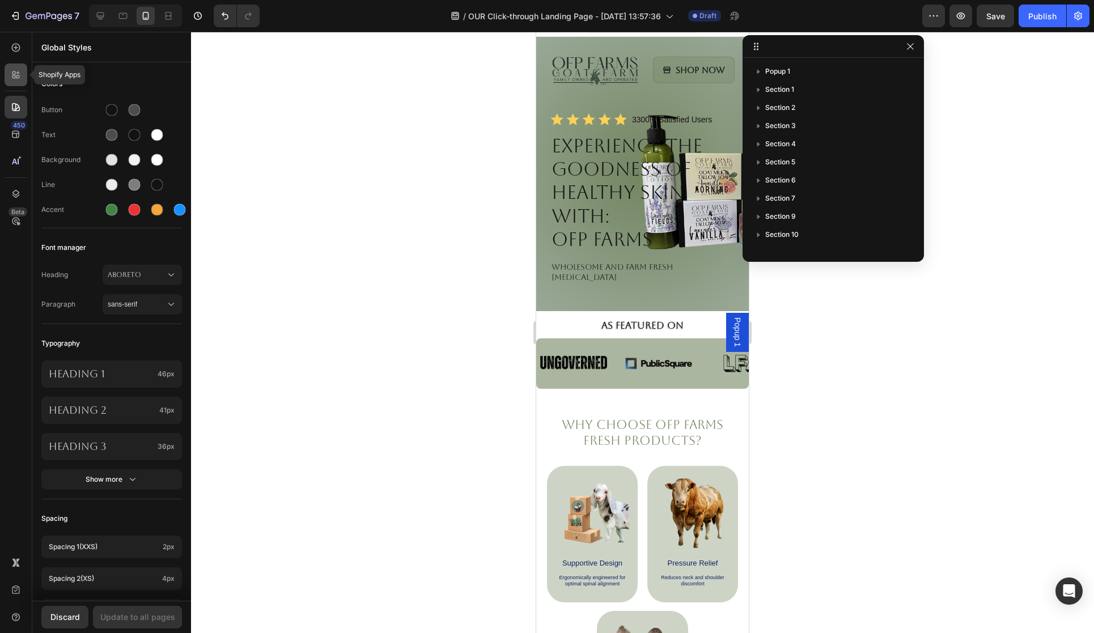
click at [18, 75] on icon at bounding box center [15, 74] width 11 height 11
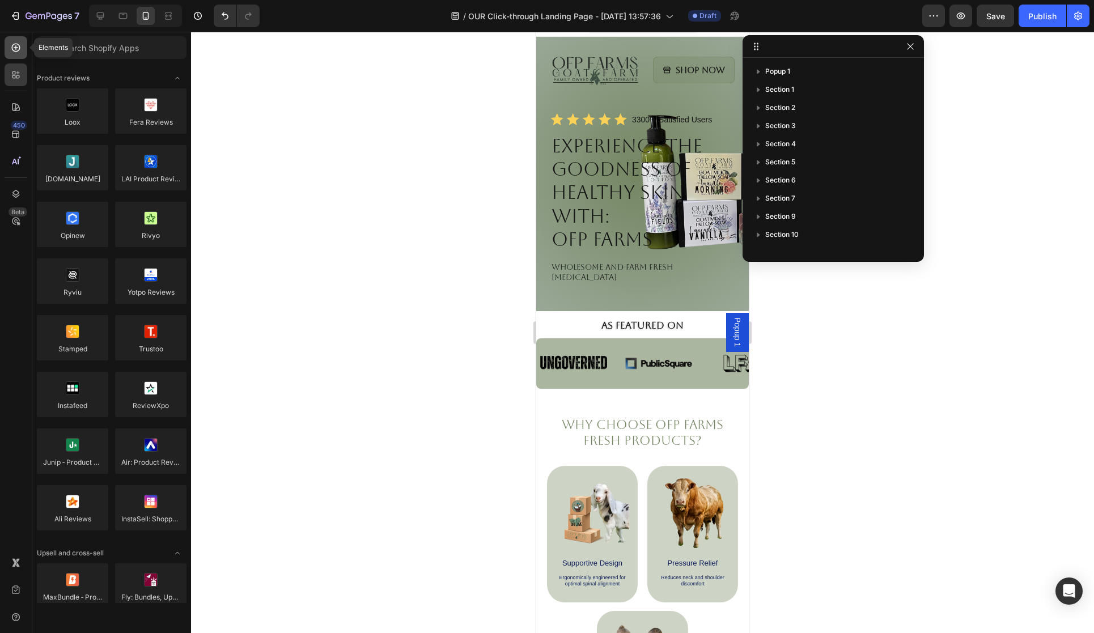
click at [16, 51] on icon at bounding box center [16, 48] width 9 height 9
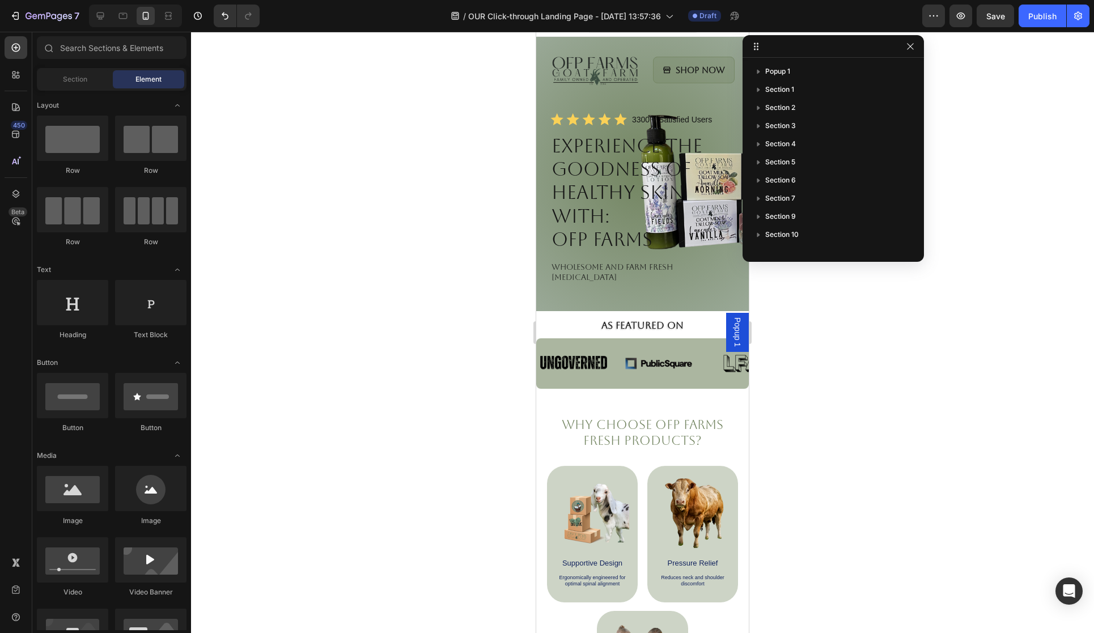
click at [237, 71] on div at bounding box center [642, 332] width 903 height 601
click at [121, 13] on icon at bounding box center [123, 16] width 9 height 6
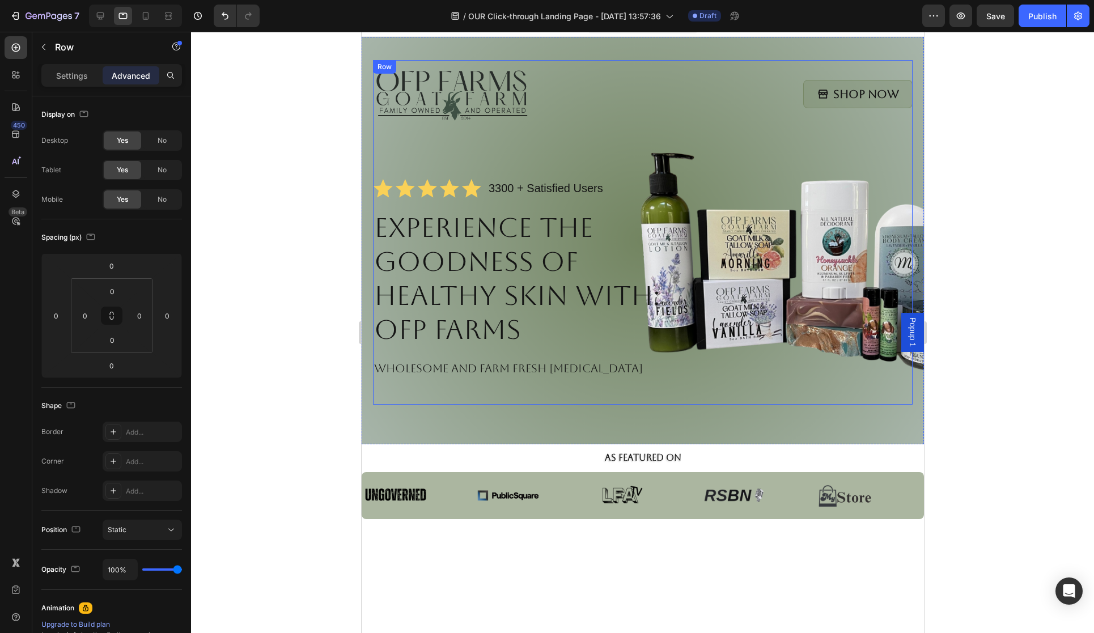
click at [668, 163] on div "Image Shop Now Button Row Icon Icon Icon Icon Icon Icon List 3300 + Satisfied U…" at bounding box center [642, 232] width 540 height 345
click at [429, 266] on h1 "Experience the Goodness of Healthy Skin with: OFP Farms" at bounding box center [550, 278] width 356 height 138
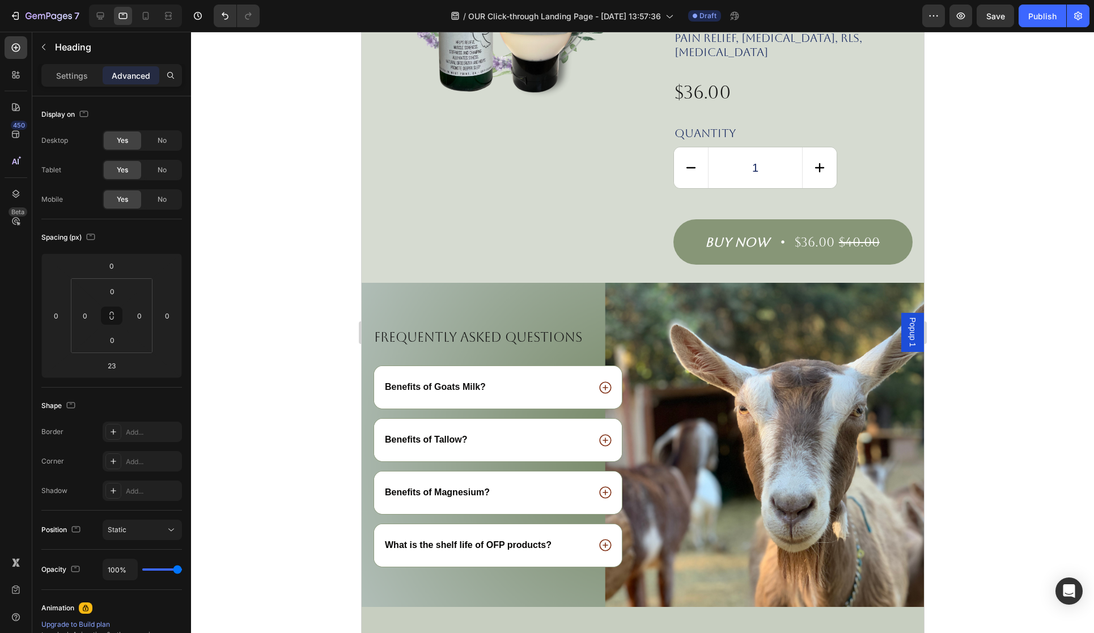
scroll to position [1704, 0]
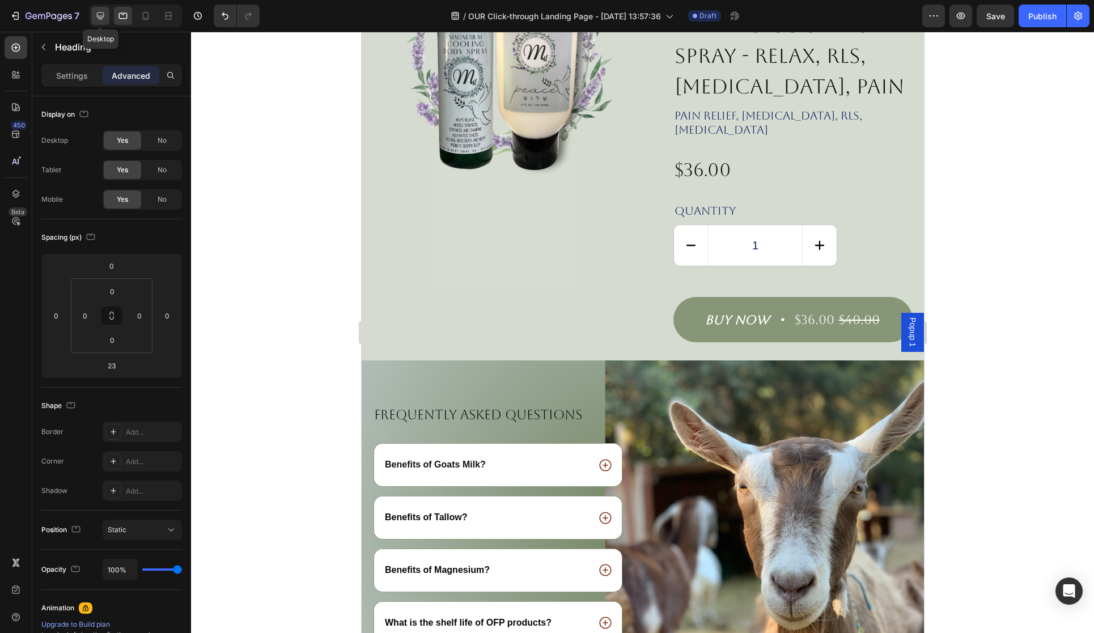
click at [97, 19] on icon at bounding box center [100, 15] width 11 height 11
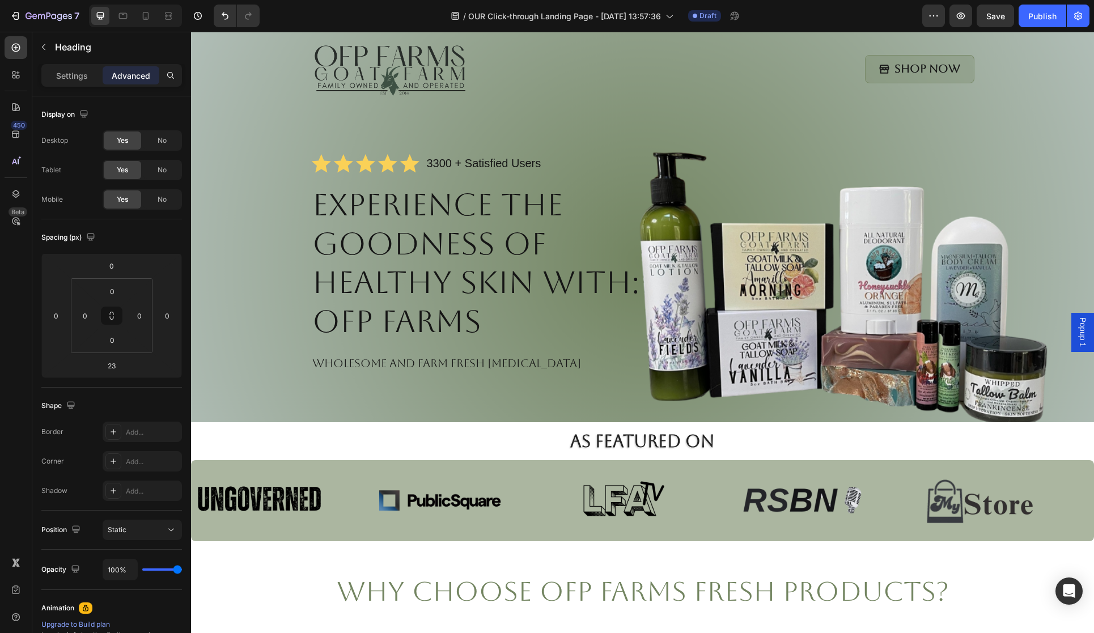
scroll to position [45, 0]
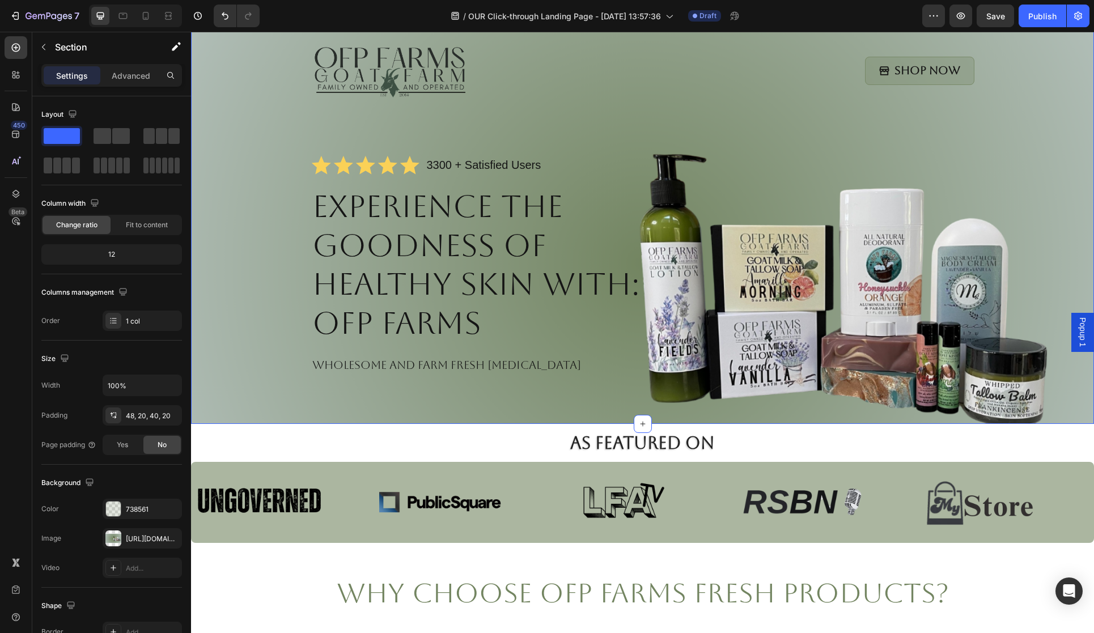
click at [1045, 197] on div "Image Shop Now Button Row Icon Icon Icon Icon Icon Icon List 3300 + Satisfied U…" at bounding box center [642, 219] width 880 height 365
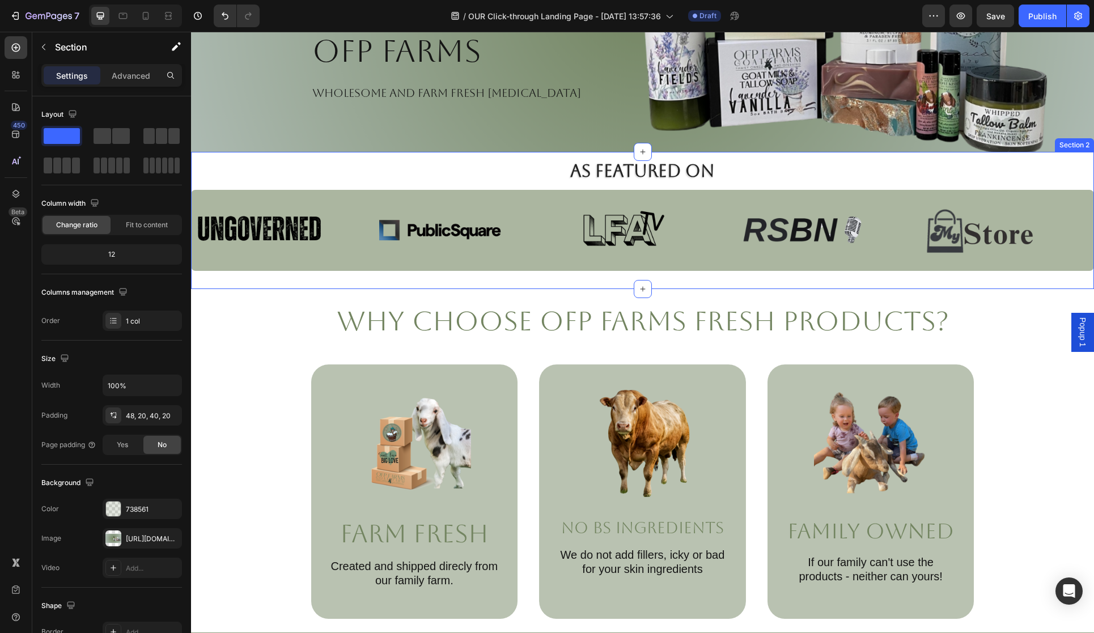
scroll to position [278, 0]
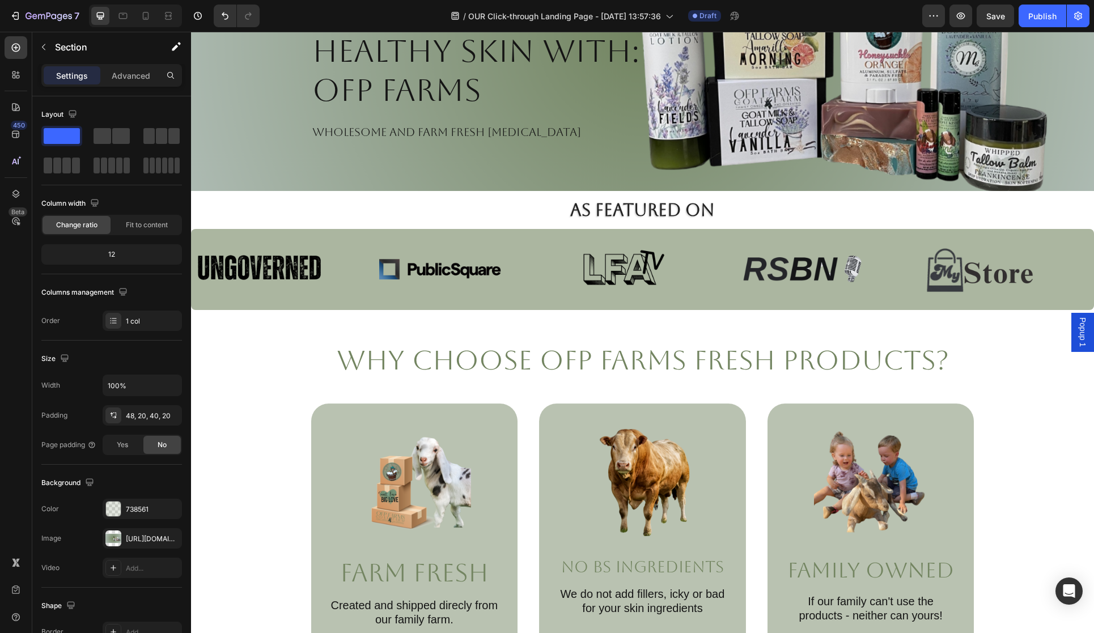
click at [157, 540] on div "[URL][DOMAIN_NAME]" at bounding box center [142, 539] width 33 height 10
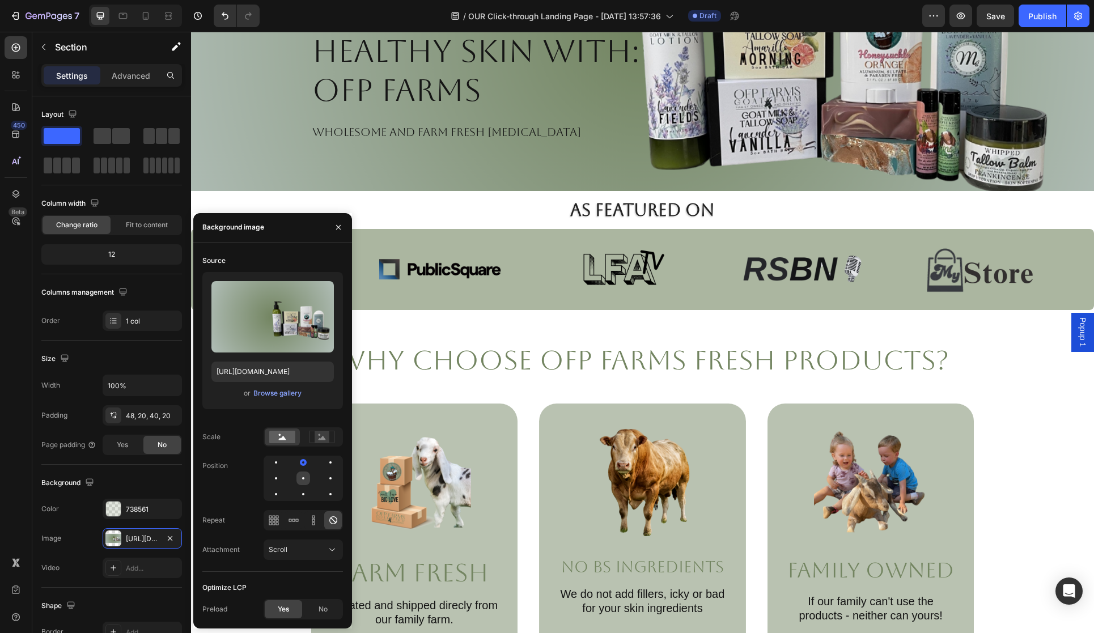
click at [324, 483] on div at bounding box center [331, 479] width 14 height 14
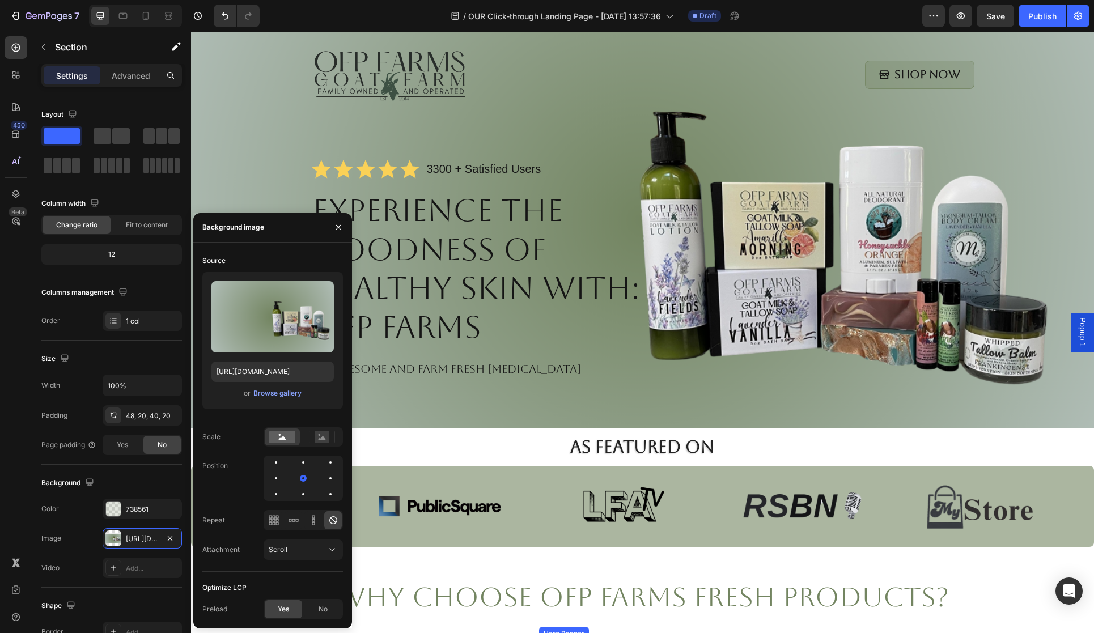
scroll to position [0, 0]
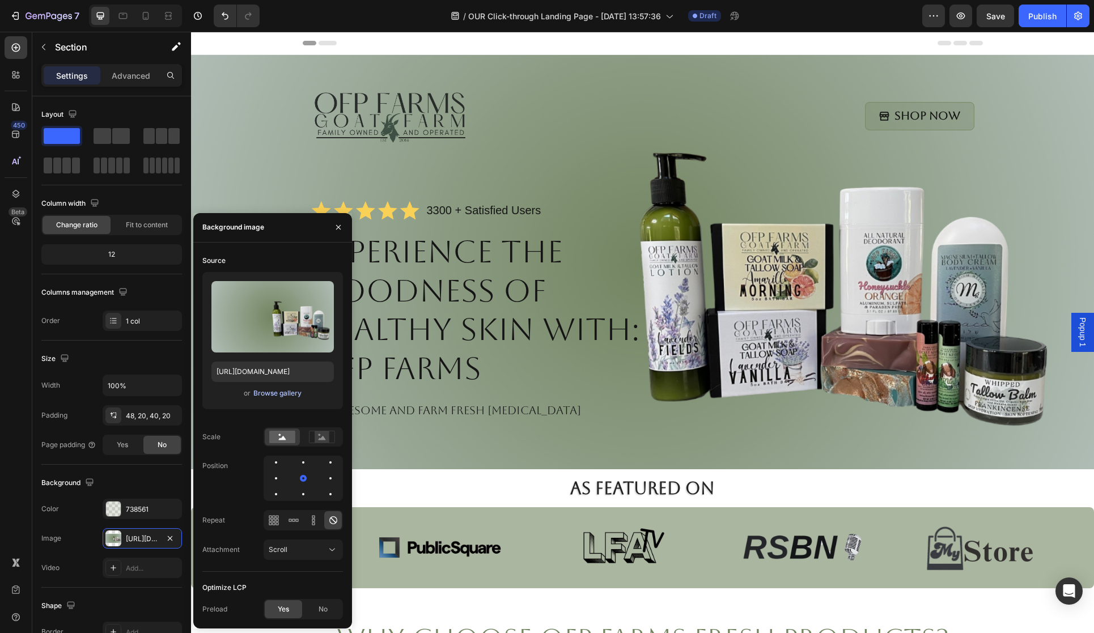
click at [267, 397] on div "Browse gallery" at bounding box center [277, 393] width 48 height 10
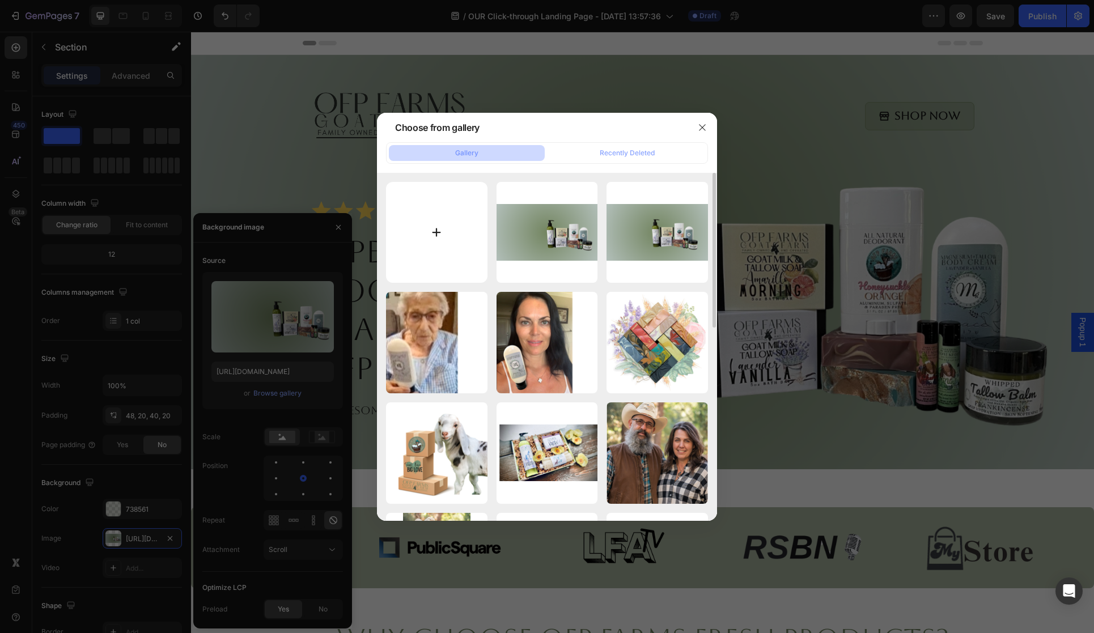
click at [440, 238] on input "file" at bounding box center [436, 232] width 101 height 101
type input "C:\fakepath\Untitled design - 2025-08-27T150209.264.png"
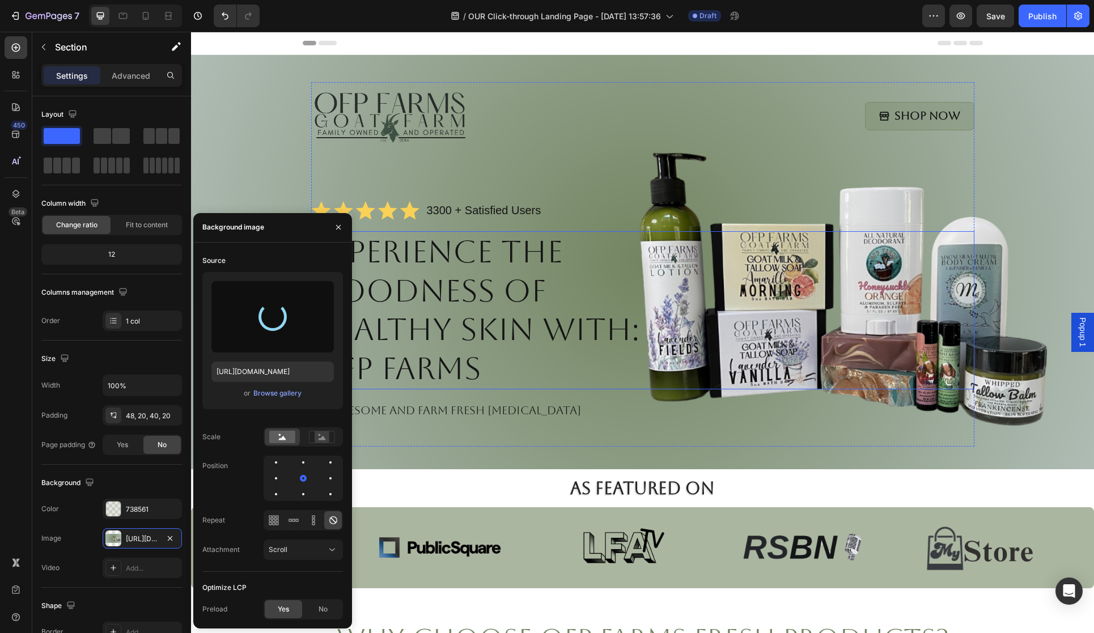
type input "[URL][DOMAIN_NAME]"
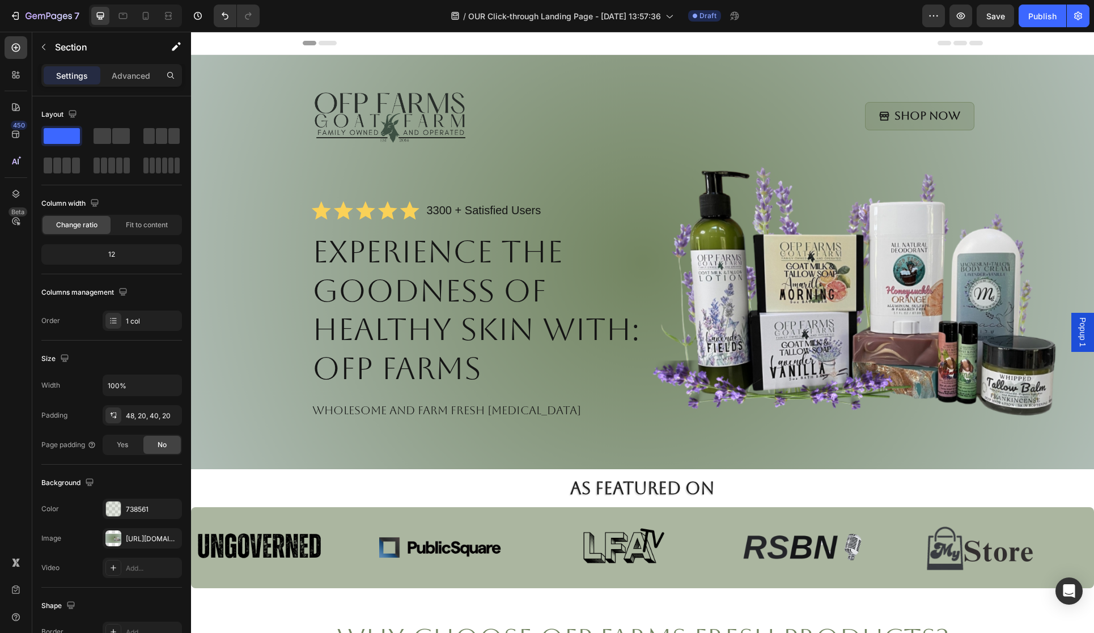
click at [1057, 264] on div "Image Shop Now Button Row Icon Icon Icon Icon Icon Icon List 3300 + Satisfied U…" at bounding box center [642, 264] width 880 height 365
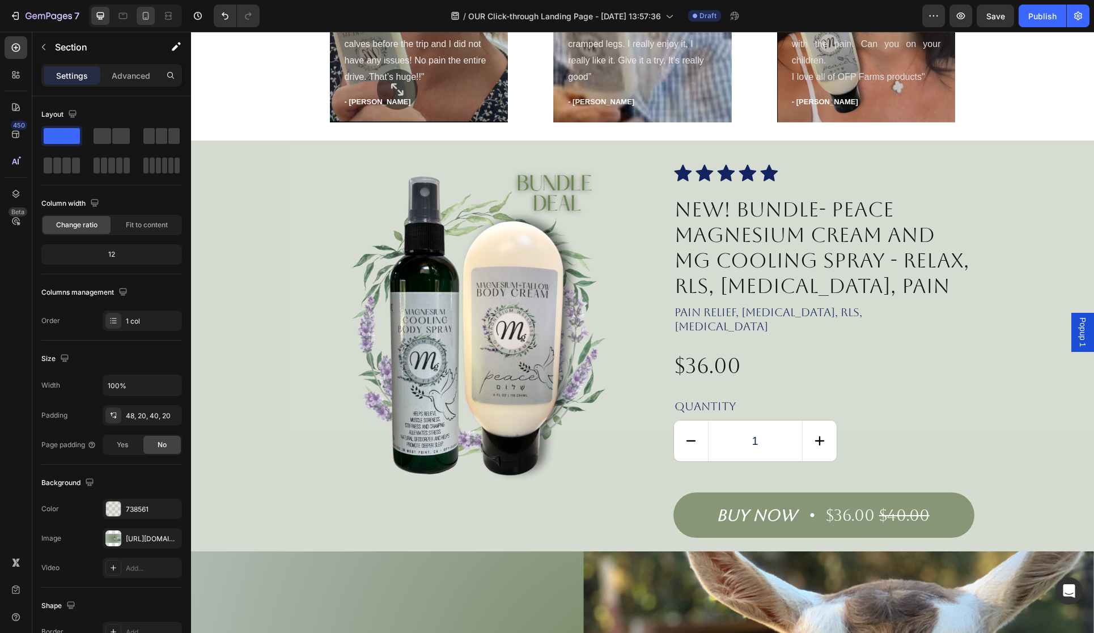
scroll to position [1114, 0]
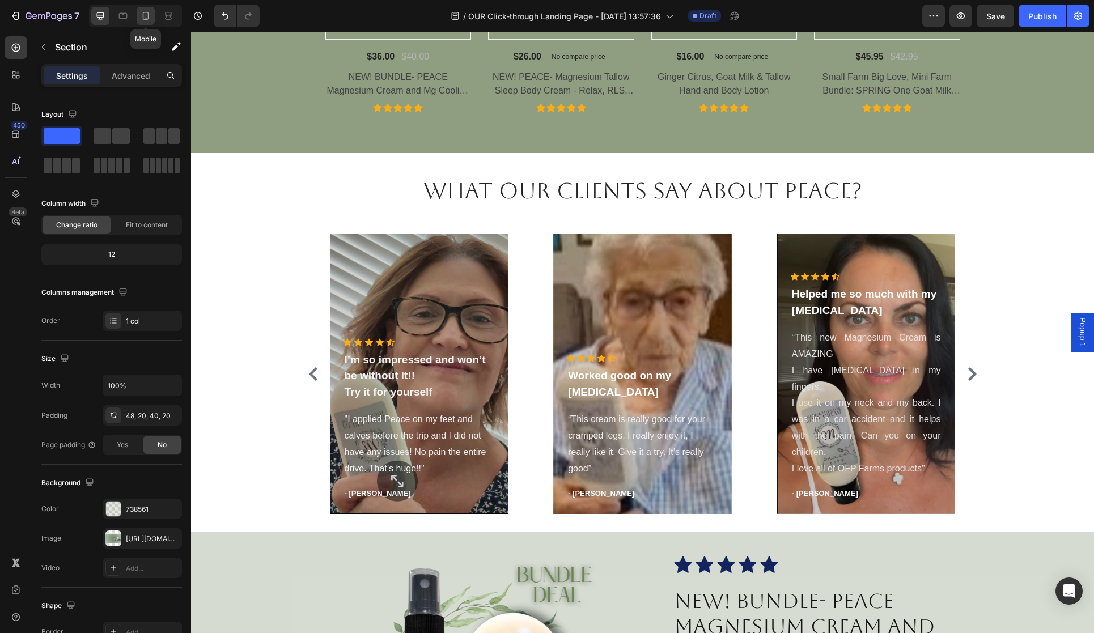
click at [141, 14] on icon at bounding box center [145, 15] width 11 height 11
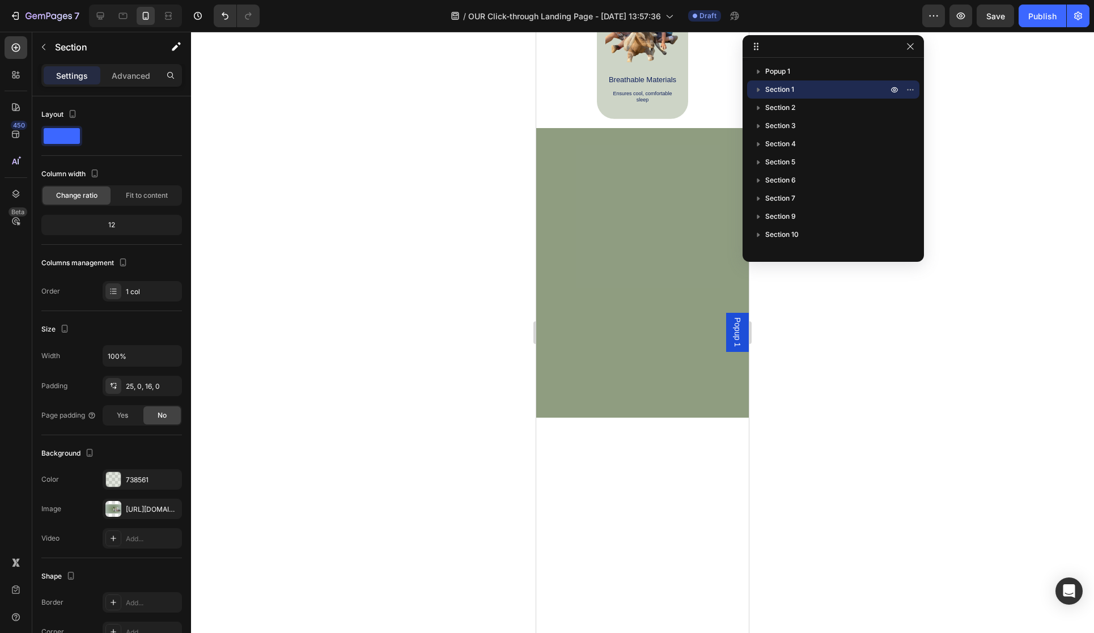
scroll to position [3, 0]
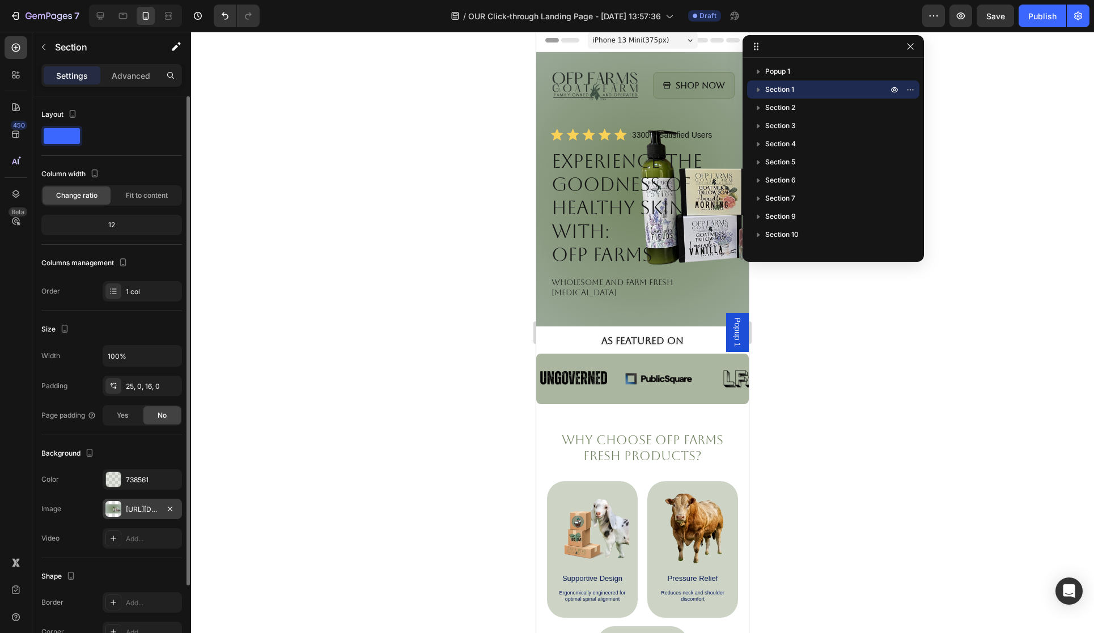
click at [141, 510] on div "[URL][DOMAIN_NAME]" at bounding box center [142, 510] width 33 height 10
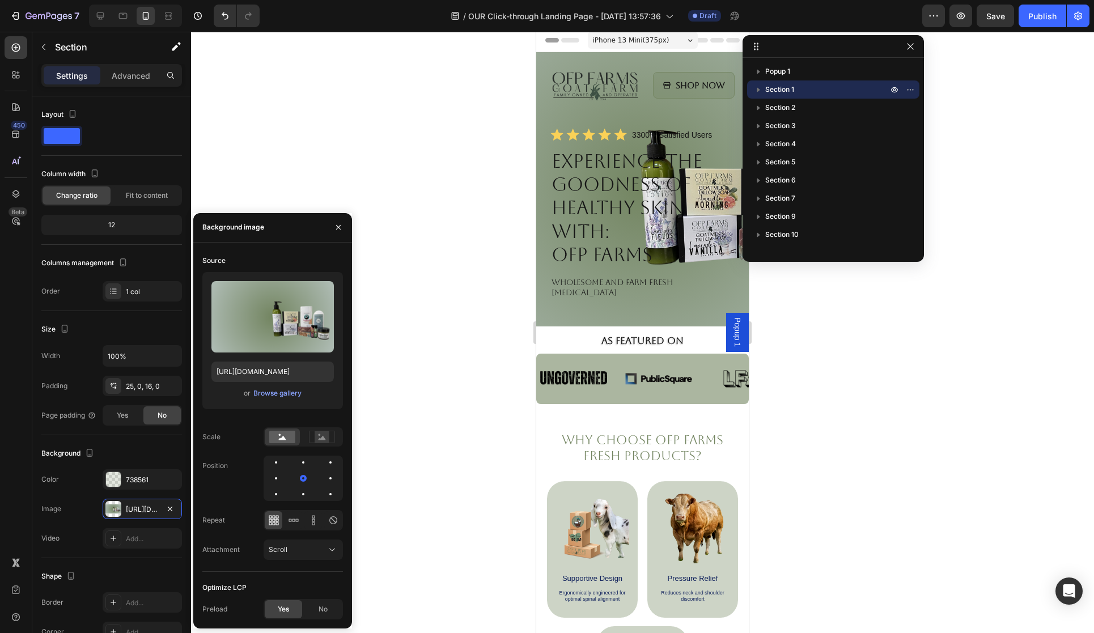
click at [268, 401] on div "Upload Image [URL][DOMAIN_NAME] or Browse gallery" at bounding box center [272, 340] width 141 height 137
click at [271, 396] on div "Browse gallery" at bounding box center [277, 393] width 48 height 10
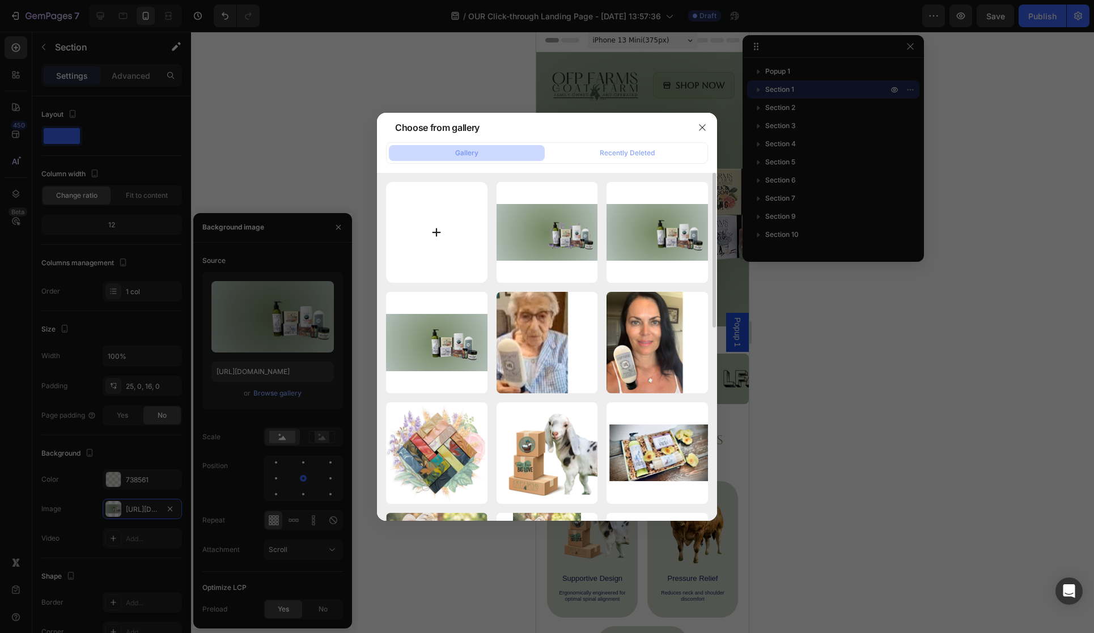
click at [427, 240] on input "file" at bounding box center [436, 232] width 101 height 101
type input "C:\fakepath\Untitled design - 2025-08-27T151139.989.png"
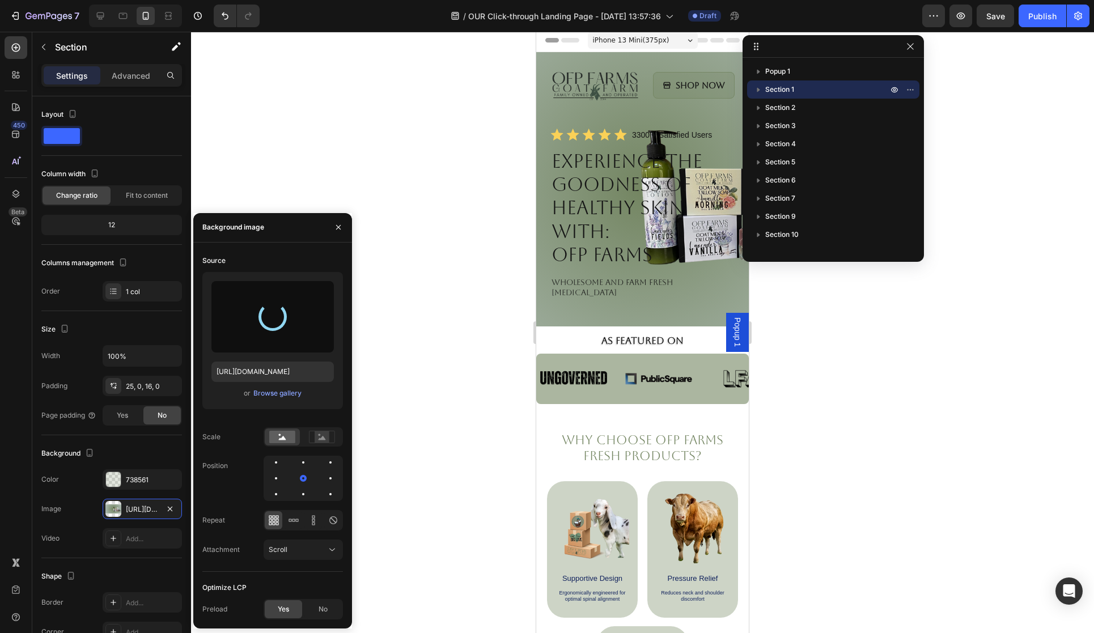
type input "[URL][DOMAIN_NAME]"
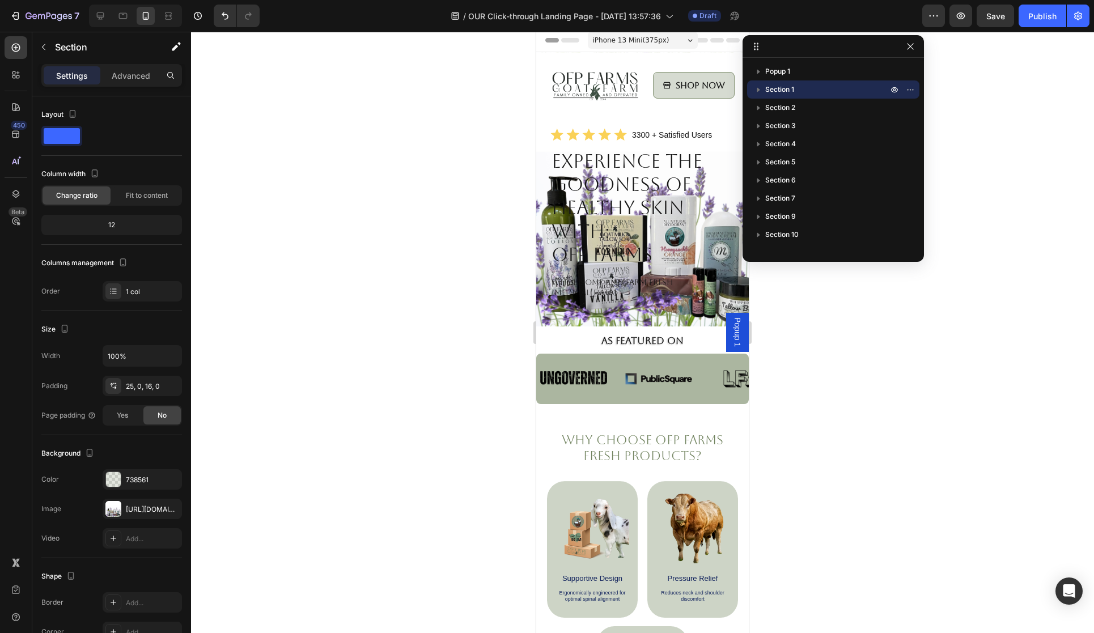
click at [865, 334] on div at bounding box center [642, 332] width 903 height 601
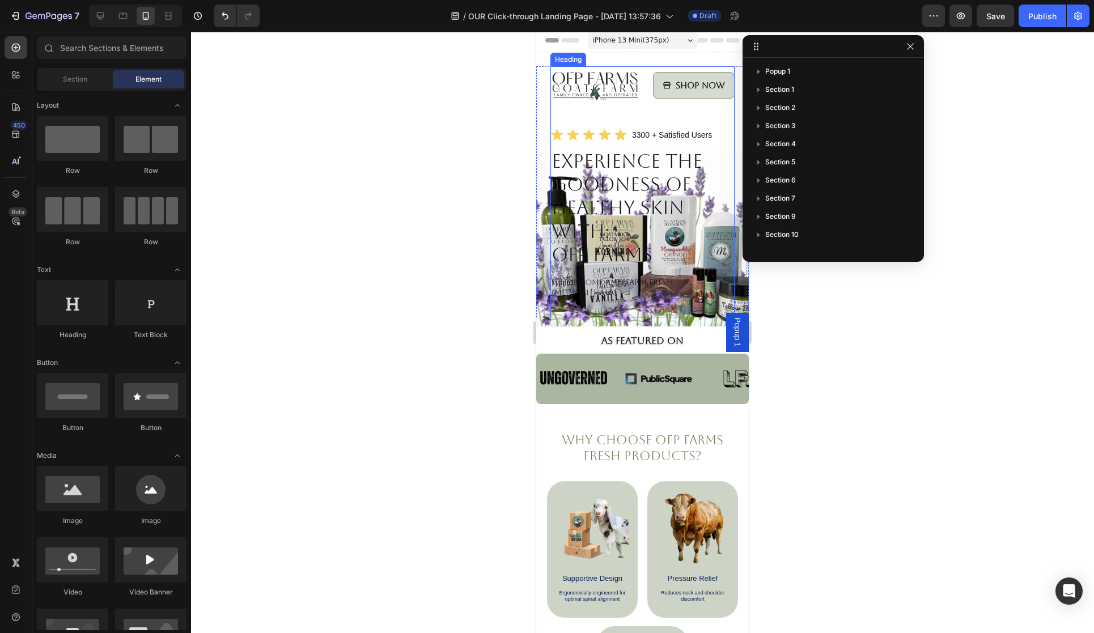
click at [588, 226] on h1 "Experience the Goodness of Healthy Skin with: OFP Farms" at bounding box center [642, 208] width 184 height 119
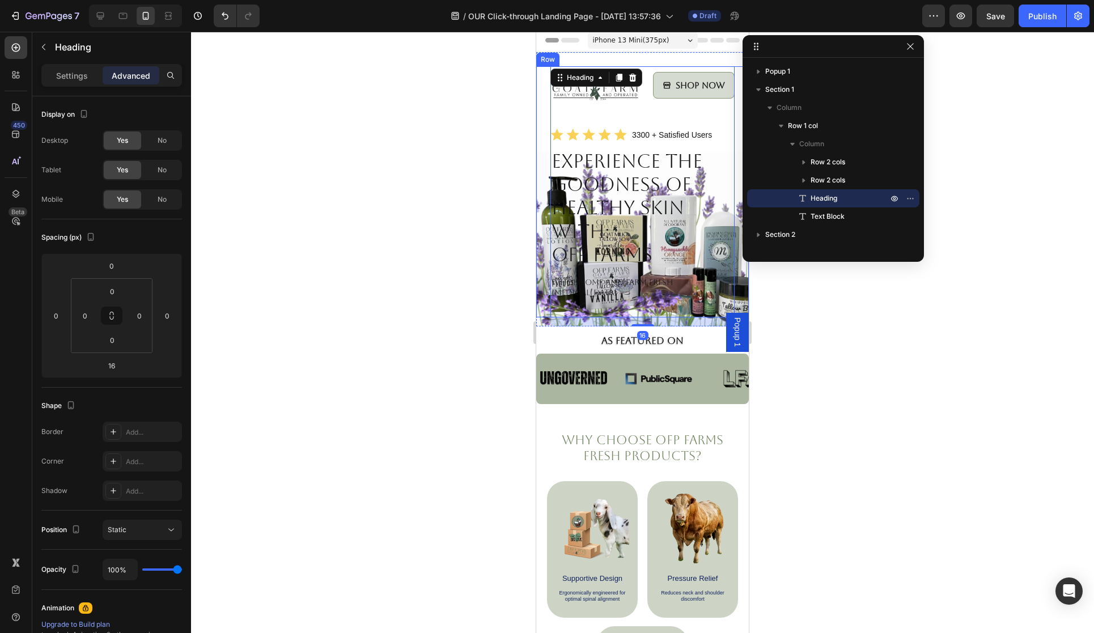
click at [825, 299] on div at bounding box center [642, 332] width 903 height 601
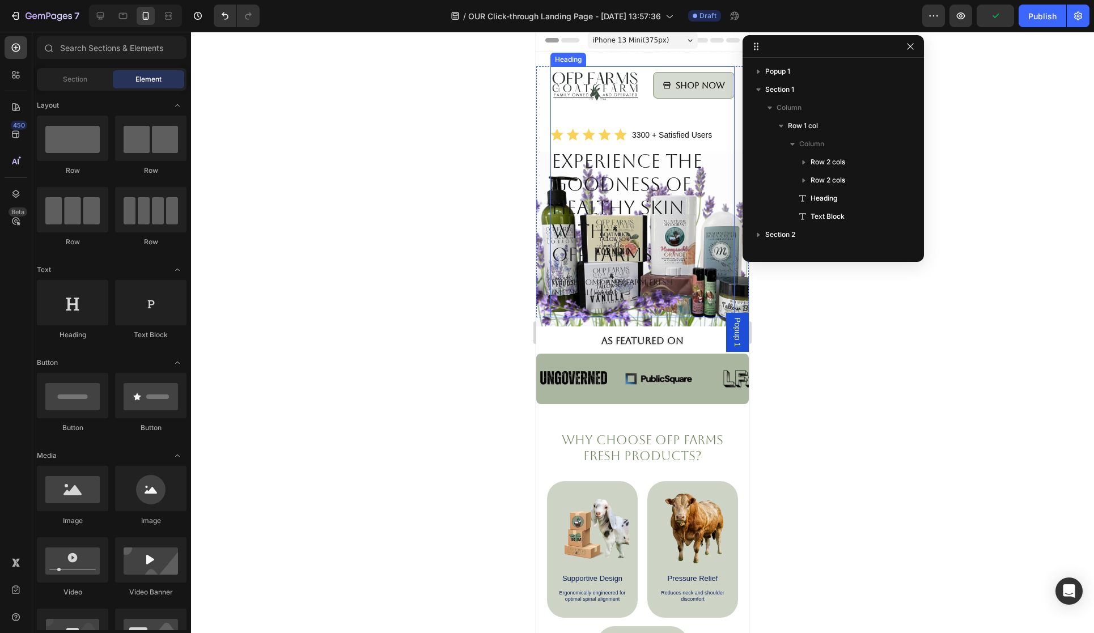
click at [638, 255] on h1 "Experience the Goodness of Healthy Skin with: OFP Farms" at bounding box center [642, 208] width 184 height 119
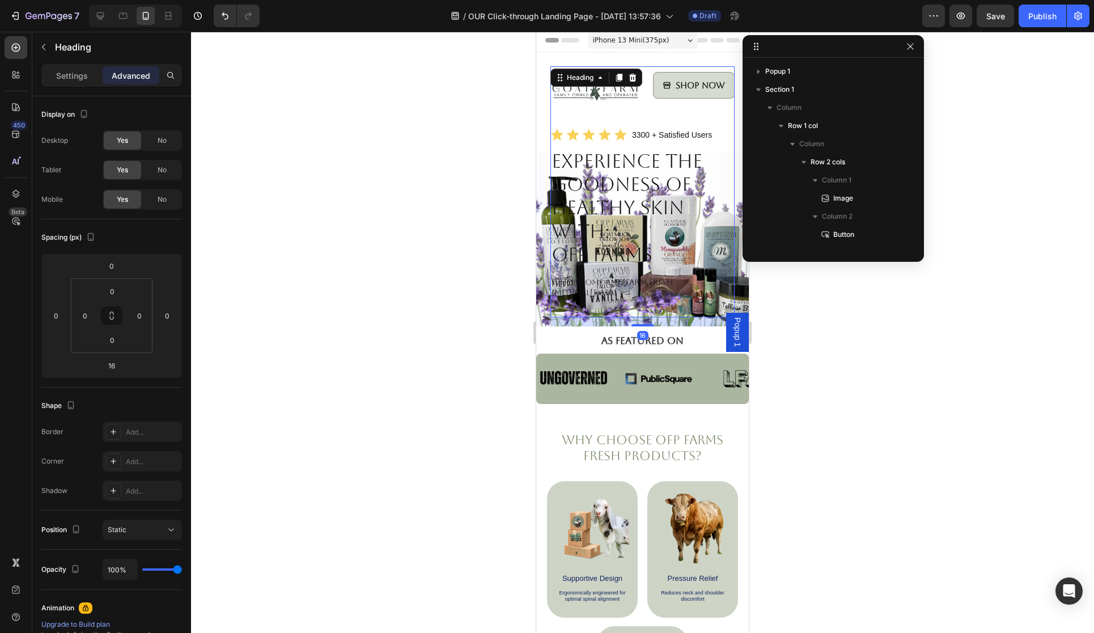
scroll to position [196, 0]
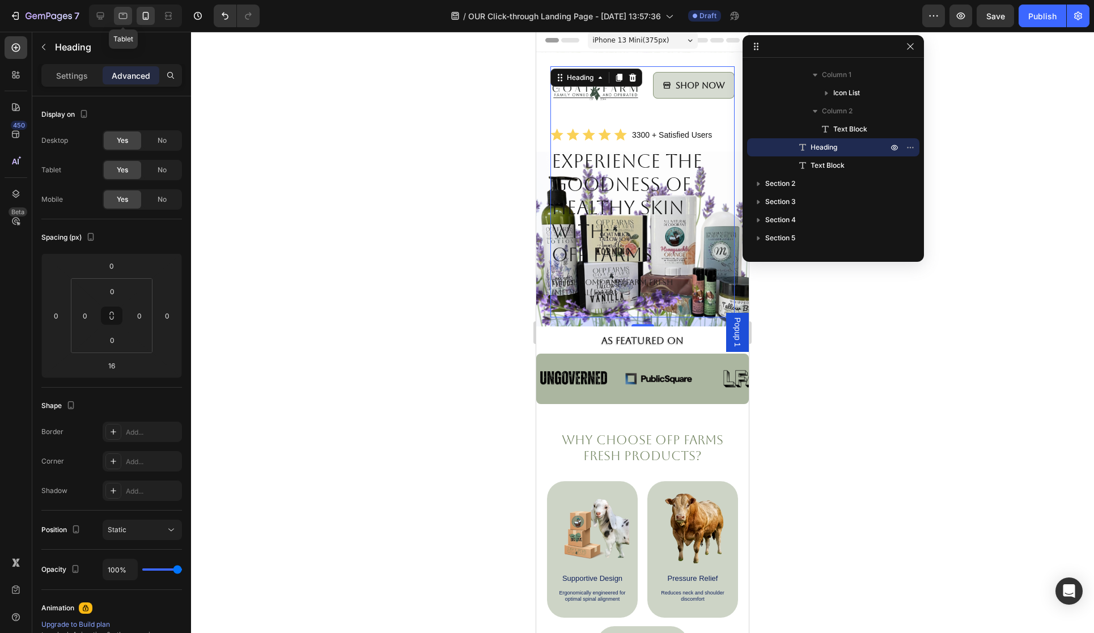
click at [122, 19] on icon at bounding box center [123, 16] width 9 height 6
type input "23"
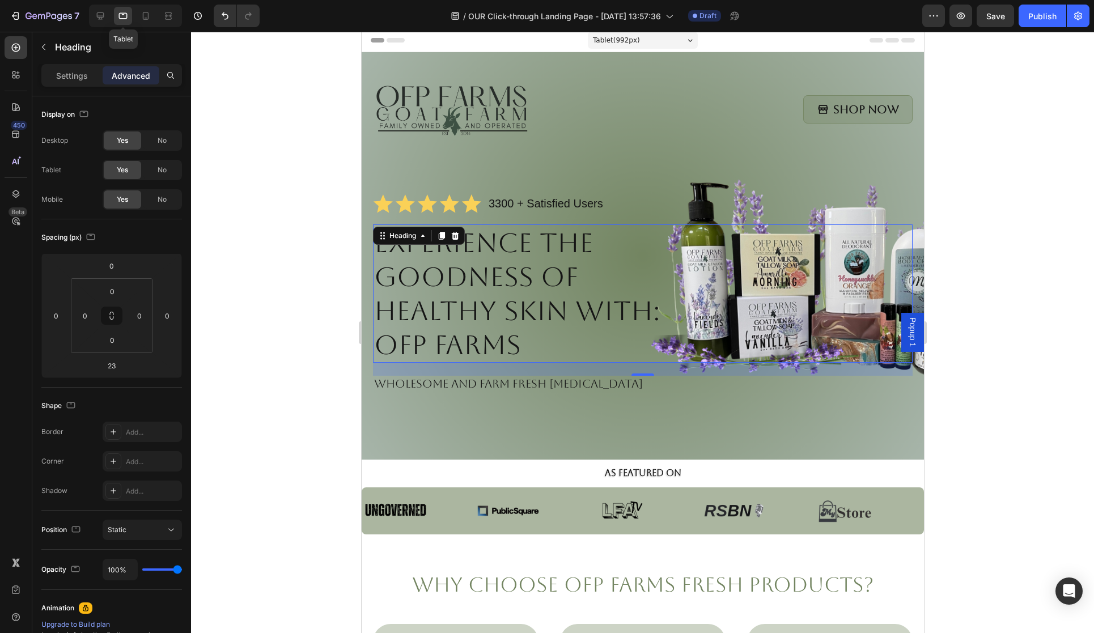
scroll to position [156, 0]
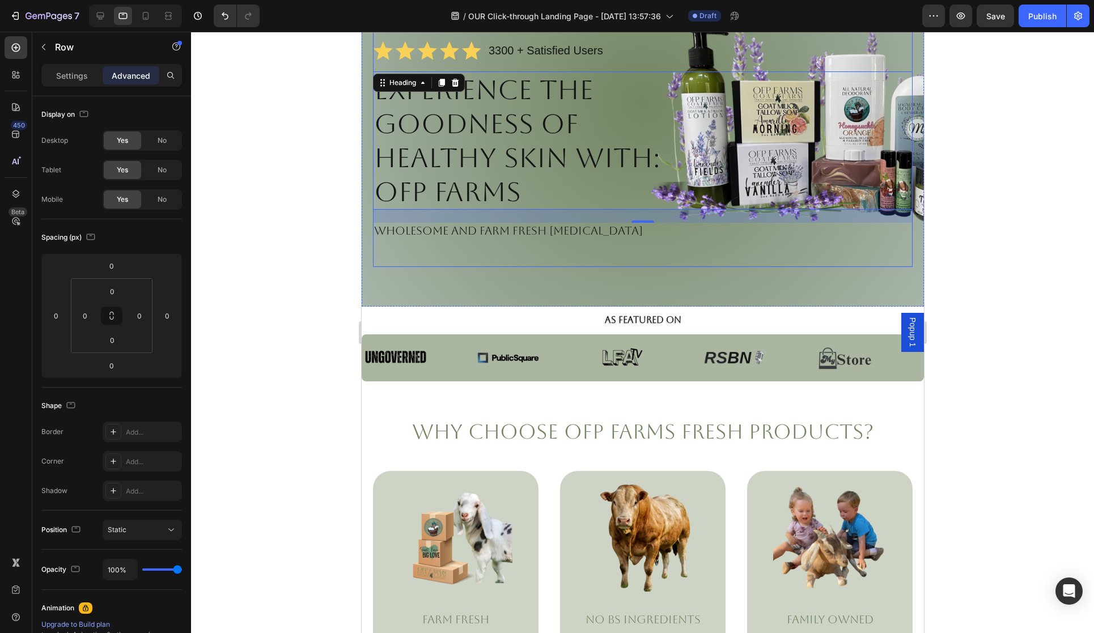
click at [447, 266] on div "Image Shop Now Button Row Icon Icon Icon Icon Icon Icon List 3300 + Satisfied U…" at bounding box center [642, 94] width 540 height 345
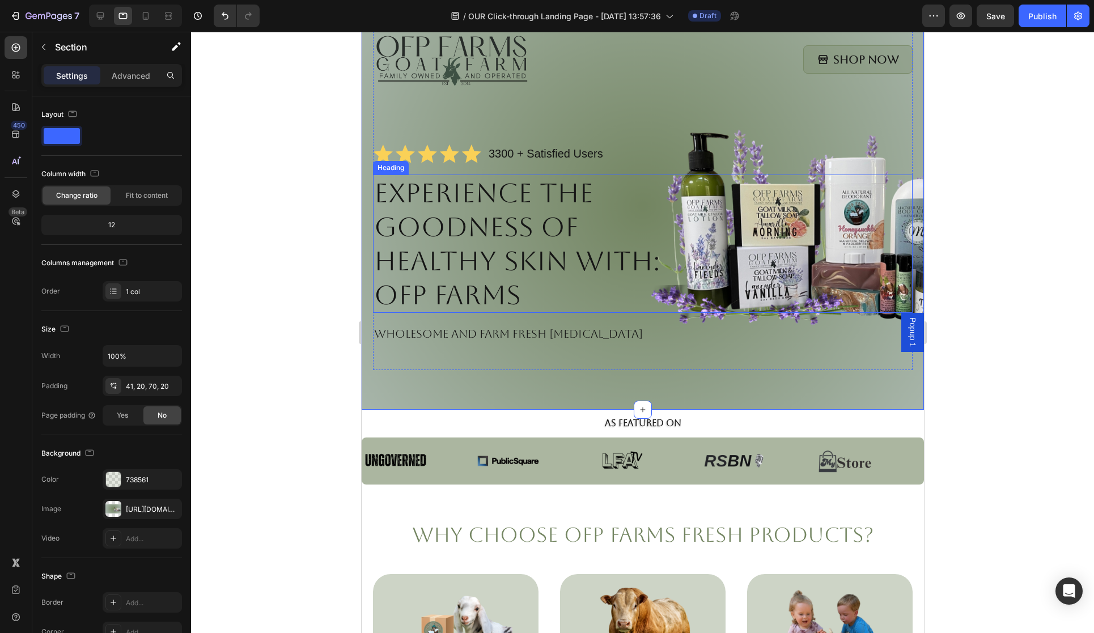
scroll to position [49, 0]
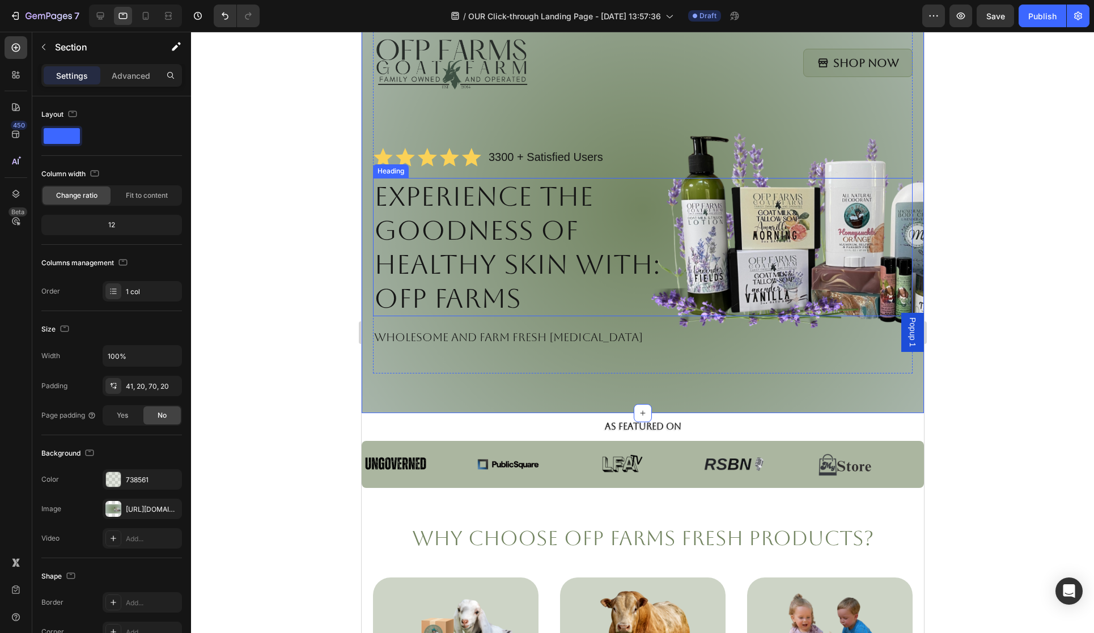
click at [714, 295] on h1 "Experience the Goodness of Healthy Skin with: OFP Farms" at bounding box center [550, 247] width 356 height 138
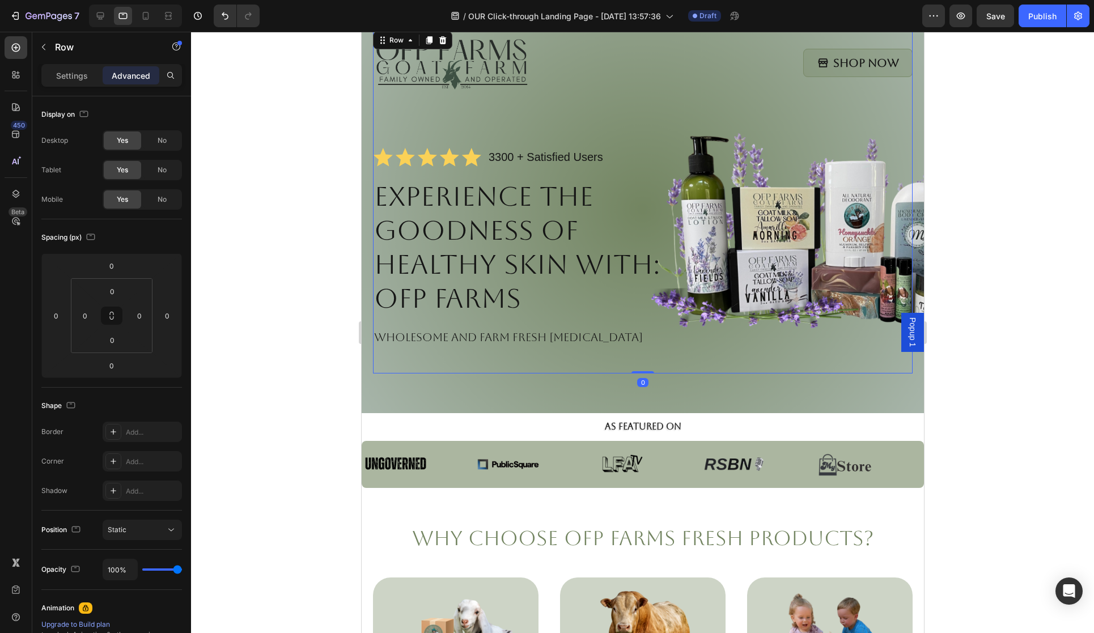
click at [705, 137] on div "Image Shop Now Button Row Icon Icon Icon Icon Icon Icon List 3300 + Satisfied U…" at bounding box center [642, 201] width 540 height 345
click at [148, 16] on icon at bounding box center [146, 16] width 6 height 8
type input "25"
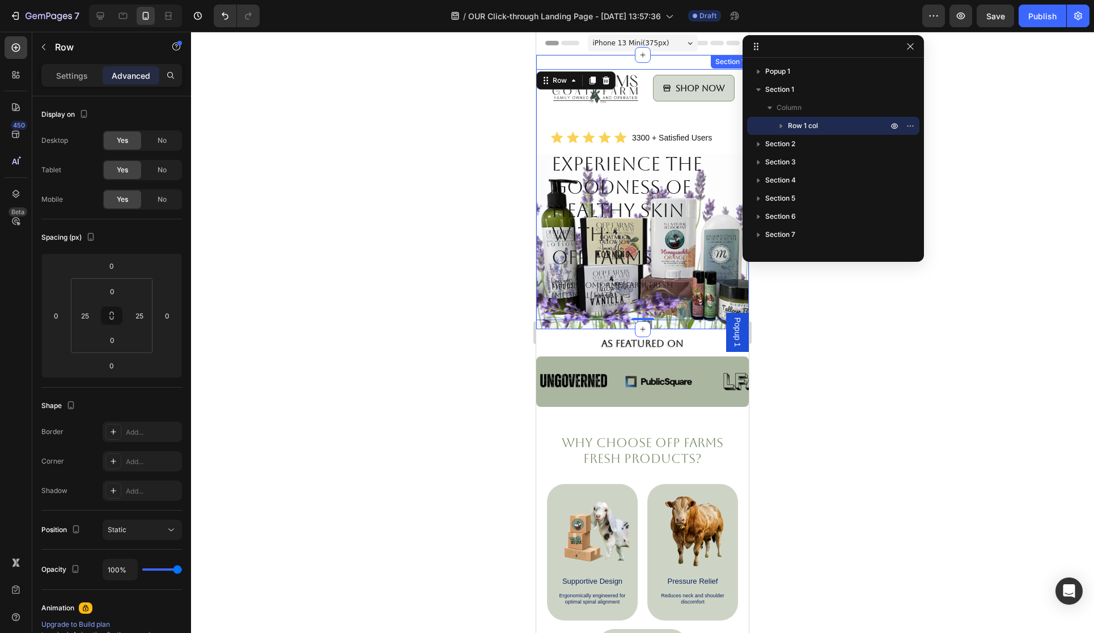
click at [634, 313] on div "Image Shop Now Button Row Icon Icon Icon Icon Icon Icon List 3300 + Satisfied U…" at bounding box center [642, 192] width 213 height 274
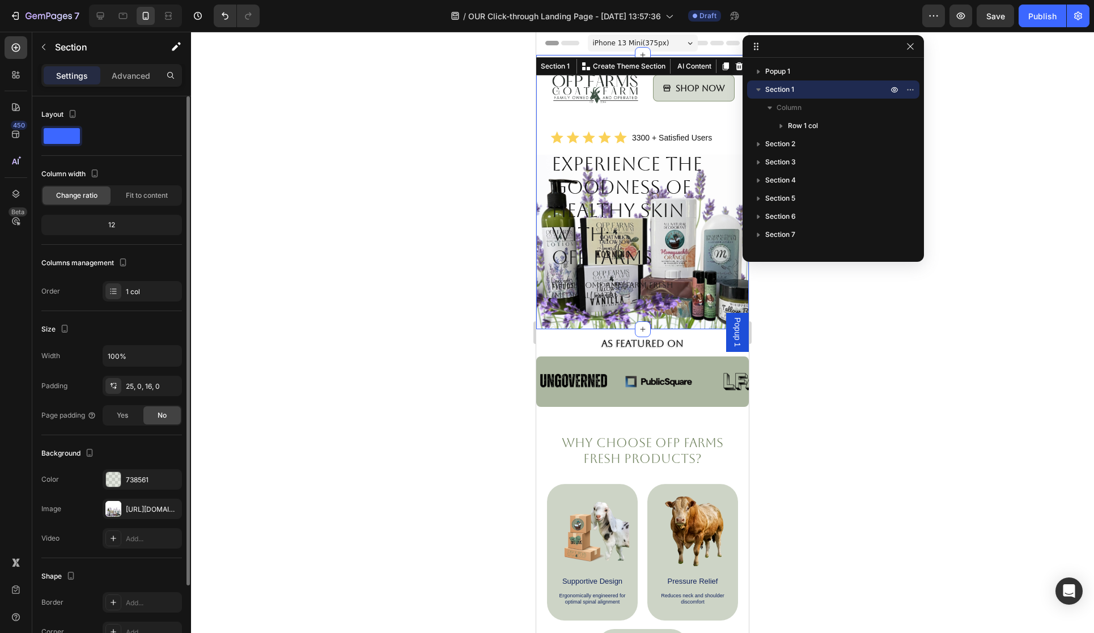
click at [120, 223] on div "12" at bounding box center [112, 225] width 136 height 16
click at [114, 225] on div "12" at bounding box center [112, 225] width 136 height 16
click at [118, 224] on div "12" at bounding box center [112, 225] width 136 height 16
click at [108, 226] on div "12" at bounding box center [112, 225] width 136 height 16
click at [134, 296] on div "1 col" at bounding box center [152, 292] width 53 height 10
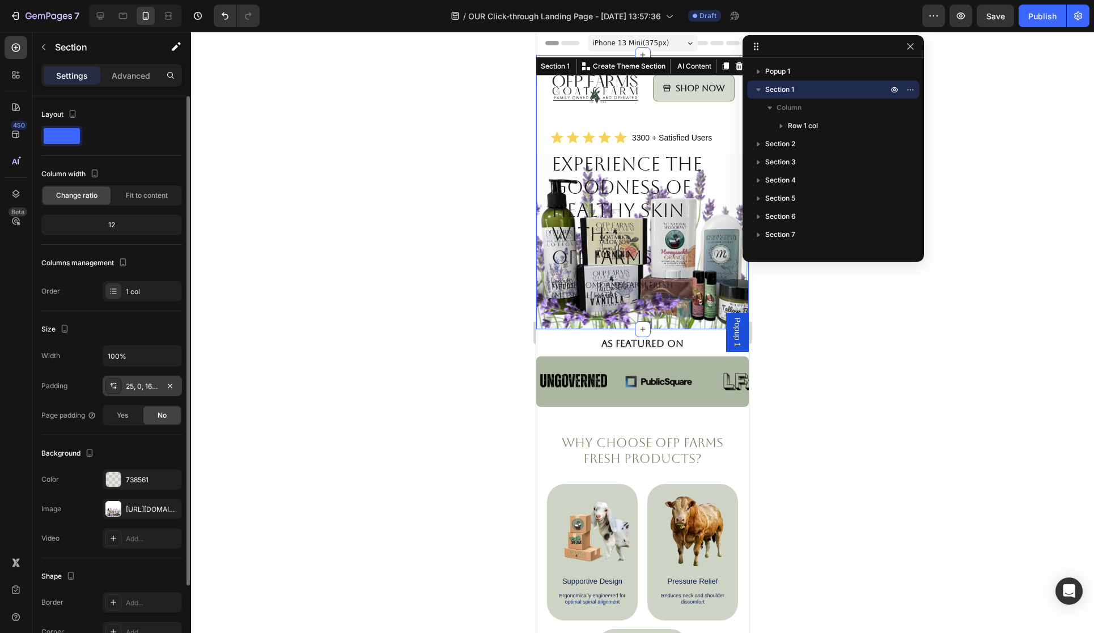
click at [137, 395] on div "25, 0, 16, 0" at bounding box center [142, 386] width 79 height 20
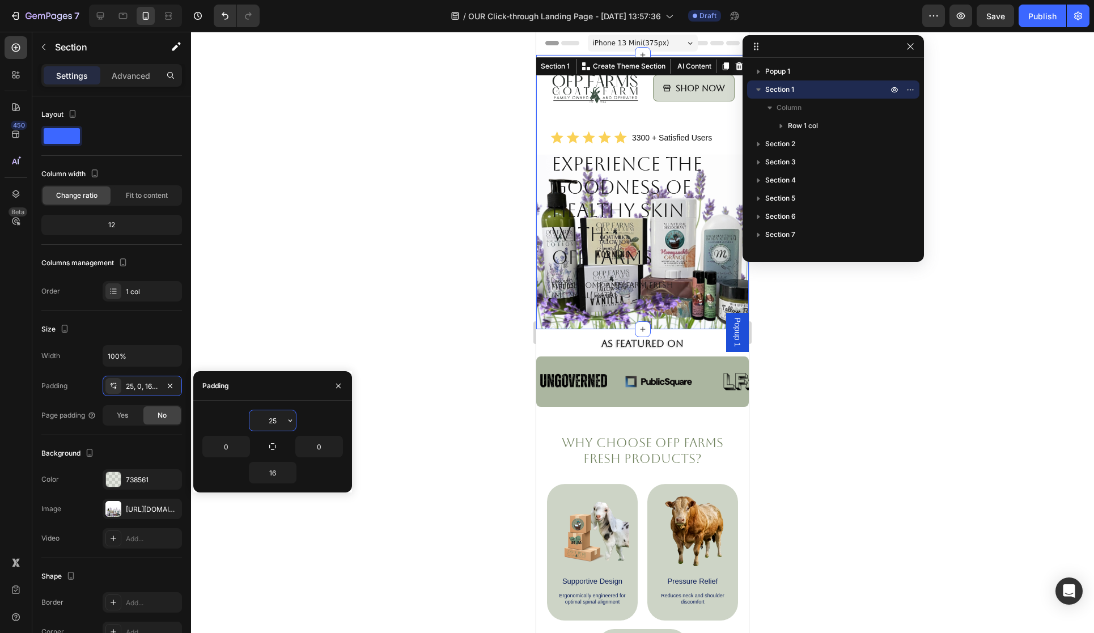
click at [278, 422] on input "25" at bounding box center [272, 420] width 46 height 20
click at [290, 421] on icon "button" at bounding box center [290, 420] width 9 height 9
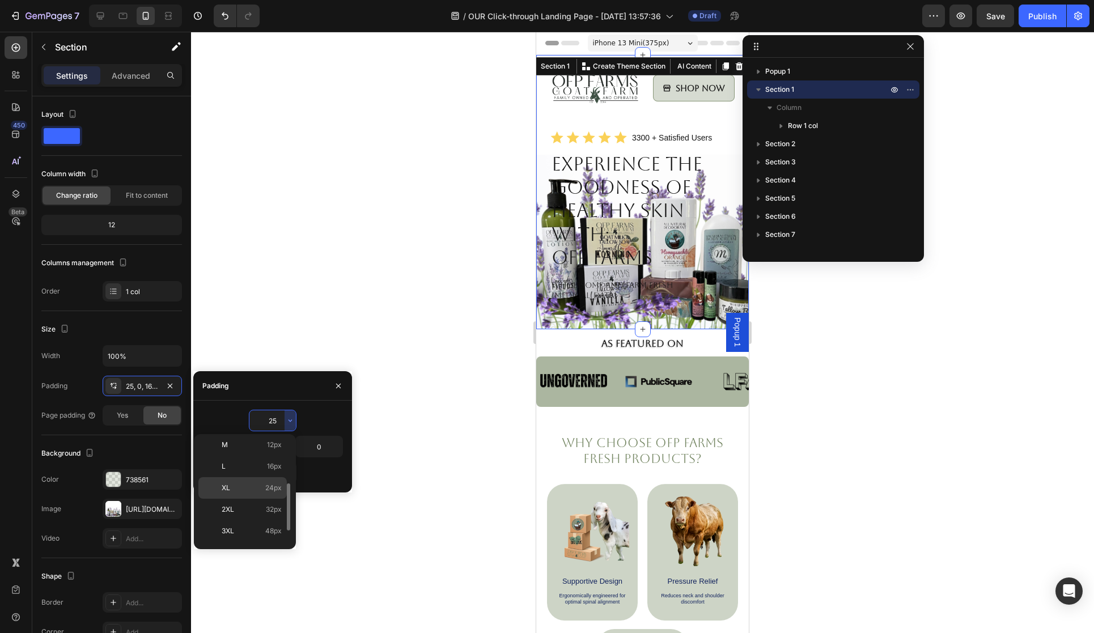
scroll to position [95, 0]
click at [275, 505] on span "32px" at bounding box center [274, 506] width 16 height 10
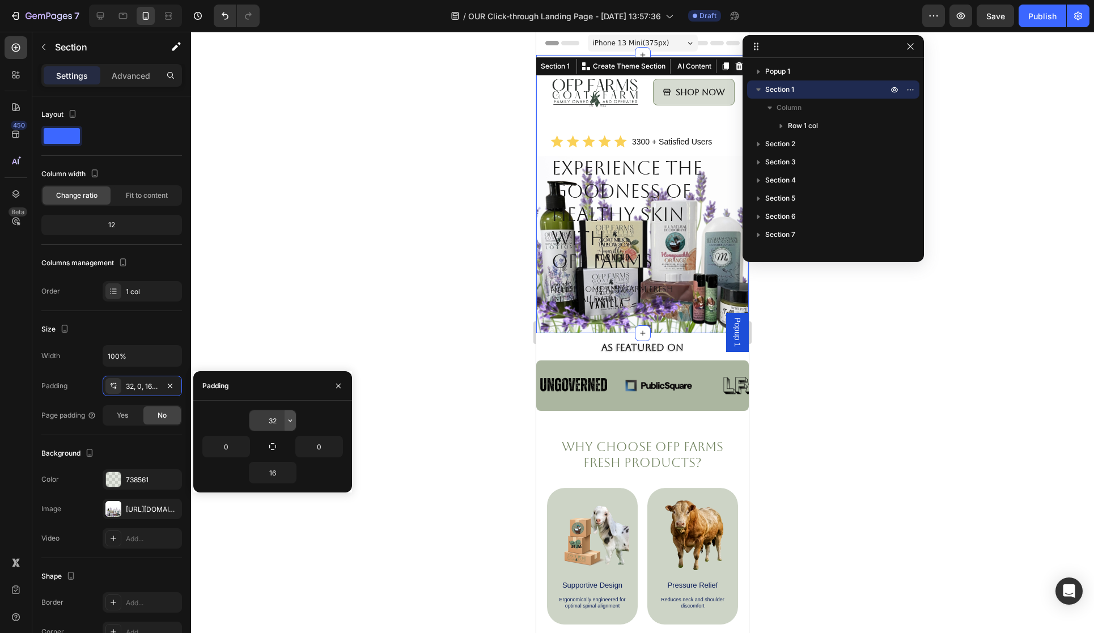
click at [287, 421] on icon "button" at bounding box center [290, 420] width 9 height 9
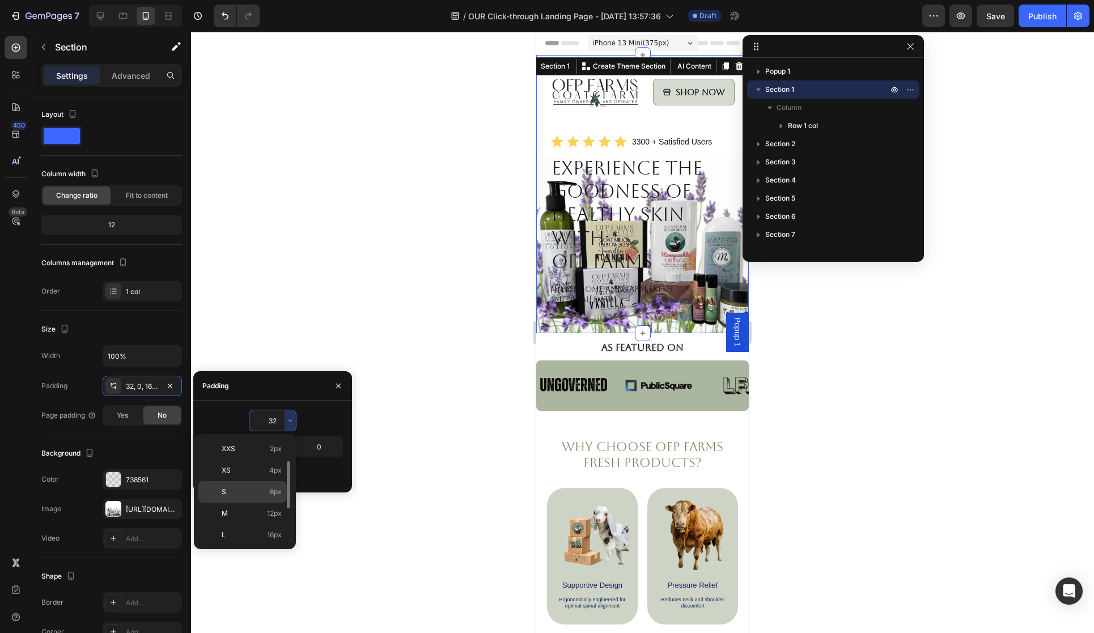
scroll to position [32, 0]
click at [279, 527] on span "16px" at bounding box center [274, 525] width 15 height 10
type input "16"
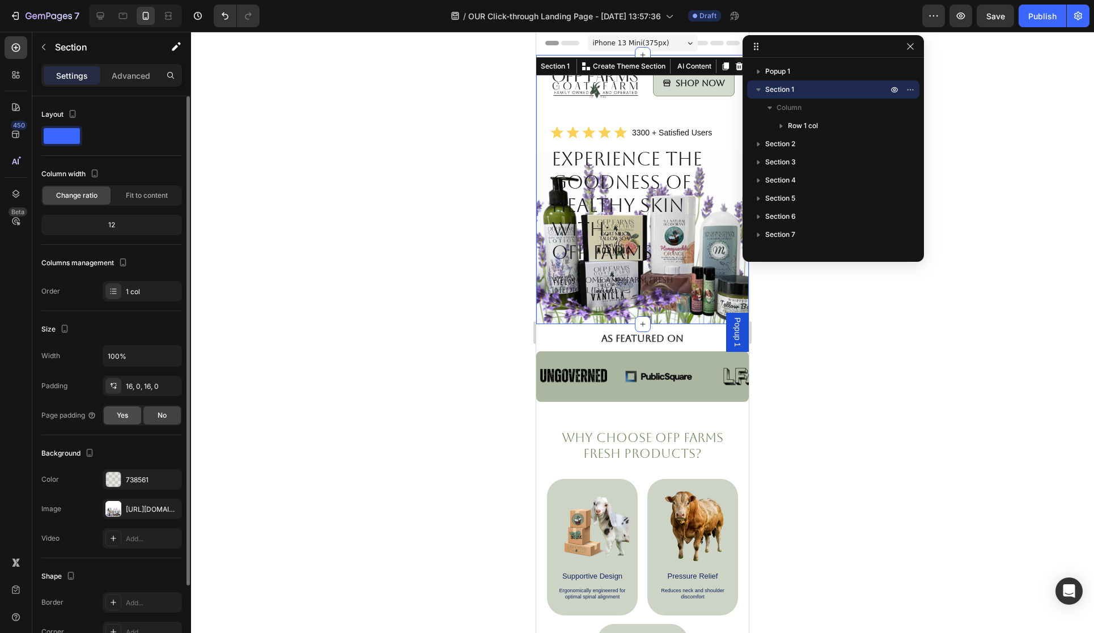
click at [118, 413] on span "Yes" at bounding box center [122, 415] width 11 height 10
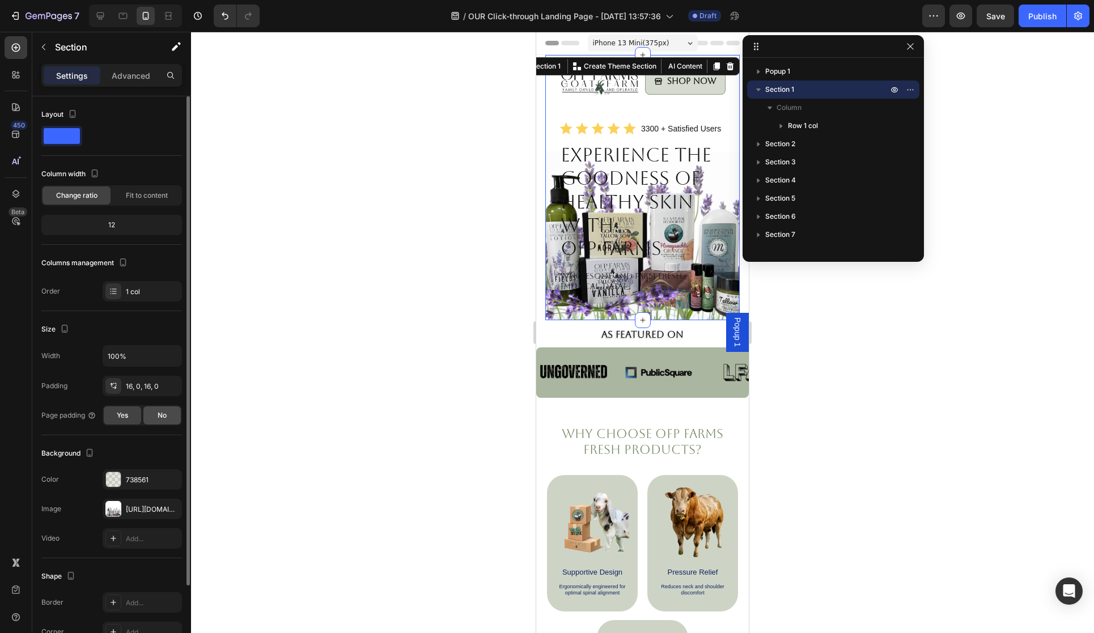
click at [167, 416] on div "No" at bounding box center [161, 415] width 37 height 18
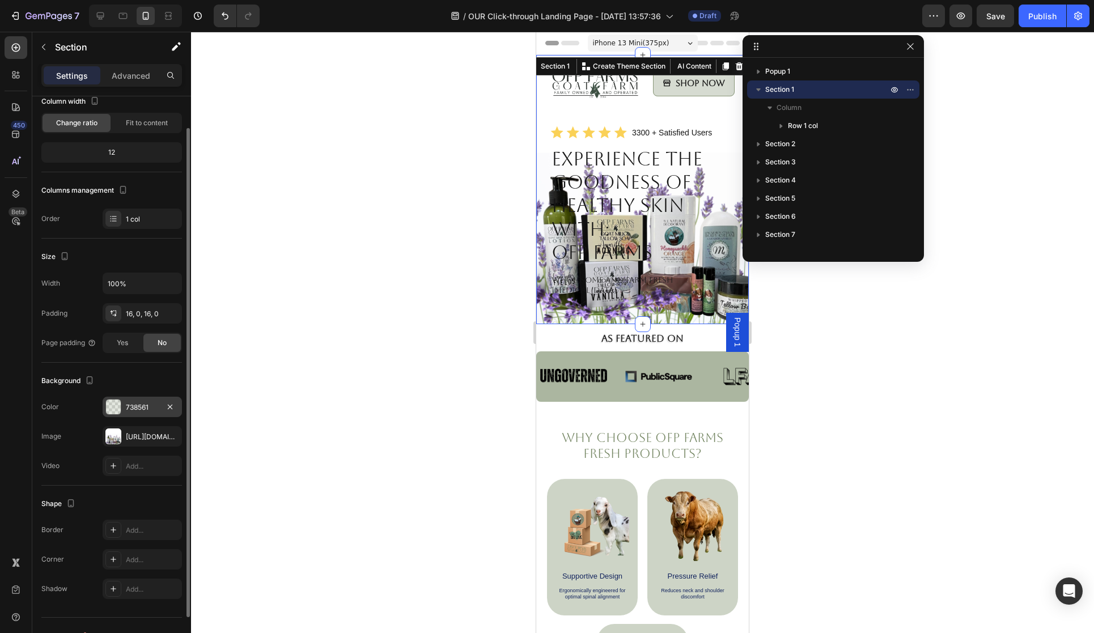
scroll to position [93, 0]
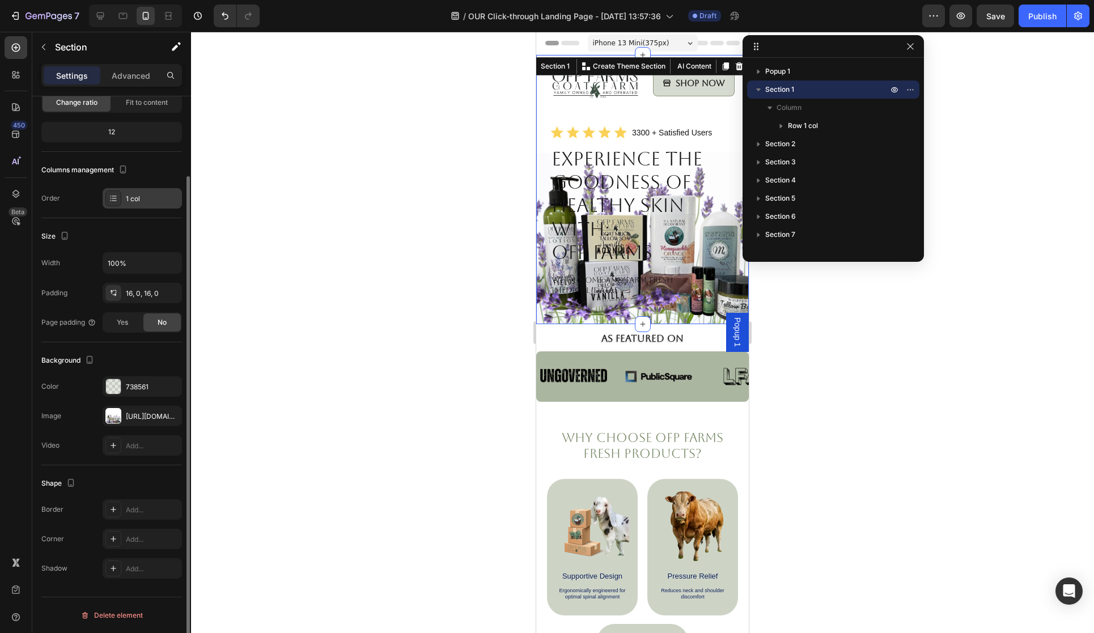
click at [136, 197] on div "1 col" at bounding box center [152, 199] width 53 height 10
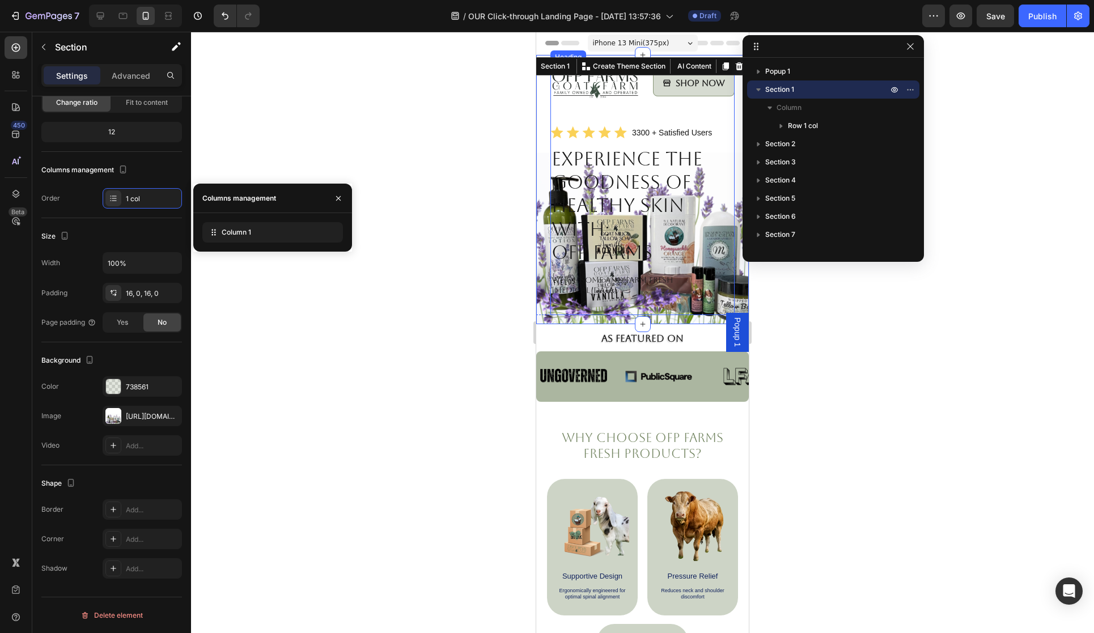
click at [602, 258] on h1 "Experience the Goodness of Healthy Skin with: OFP Farms" at bounding box center [642, 205] width 184 height 119
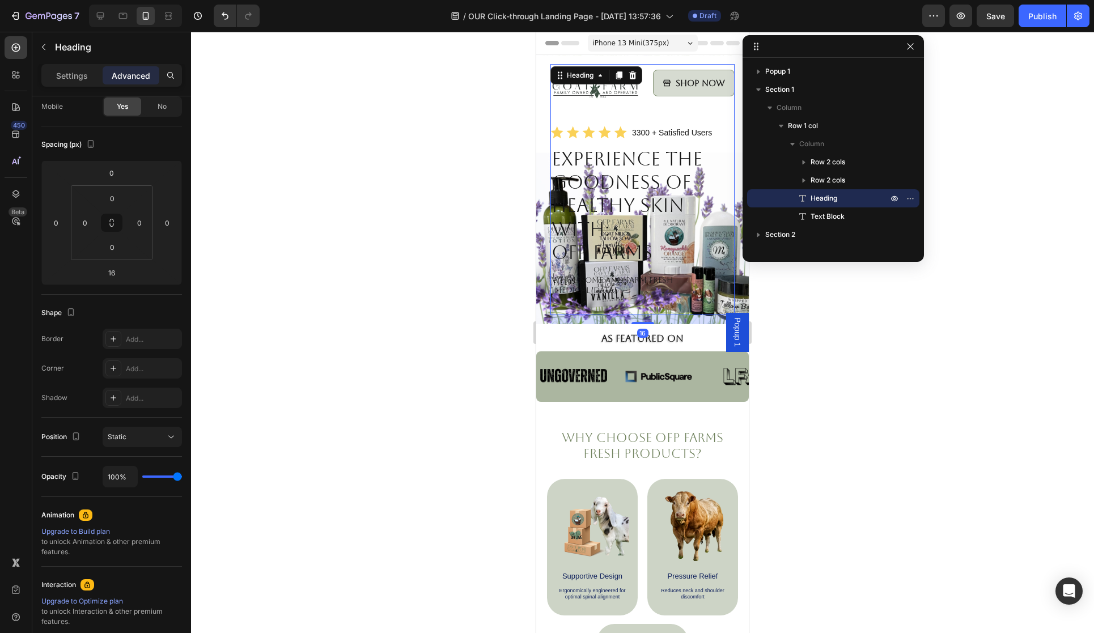
scroll to position [0, 0]
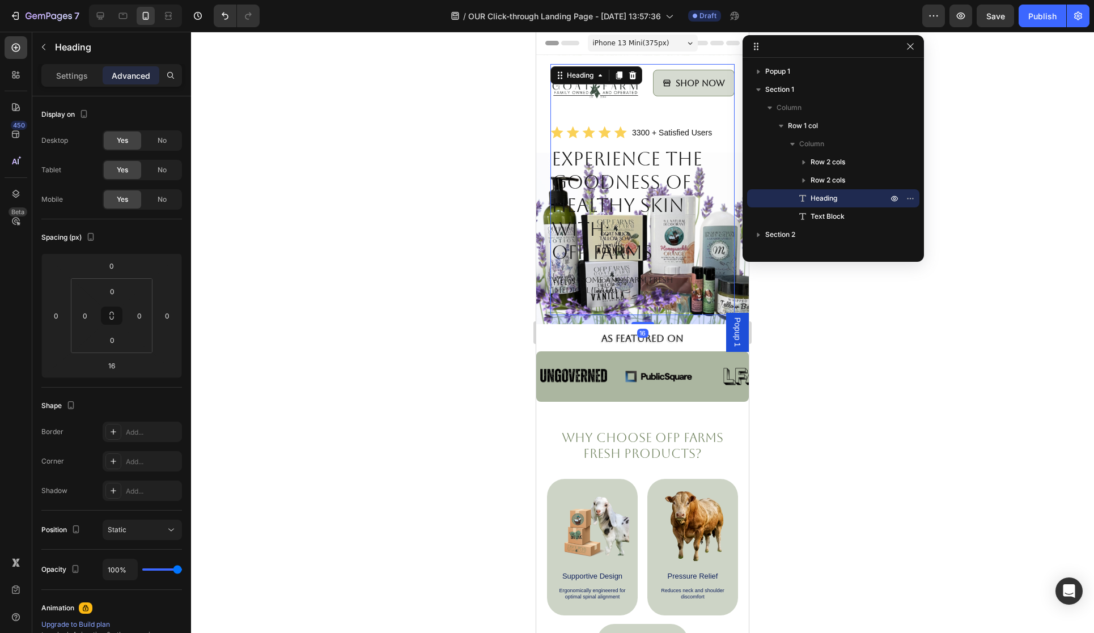
click at [602, 258] on h1 "Experience the Goodness of Healthy Skin with: OFP Farms" at bounding box center [642, 205] width 184 height 119
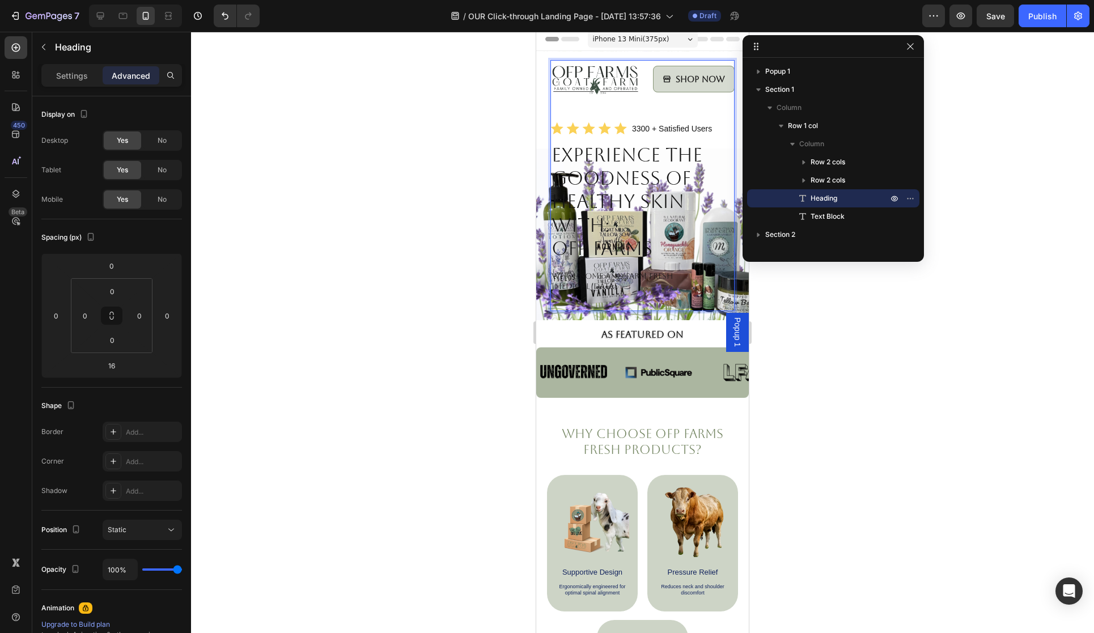
scroll to position [5, 0]
click at [15, 111] on icon at bounding box center [16, 107] width 8 height 8
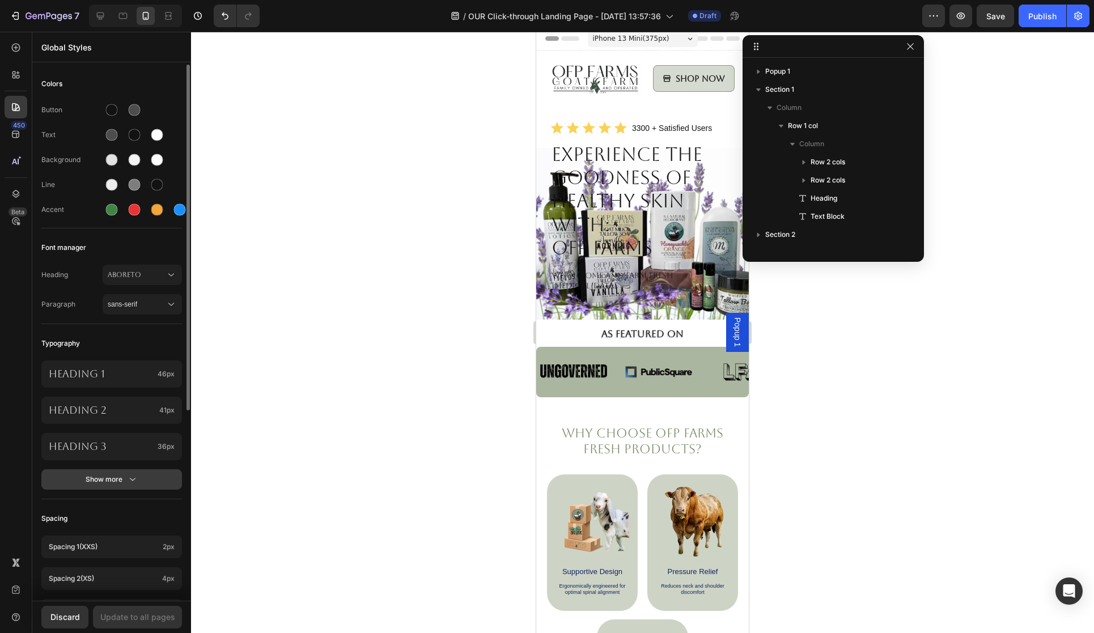
click at [127, 480] on icon "button" at bounding box center [132, 479] width 11 height 11
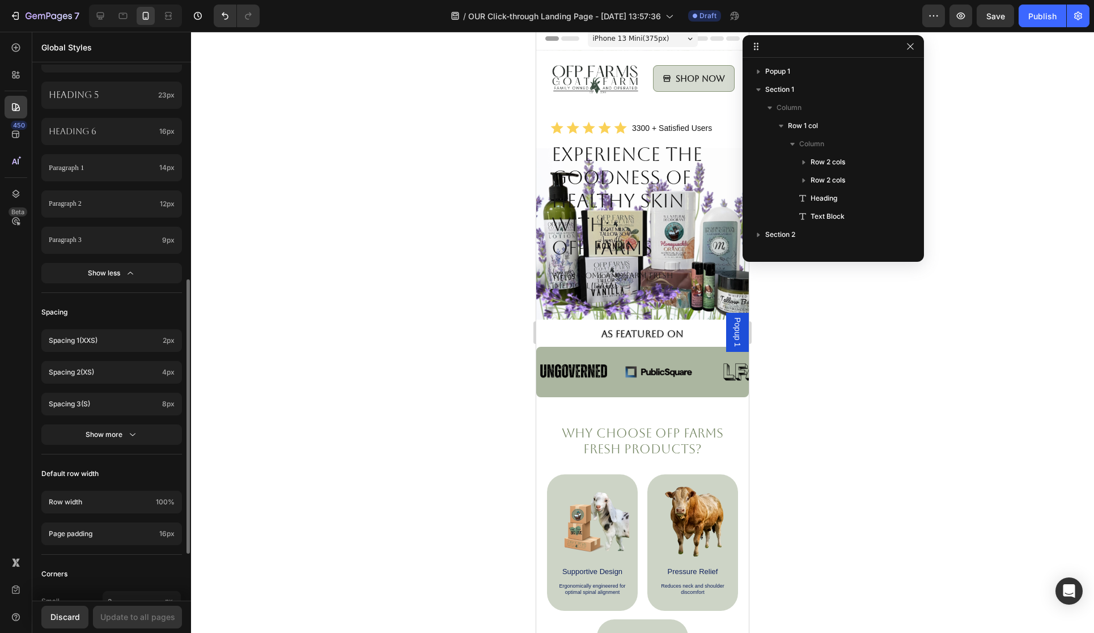
scroll to position [425, 0]
click at [125, 433] on div "Show more" at bounding box center [112, 434] width 53 height 11
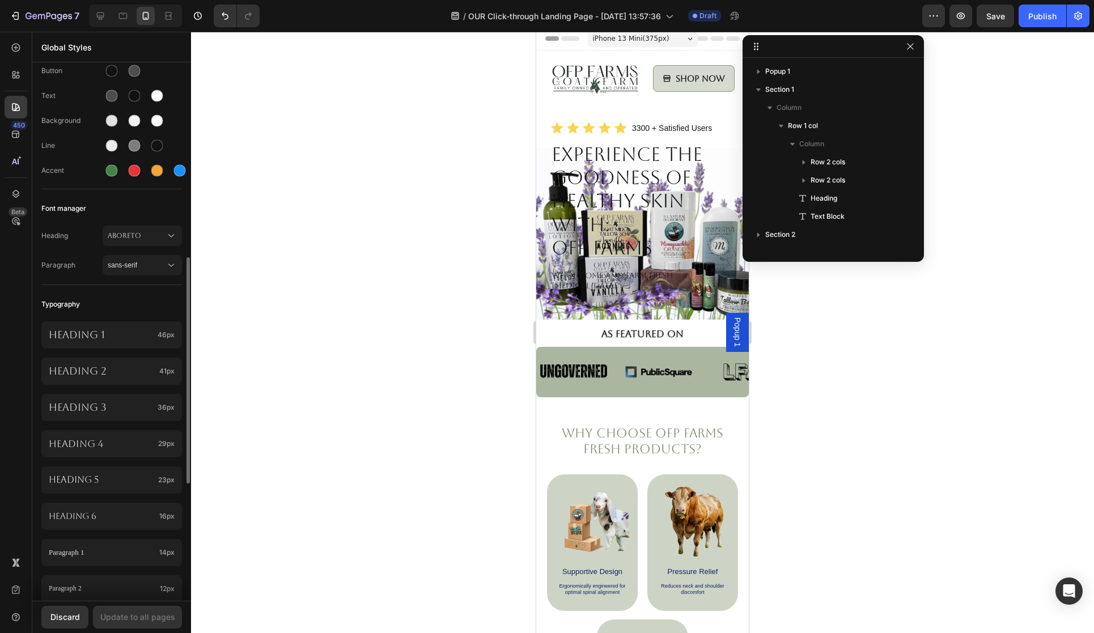
scroll to position [0, 0]
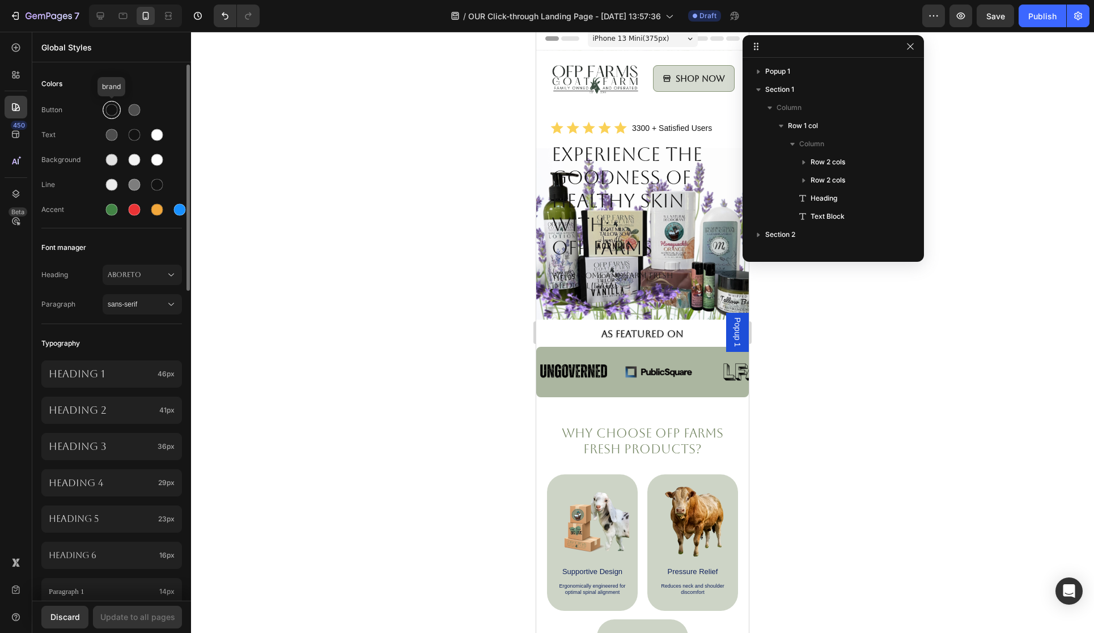
click at [112, 114] on div at bounding box center [112, 110] width 12 height 12
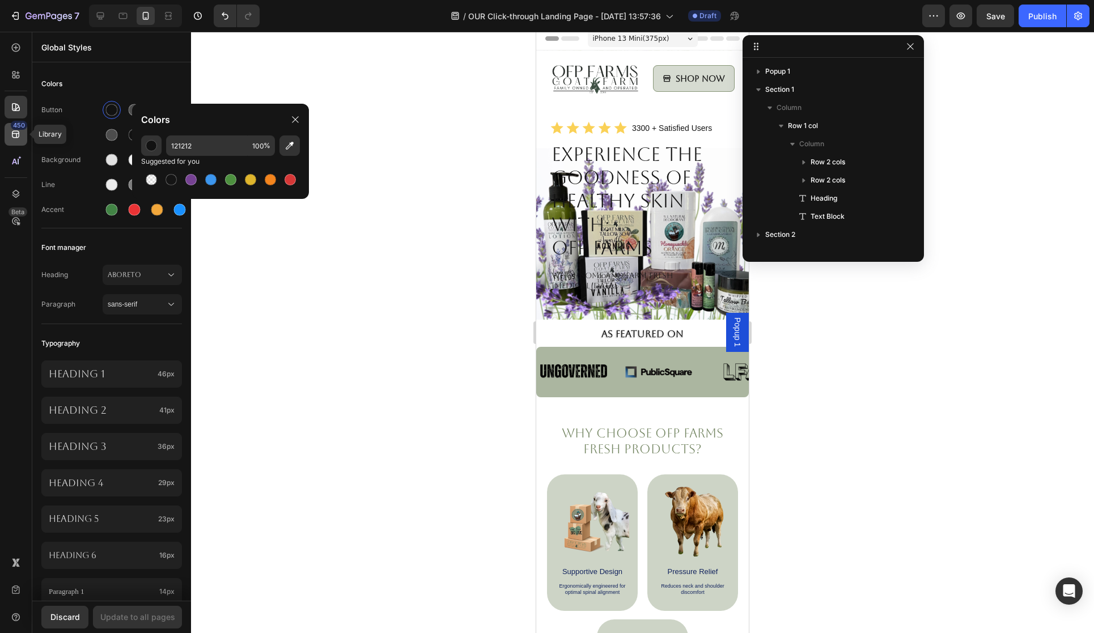
click at [20, 132] on icon at bounding box center [15, 134] width 11 height 11
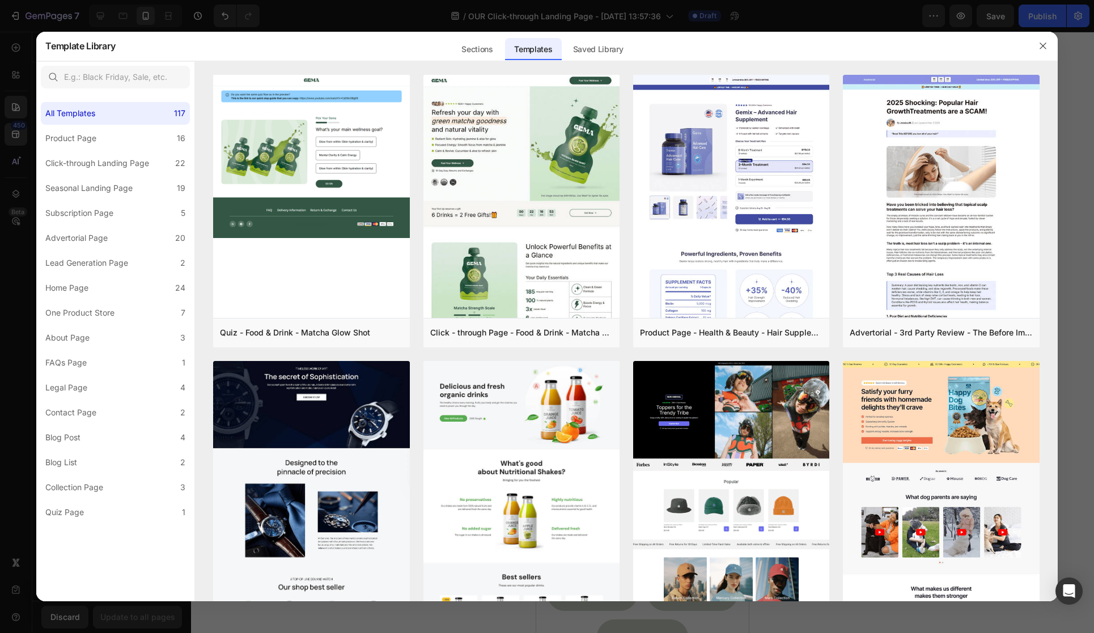
click at [1042, 44] on icon "button" at bounding box center [1043, 45] width 9 height 9
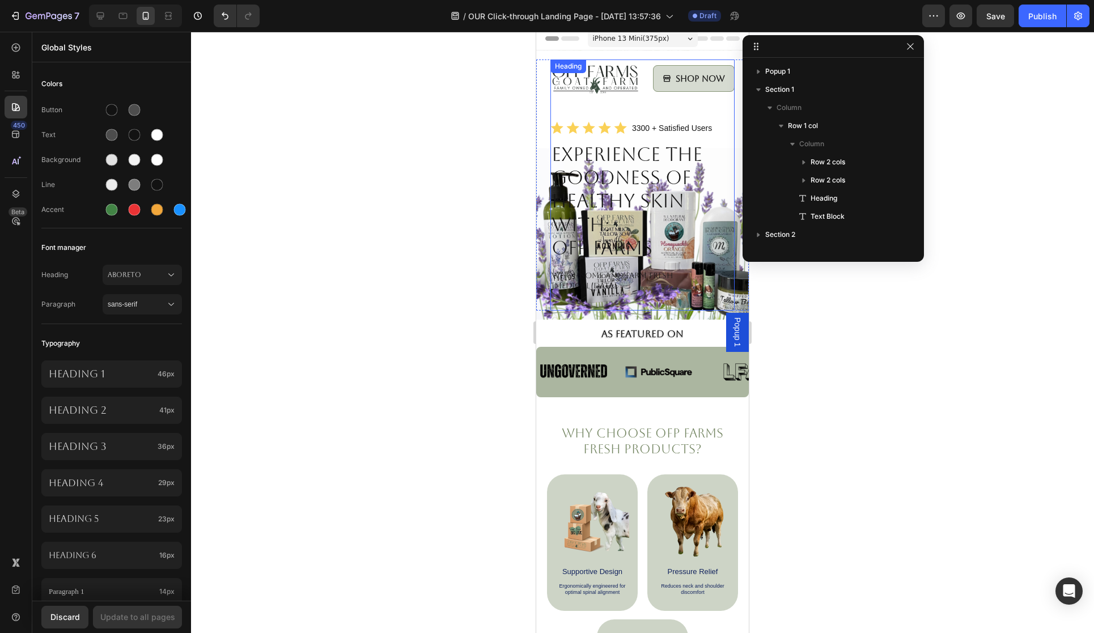
click at [607, 189] on p "Experience the Goodness of Healthy Skin with: OFP Farms" at bounding box center [643, 201] width 182 height 117
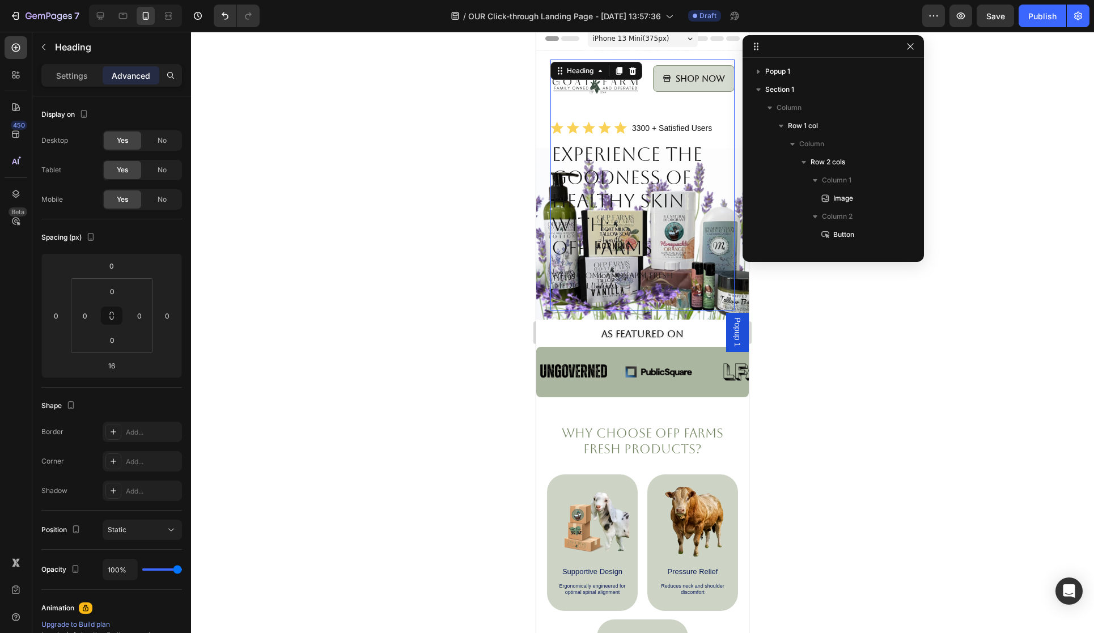
scroll to position [196, 0]
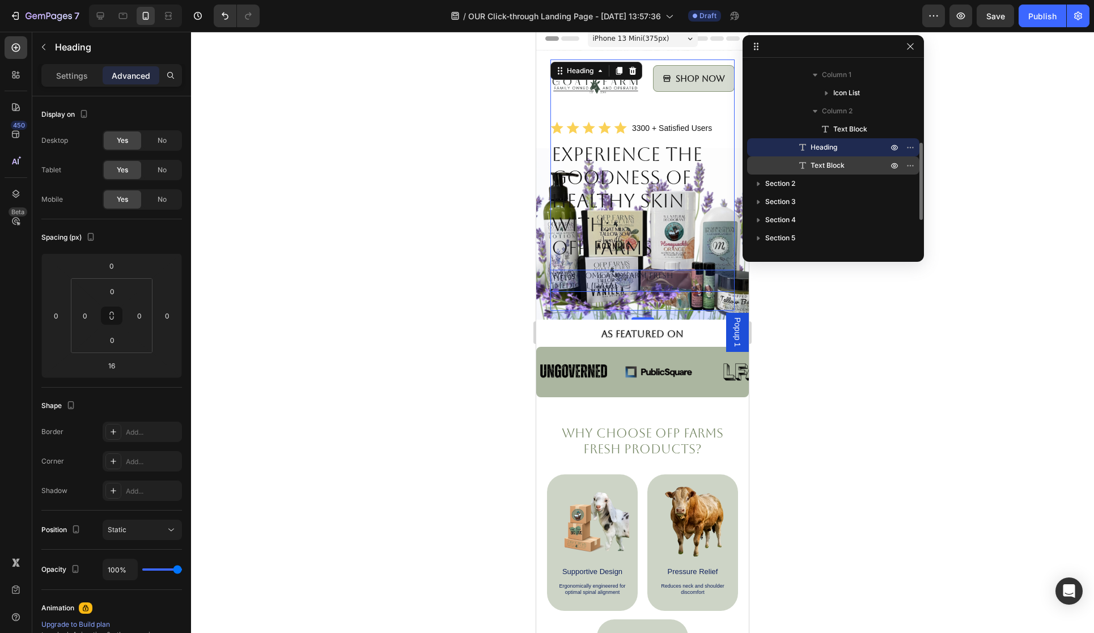
click at [835, 162] on span "Text Block" at bounding box center [828, 165] width 34 height 11
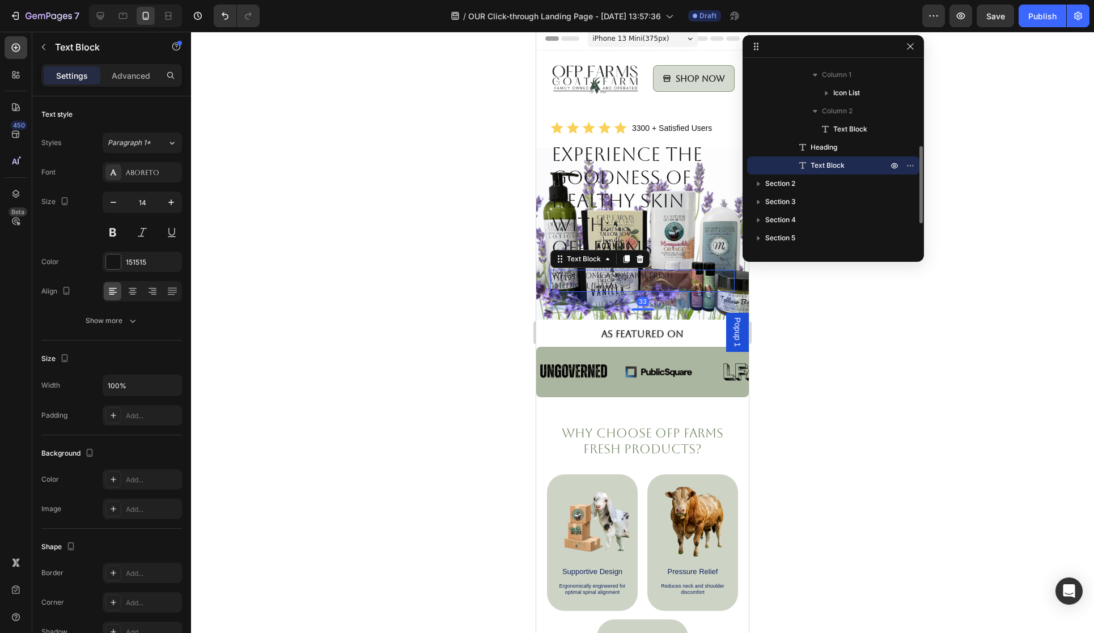
scroll to position [198, 0]
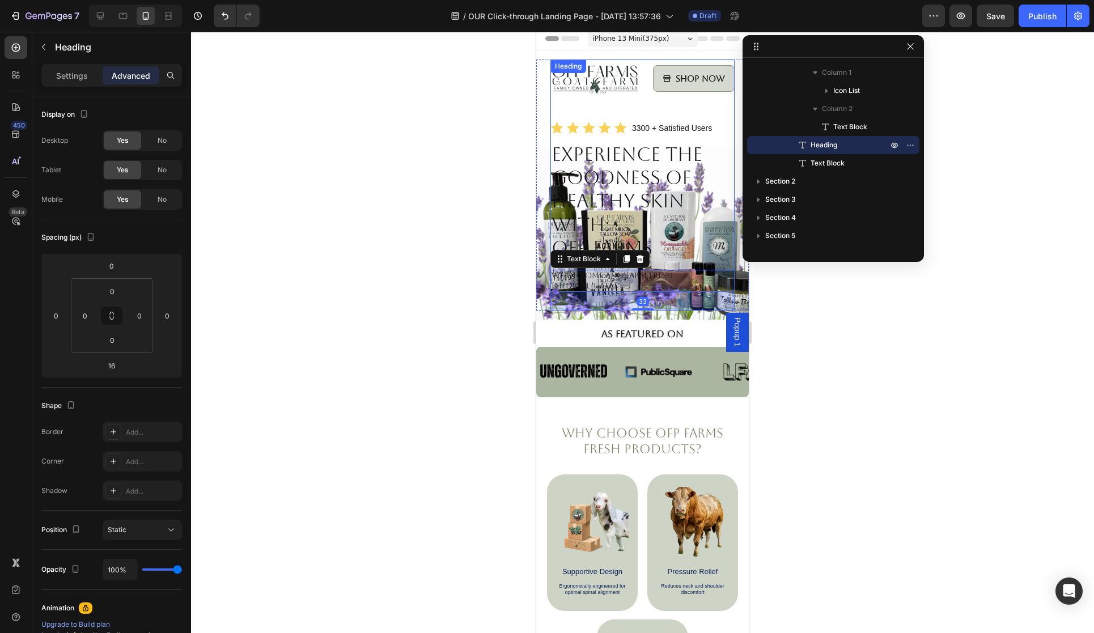
click at [614, 197] on p "Experience the Goodness of Healthy Skin with: OFP Farms" at bounding box center [643, 201] width 182 height 117
click at [561, 158] on p "Experience the Goodness of Healthy Skin with: OFP Farms" at bounding box center [643, 201] width 182 height 117
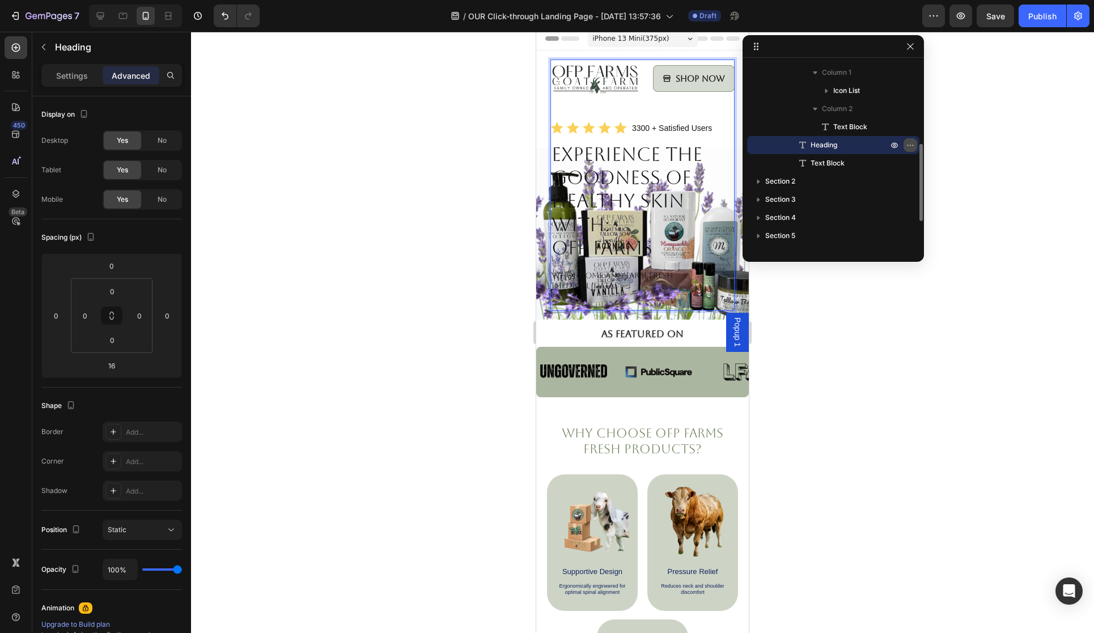
click at [909, 143] on icon "button" at bounding box center [910, 145] width 9 height 9
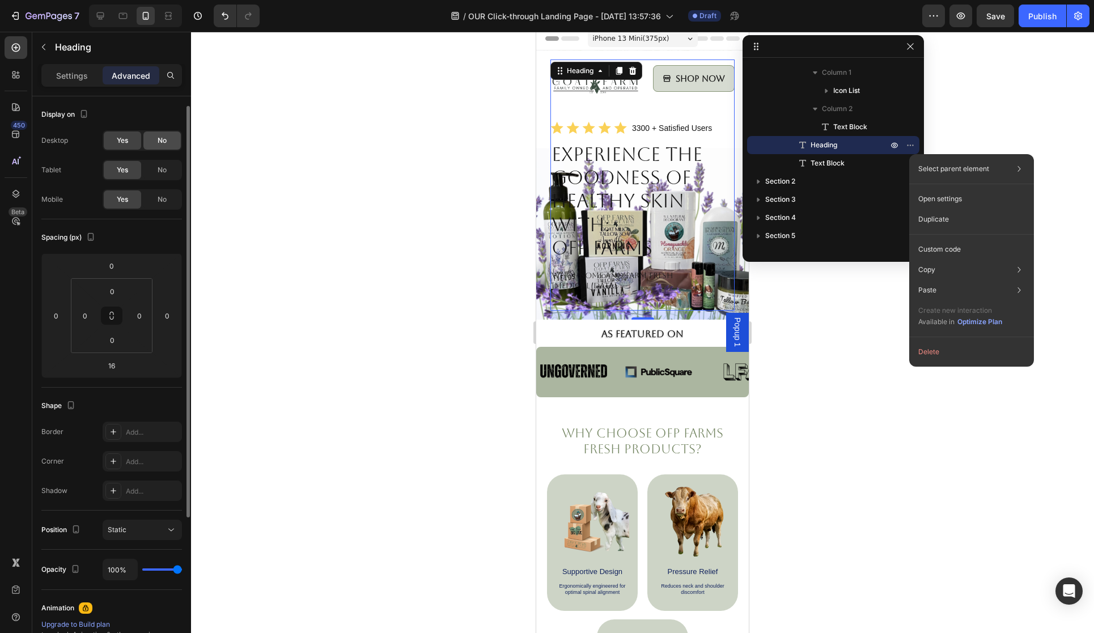
scroll to position [9, 0]
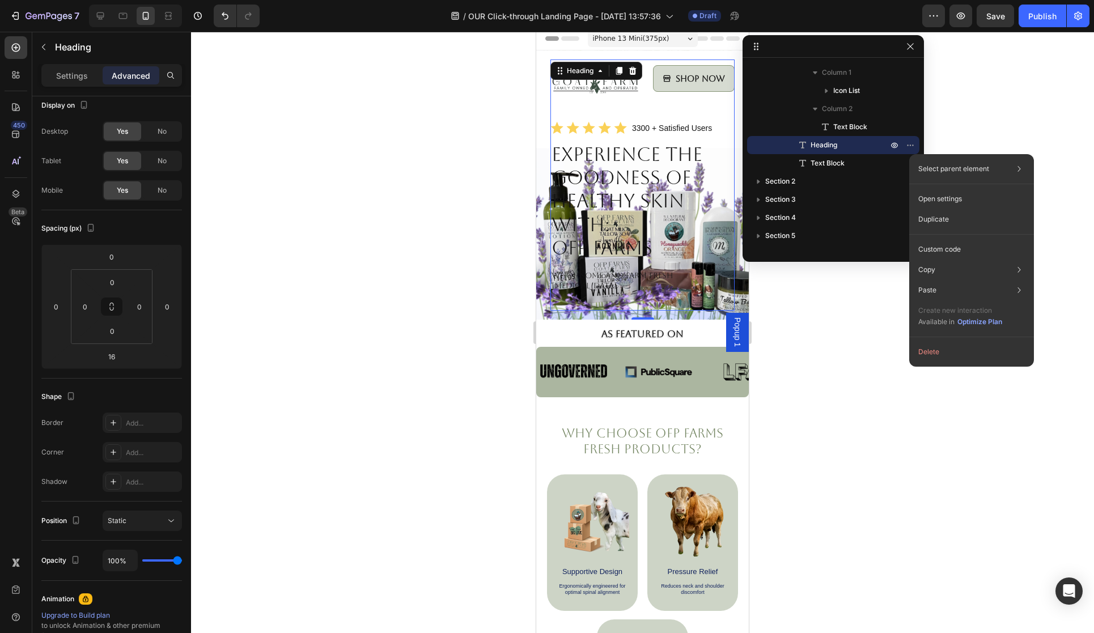
click at [570, 175] on p "Experience the Goodness of Healthy Skin with: OFP Farms" at bounding box center [643, 201] width 182 height 117
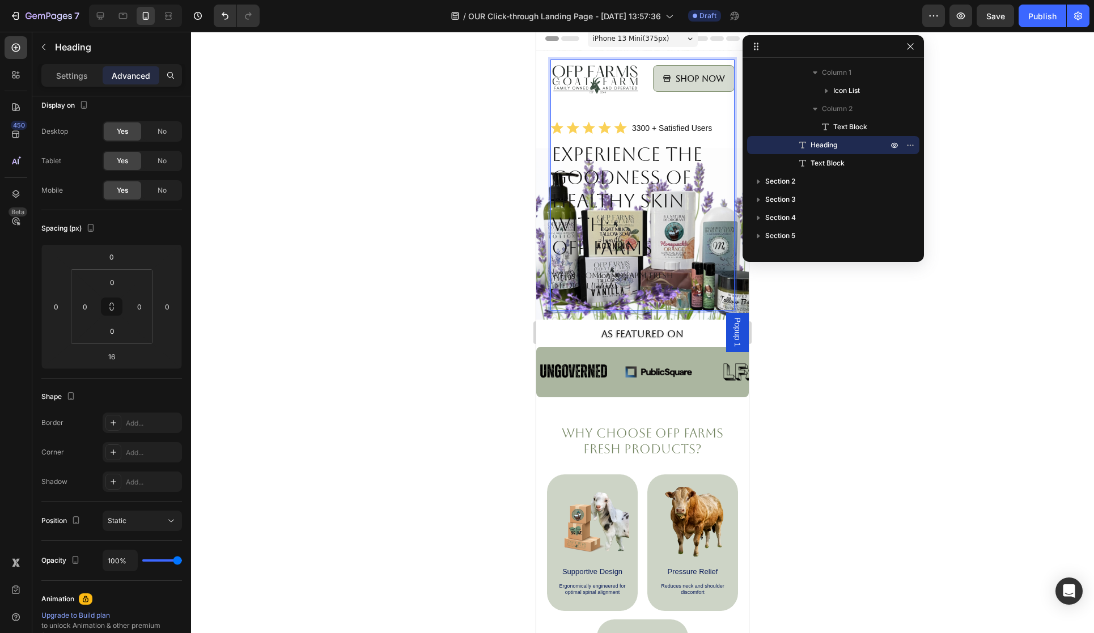
click at [556, 180] on p "Experience the Goodness of Healthy Skin with: OFP Farms" at bounding box center [643, 201] width 182 height 117
click at [561, 159] on p "Experience the Goodness of Healthy Skin with: OFP Farms" at bounding box center [643, 201] width 182 height 117
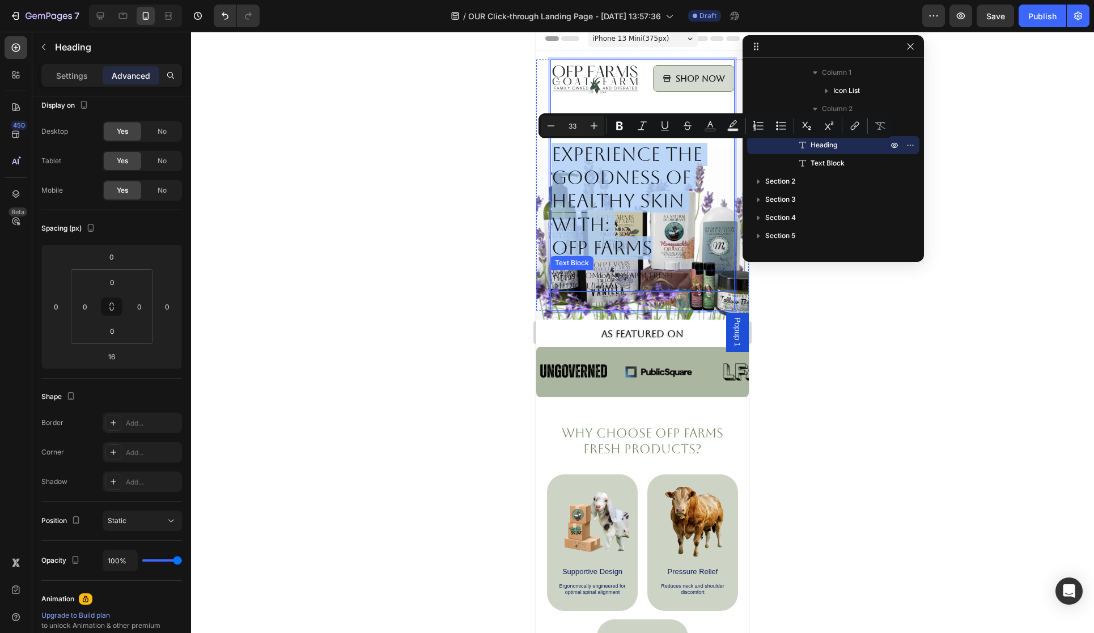
drag, startPoint x: 554, startPoint y: 157, endPoint x: 644, endPoint y: 281, distance: 153.1
click at [644, 281] on div "Image Shop Now Button Row Icon Icon Icon Icon Icon Icon List 3300 + Satisfied U…" at bounding box center [642, 185] width 184 height 251
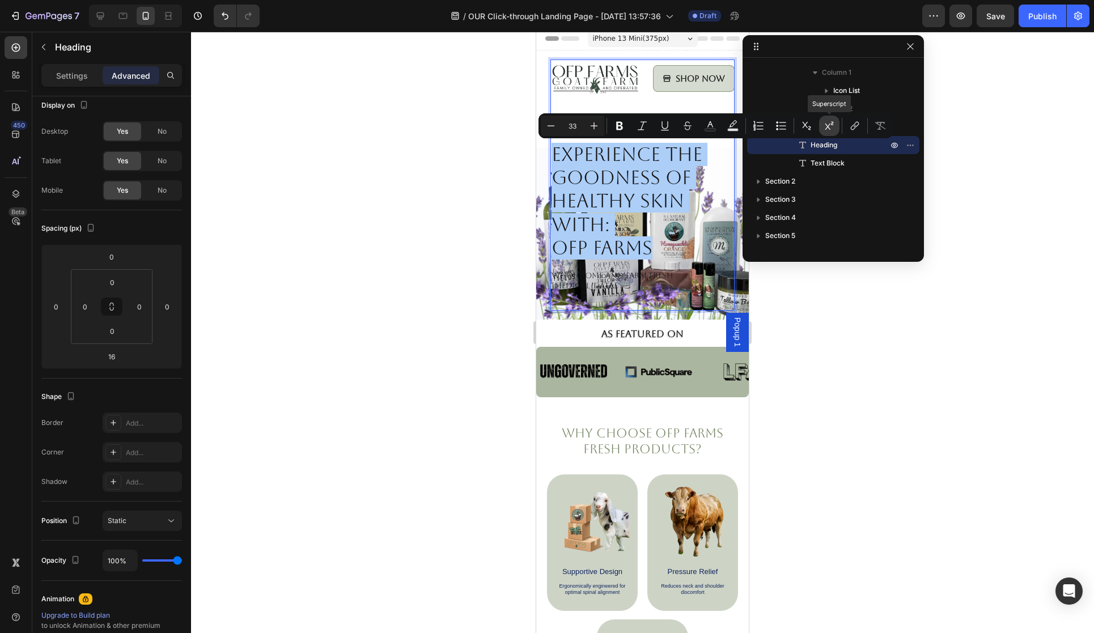
click at [829, 126] on icon "Editor contextual toolbar" at bounding box center [829, 125] width 11 height 11
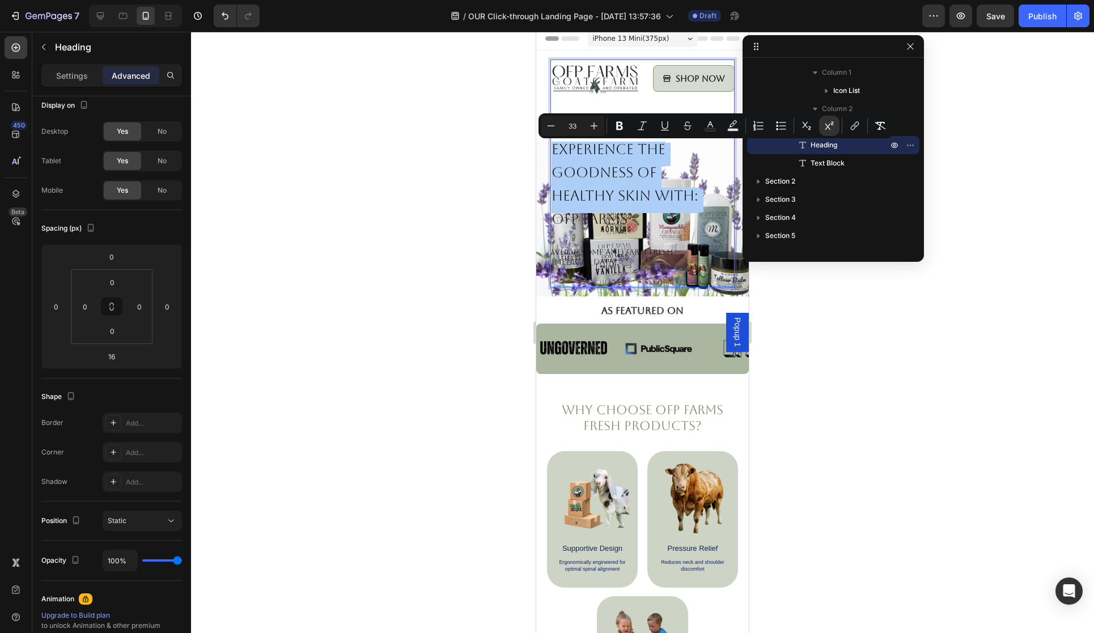
click at [975, 198] on div at bounding box center [642, 332] width 903 height 601
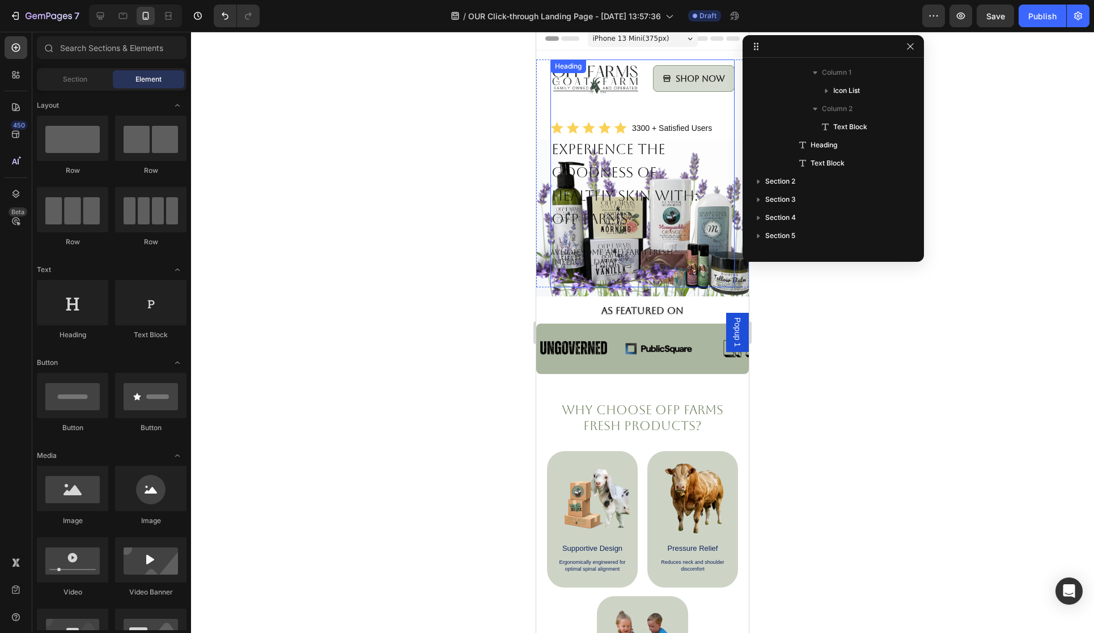
click at [578, 169] on sup "Goodness of" at bounding box center [604, 172] width 105 height 16
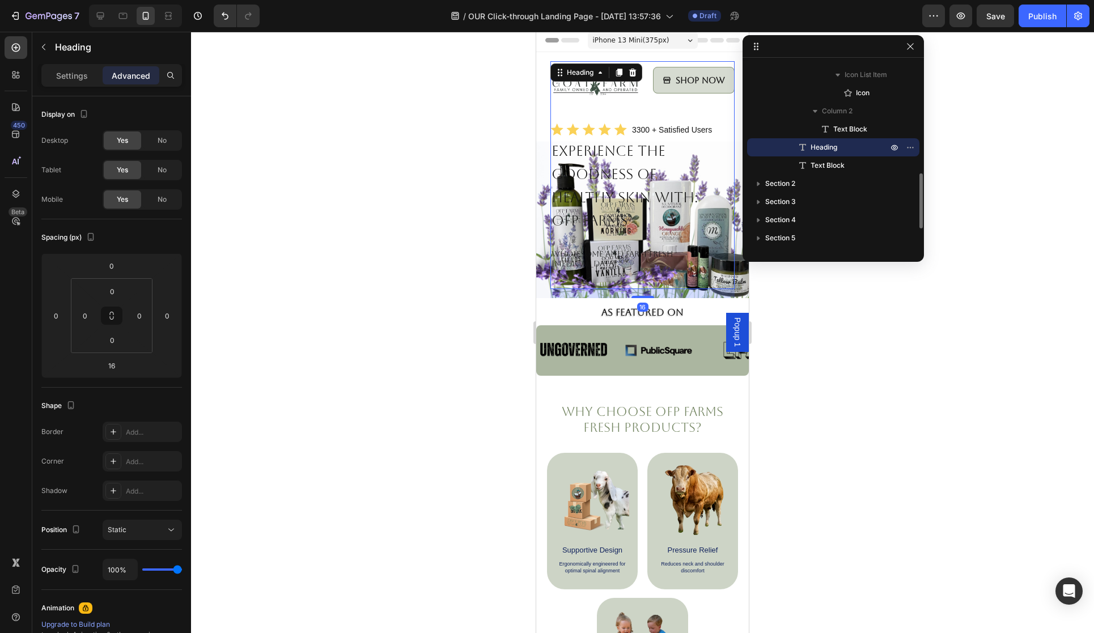
scroll to position [4, 0]
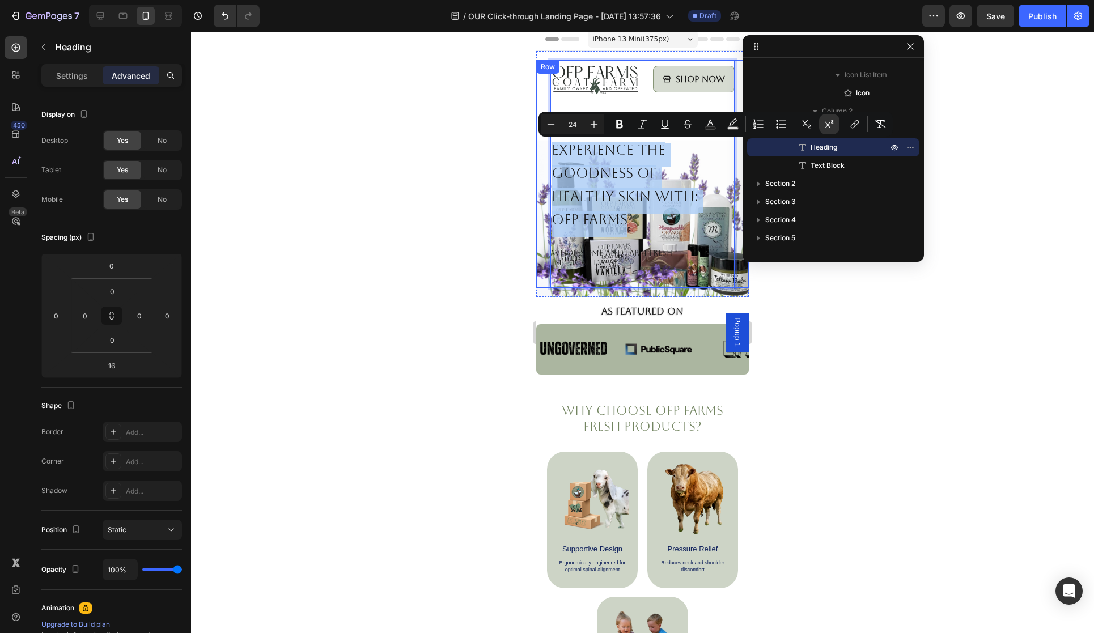
drag, startPoint x: 554, startPoint y: 153, endPoint x: 647, endPoint y: 241, distance: 128.3
click at [647, 241] on div "Image Shop Now Button Row Icon Icon Icon Icon Icon Icon List 3300 + Satisfied U…" at bounding box center [642, 174] width 184 height 228
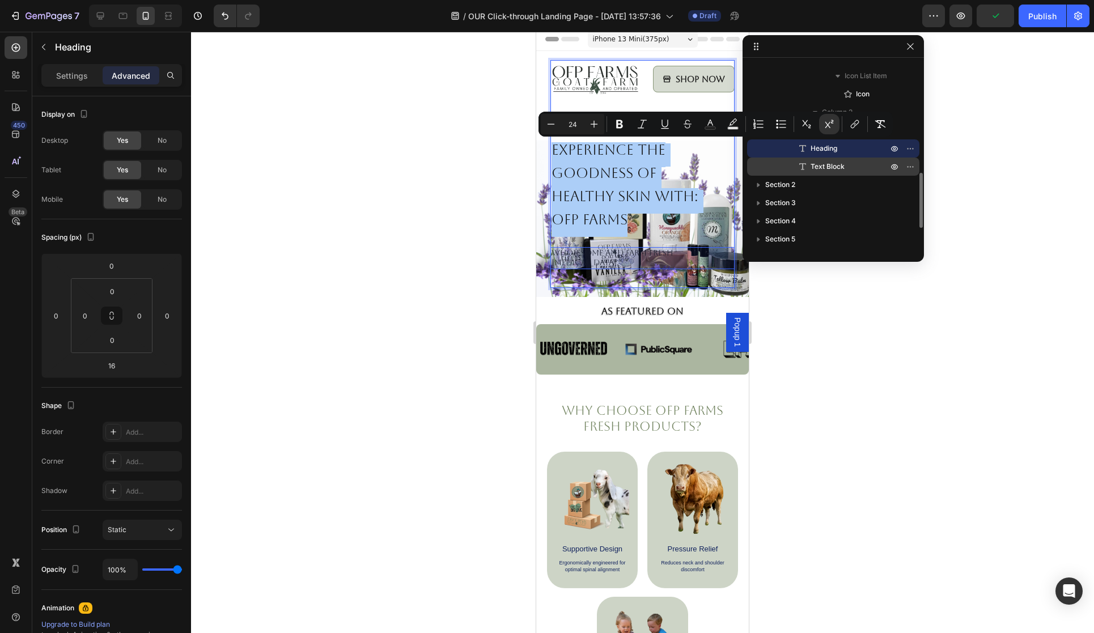
click at [834, 164] on span "Text Block" at bounding box center [828, 166] width 34 height 11
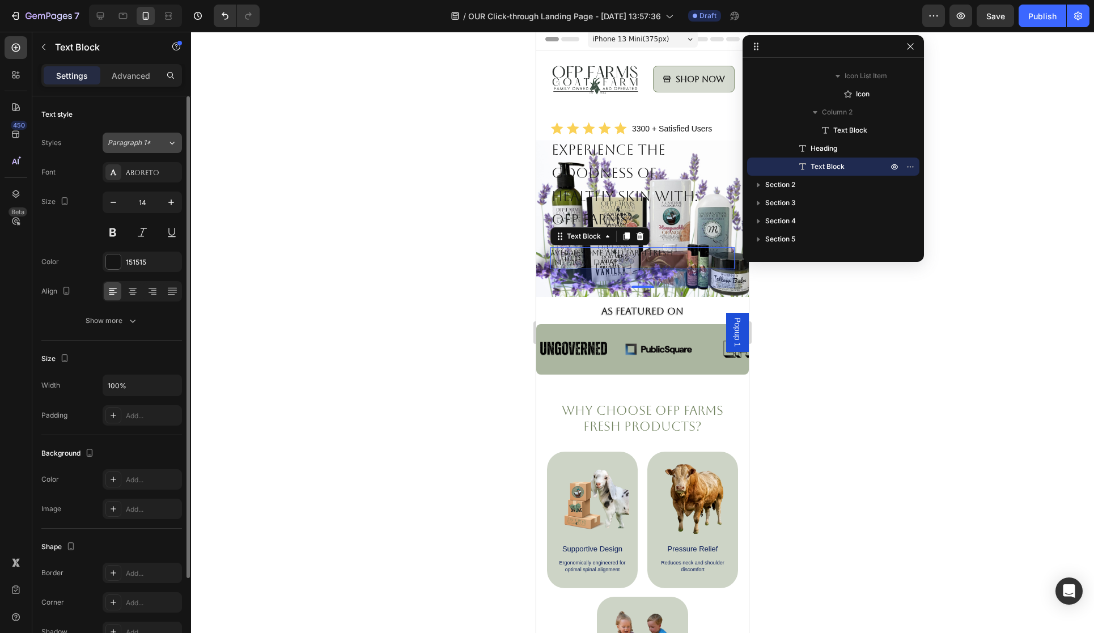
click at [169, 145] on icon at bounding box center [172, 142] width 10 height 11
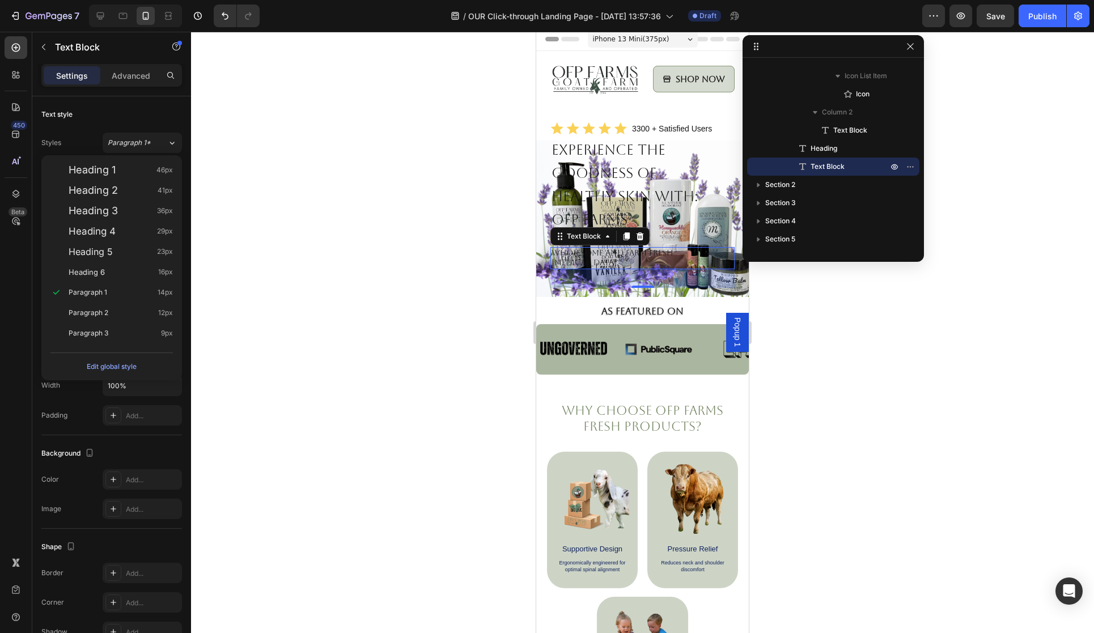
click at [235, 152] on div at bounding box center [642, 332] width 903 height 601
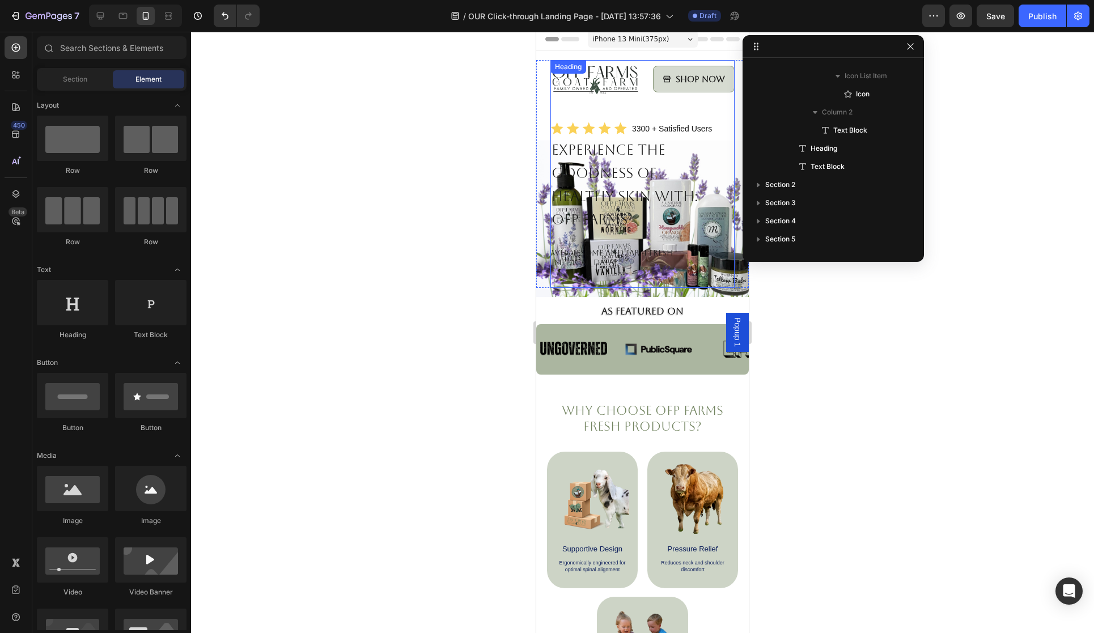
click at [579, 192] on sup "Healthy Skin with:" at bounding box center [625, 196] width 147 height 16
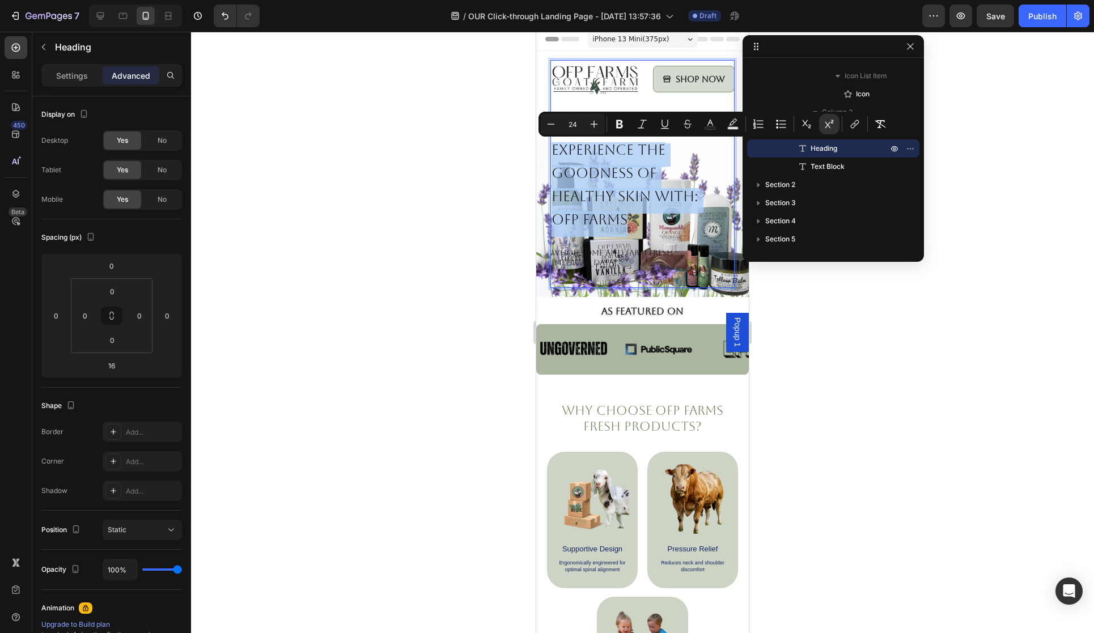
drag, startPoint x: 554, startPoint y: 149, endPoint x: 637, endPoint y: 236, distance: 120.7
click at [637, 236] on p "Experience the Goodness of Healthy Skin with: OFP Farms" at bounding box center [643, 190] width 182 height 94
click at [618, 125] on icon "Editor contextual toolbar" at bounding box center [619, 123] width 11 height 11
type input "33"
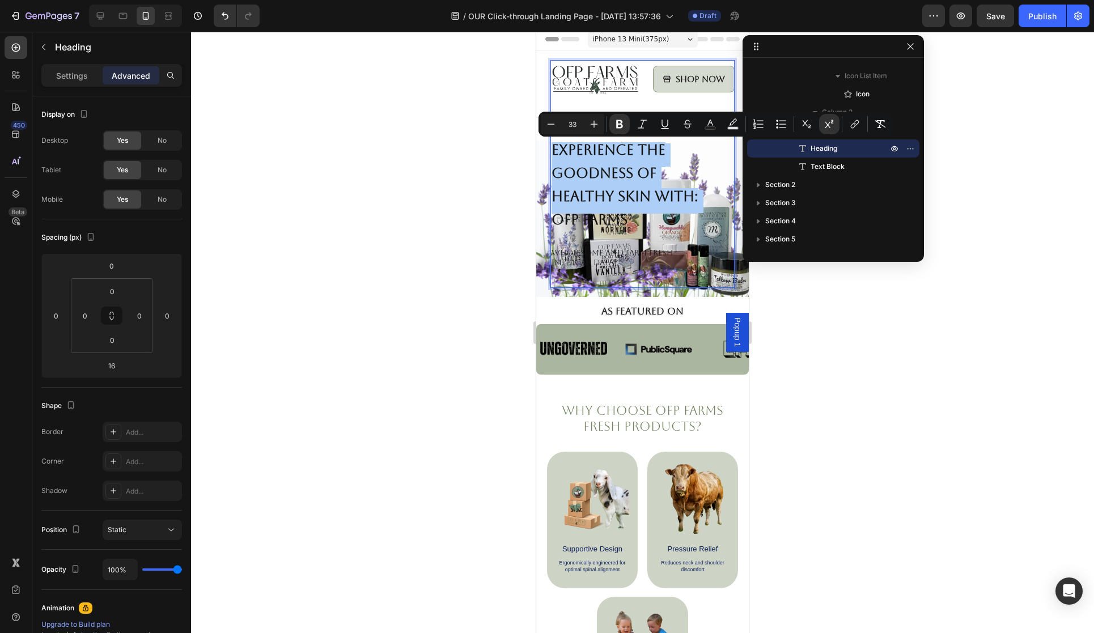
click at [832, 290] on div at bounding box center [642, 332] width 903 height 601
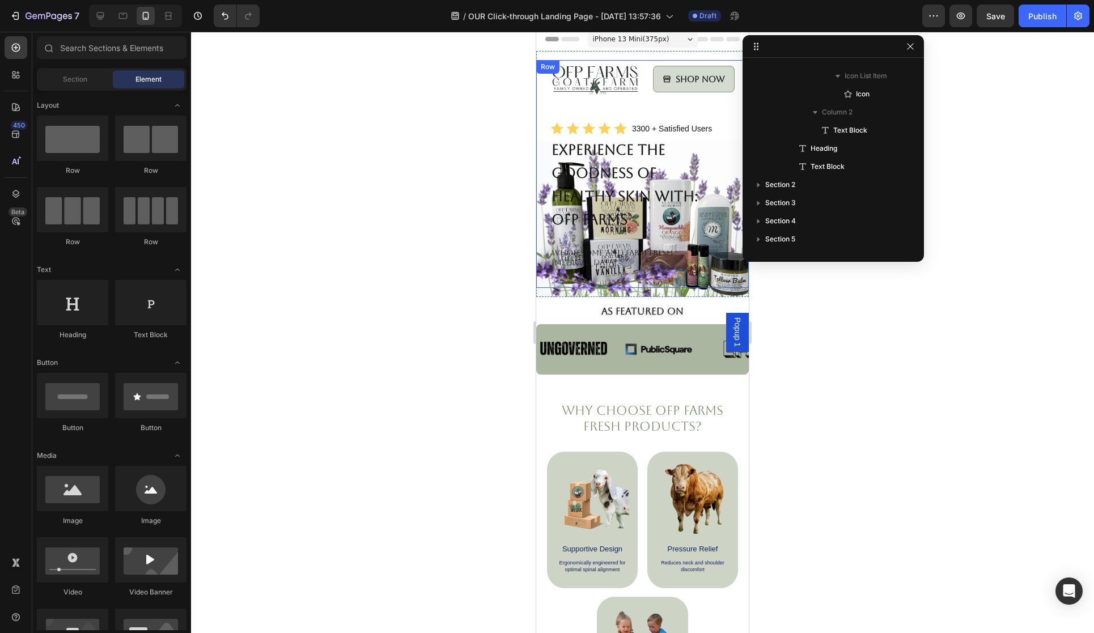
click at [540, 176] on div "Image Shop Now Button Row Icon Icon Icon Icon Icon Icon List 3300 + Satisfied U…" at bounding box center [642, 174] width 213 height 228
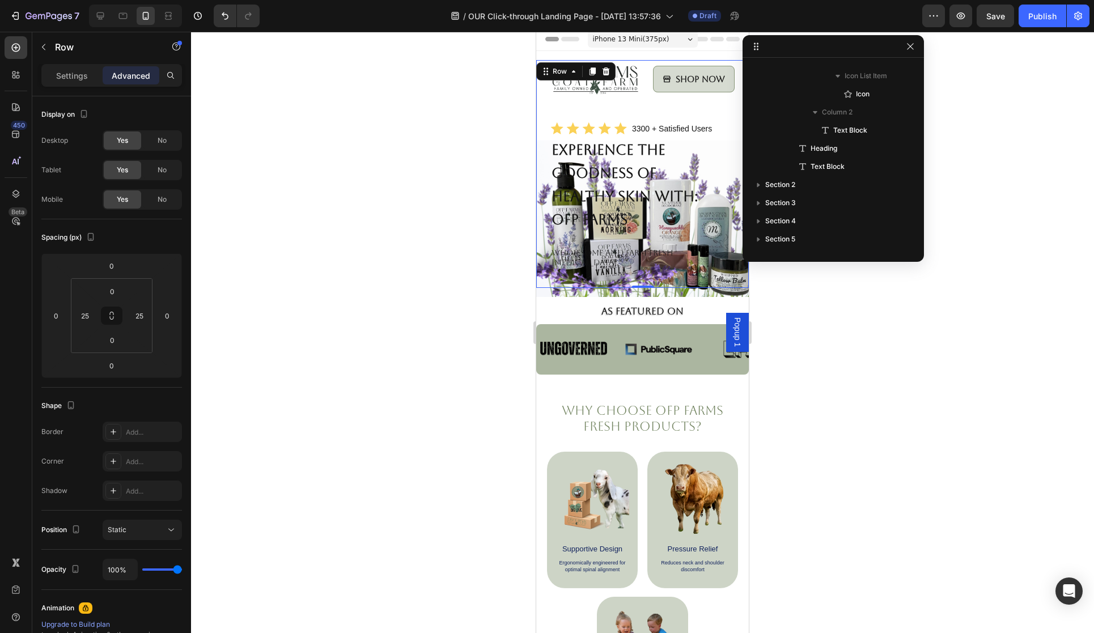
scroll to position [0, 0]
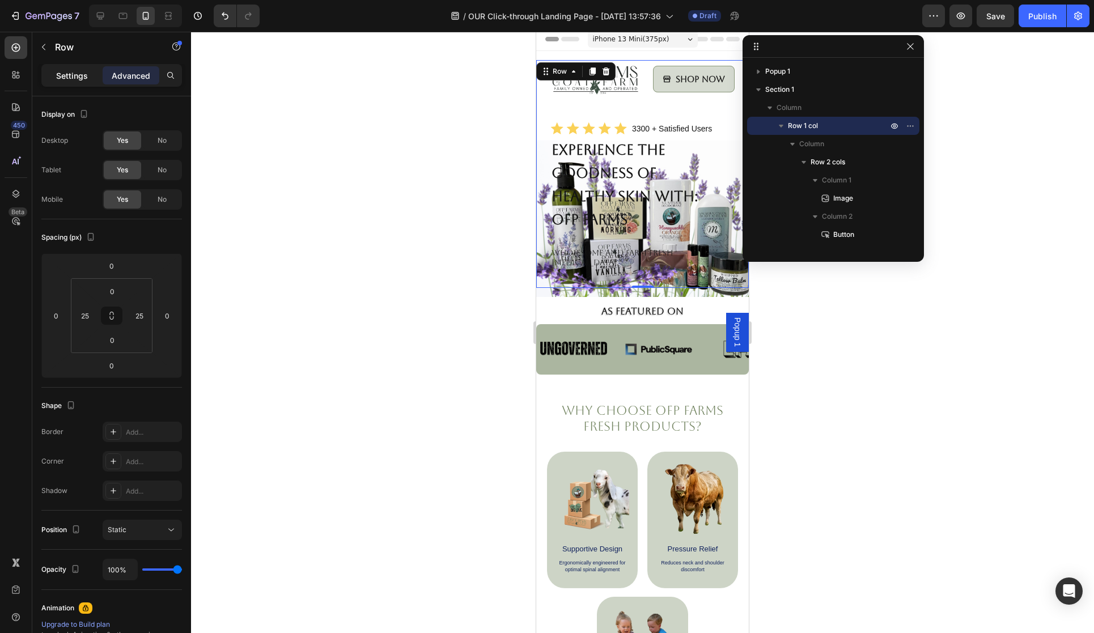
click at [77, 77] on p "Settings" at bounding box center [72, 76] width 32 height 12
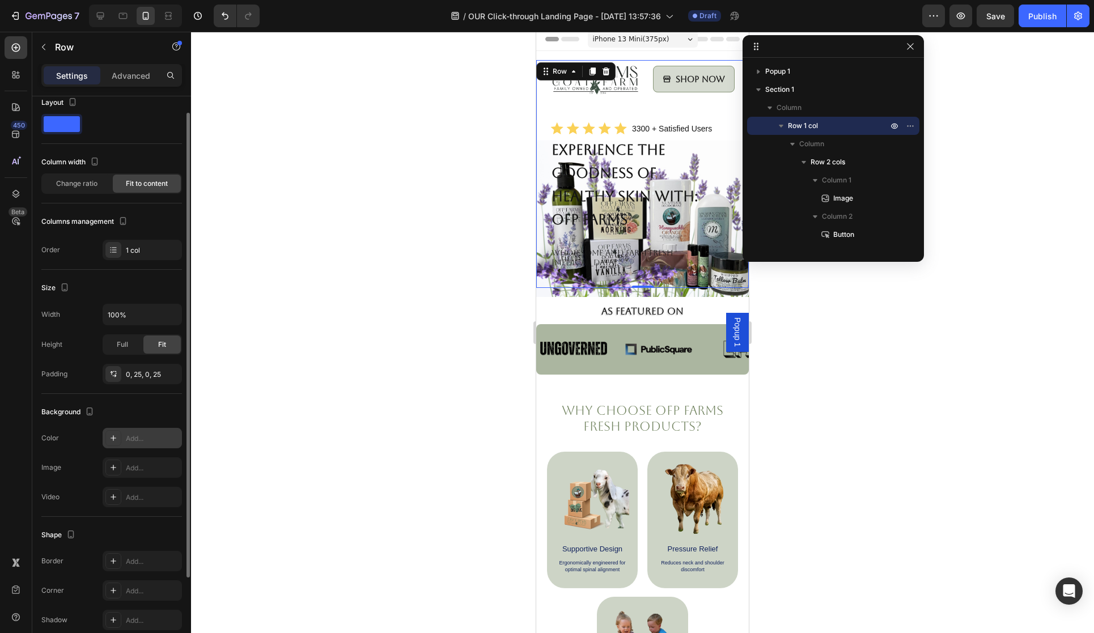
scroll to position [28, 0]
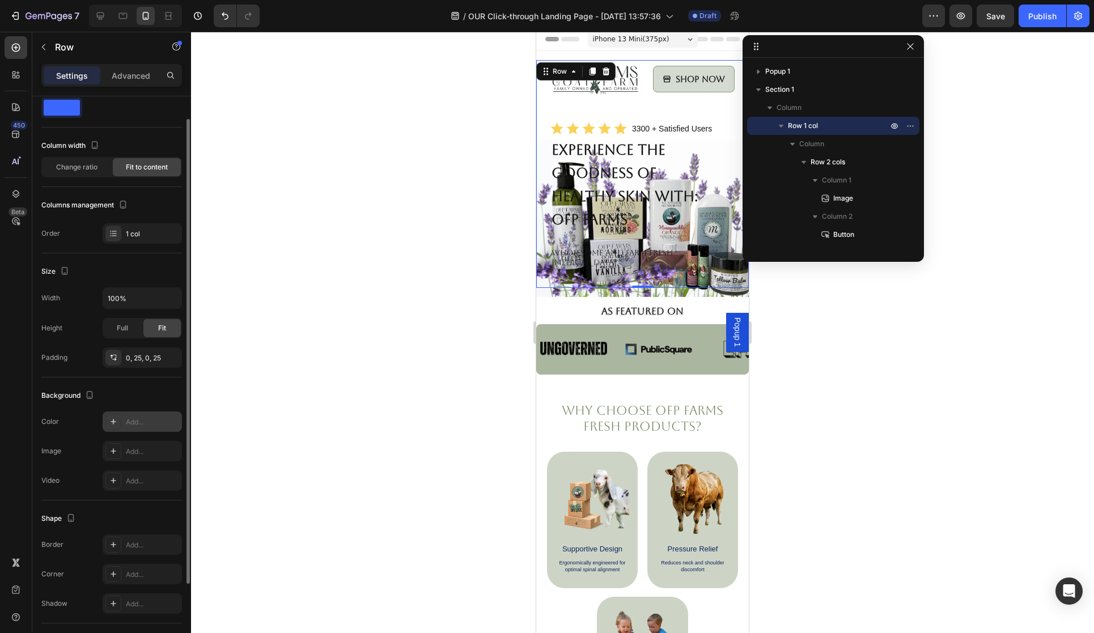
click at [119, 418] on div at bounding box center [113, 422] width 16 height 16
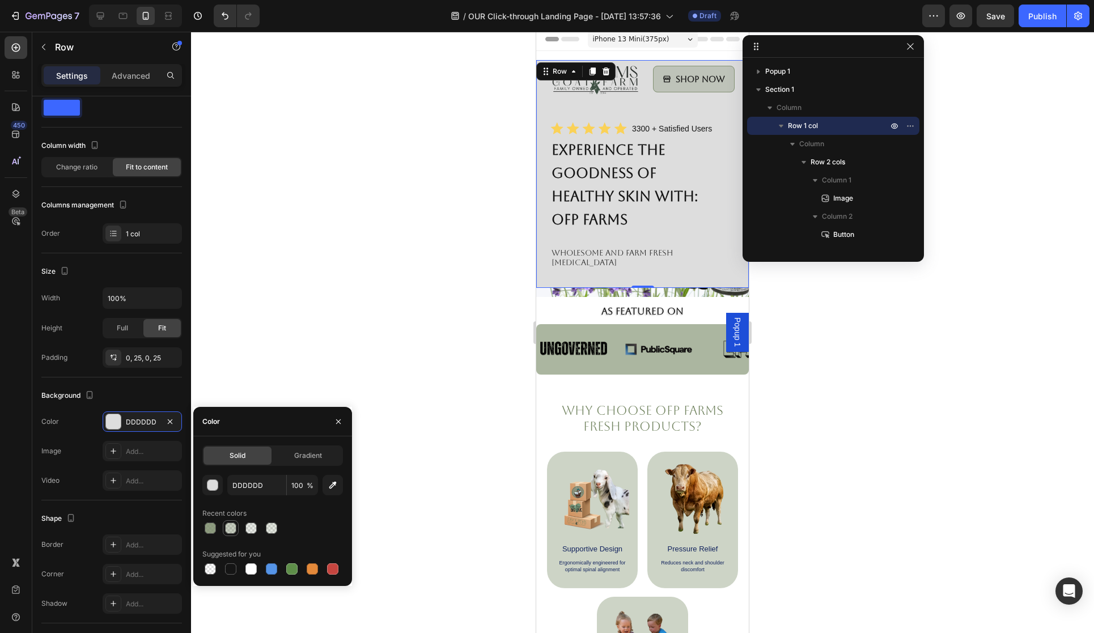
click at [230, 528] on div at bounding box center [230, 528] width 11 height 11
type input "738561"
type input "40"
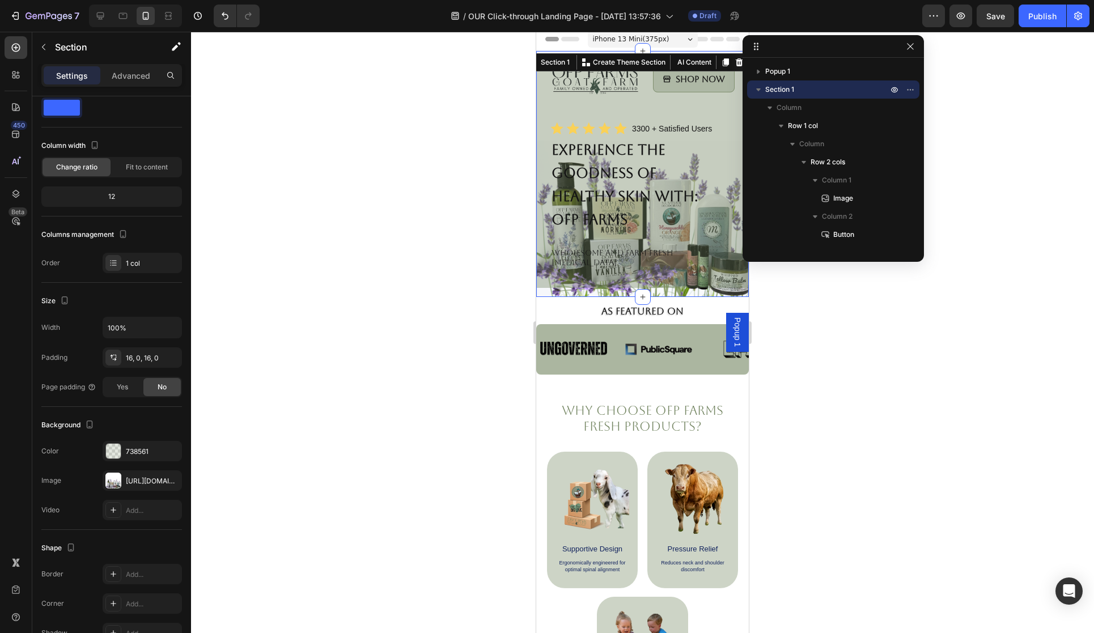
click at [683, 281] on div "Image Shop Now Button Row Icon Icon Icon Icon Icon Icon List 3300 + Satisfied U…" at bounding box center [642, 174] width 213 height 246
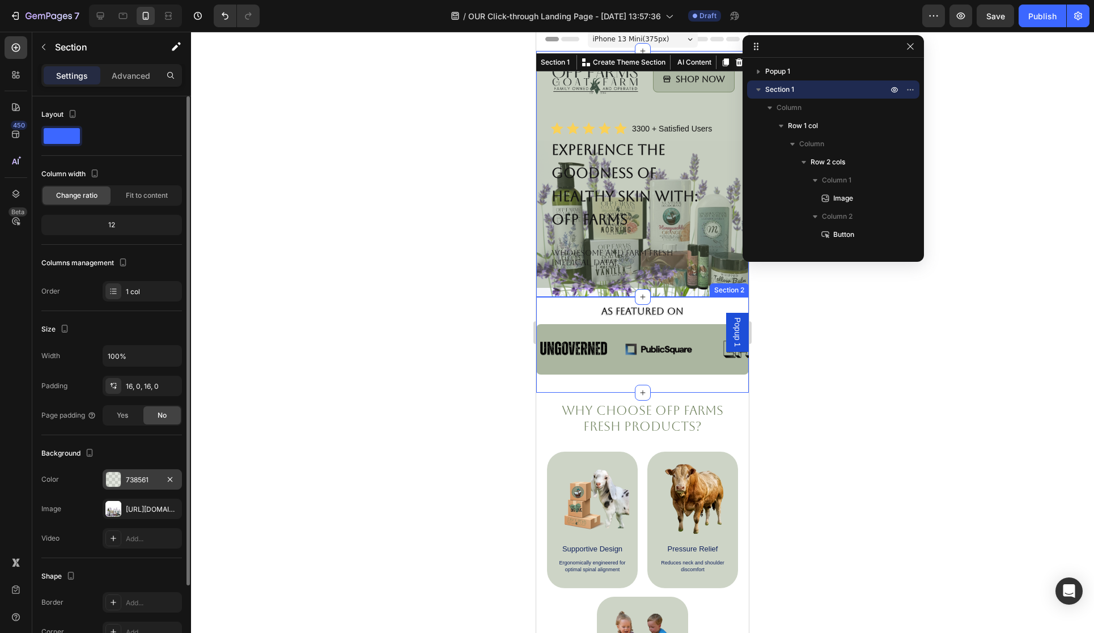
click at [118, 482] on div at bounding box center [113, 479] width 15 height 15
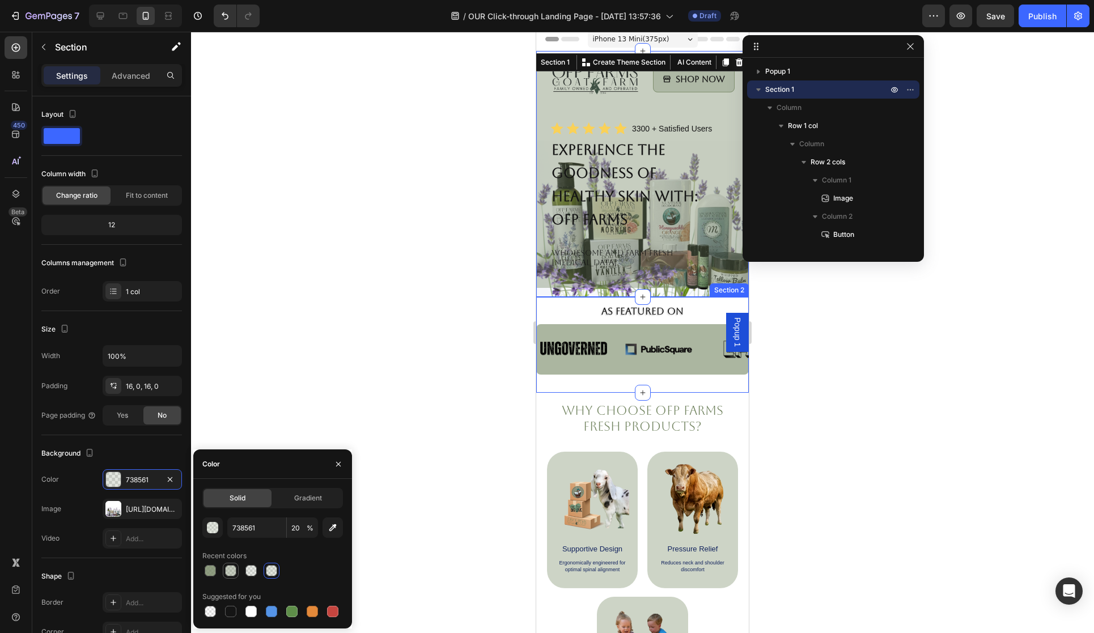
click at [230, 567] on div at bounding box center [230, 570] width 11 height 11
type input "40"
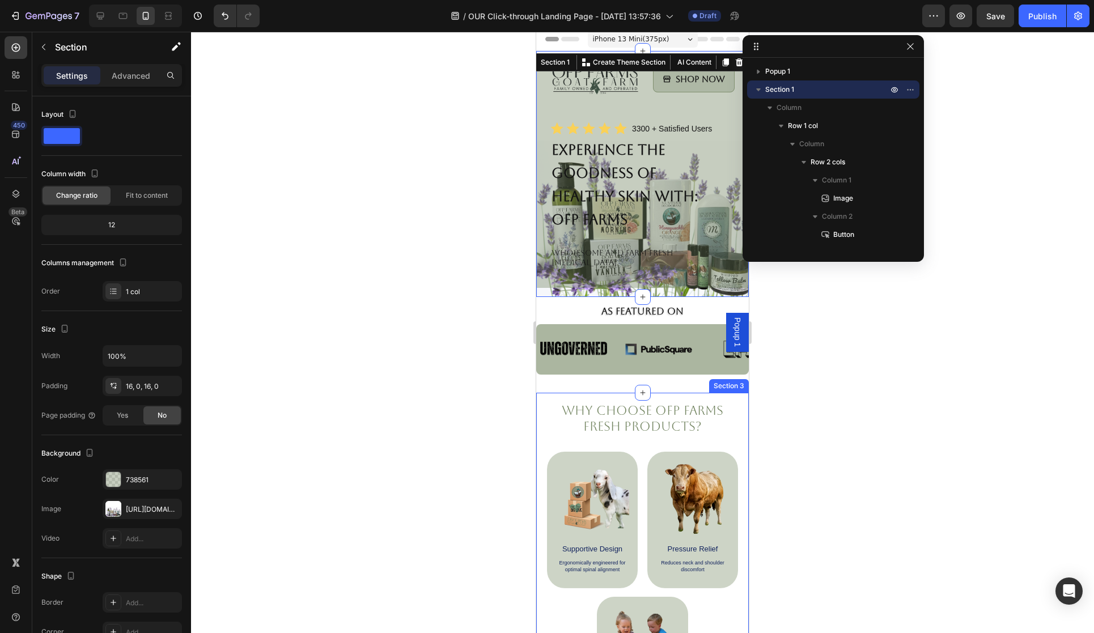
click at [822, 424] on div at bounding box center [642, 332] width 903 height 601
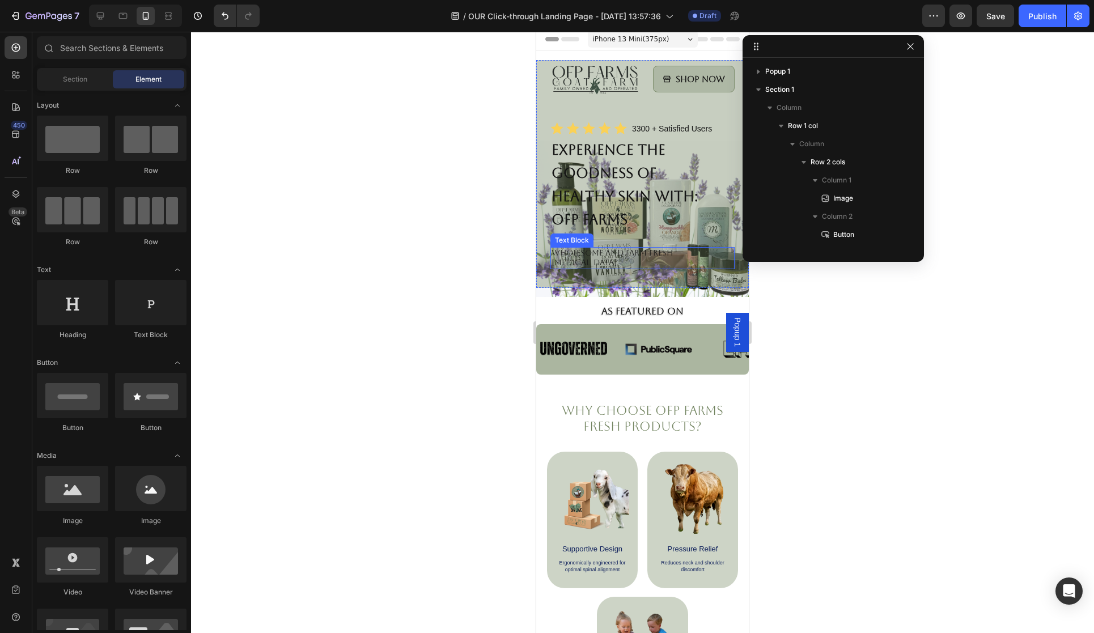
click at [612, 251] on p "Wholesome and Farm Fresh [MEDICAL_DATA]" at bounding box center [643, 258] width 182 height 20
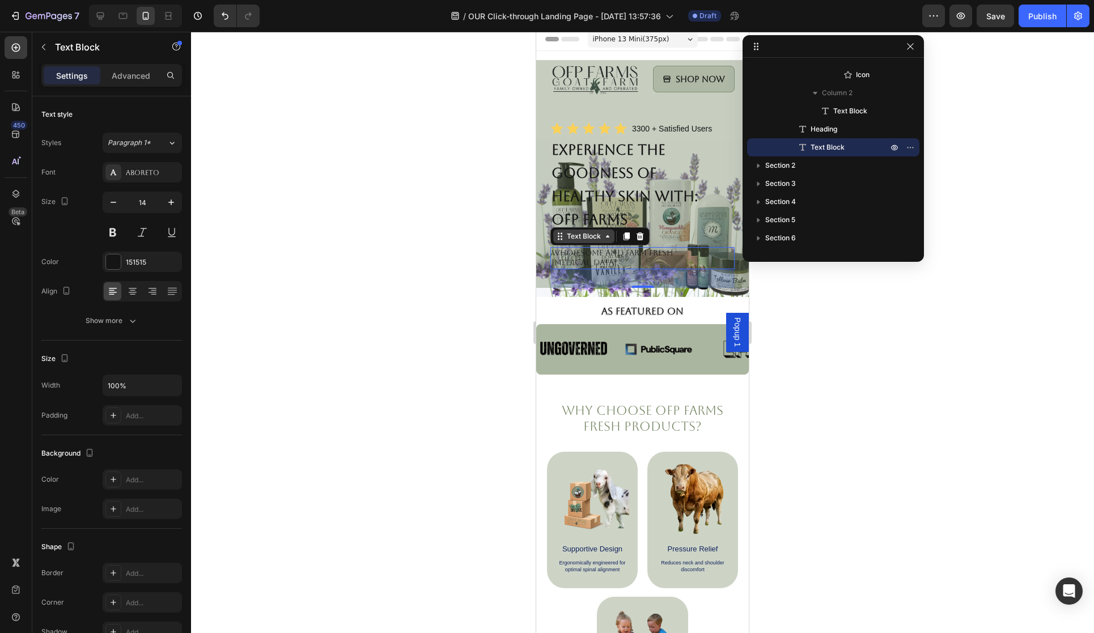
click at [583, 239] on div "Text Block" at bounding box center [584, 236] width 39 height 10
click at [112, 234] on button at bounding box center [113, 232] width 20 height 20
click at [381, 263] on div at bounding box center [642, 332] width 903 height 601
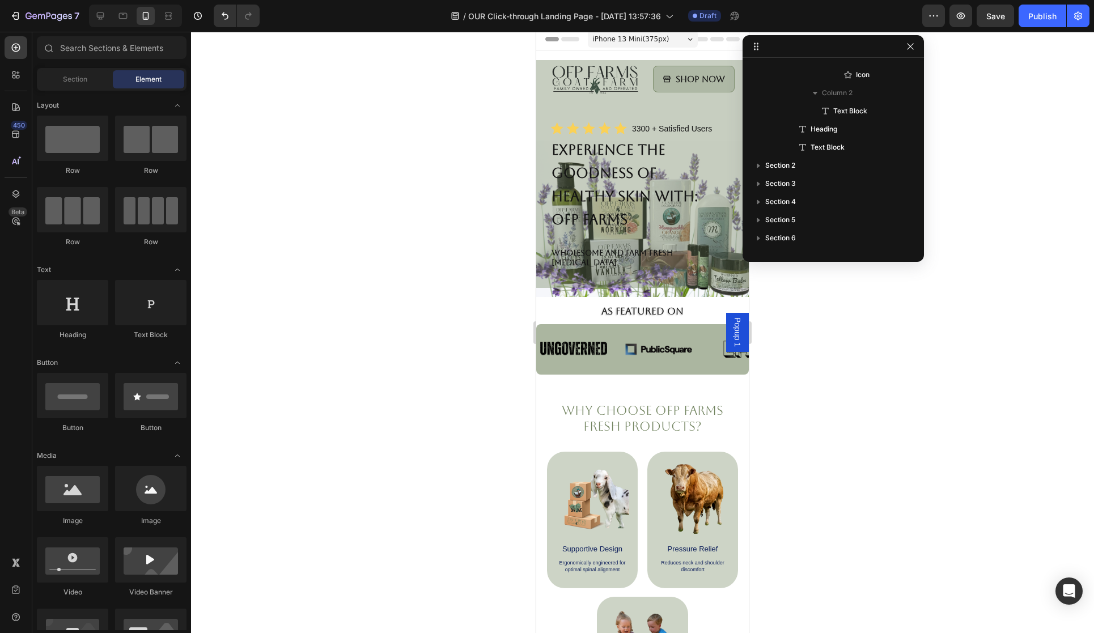
click at [815, 360] on div at bounding box center [642, 332] width 903 height 601
click at [854, 330] on div at bounding box center [642, 332] width 903 height 601
click at [816, 347] on div at bounding box center [642, 332] width 903 height 601
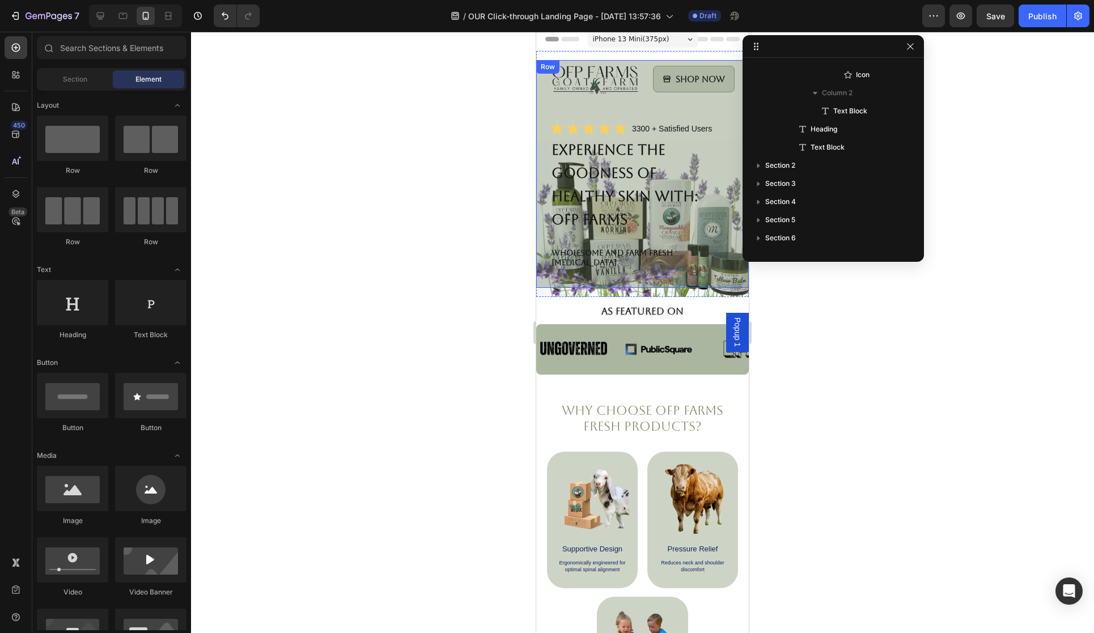
click at [849, 366] on div at bounding box center [642, 332] width 903 height 601
click at [354, 296] on div at bounding box center [642, 332] width 903 height 601
click at [501, 259] on div at bounding box center [642, 332] width 903 height 601
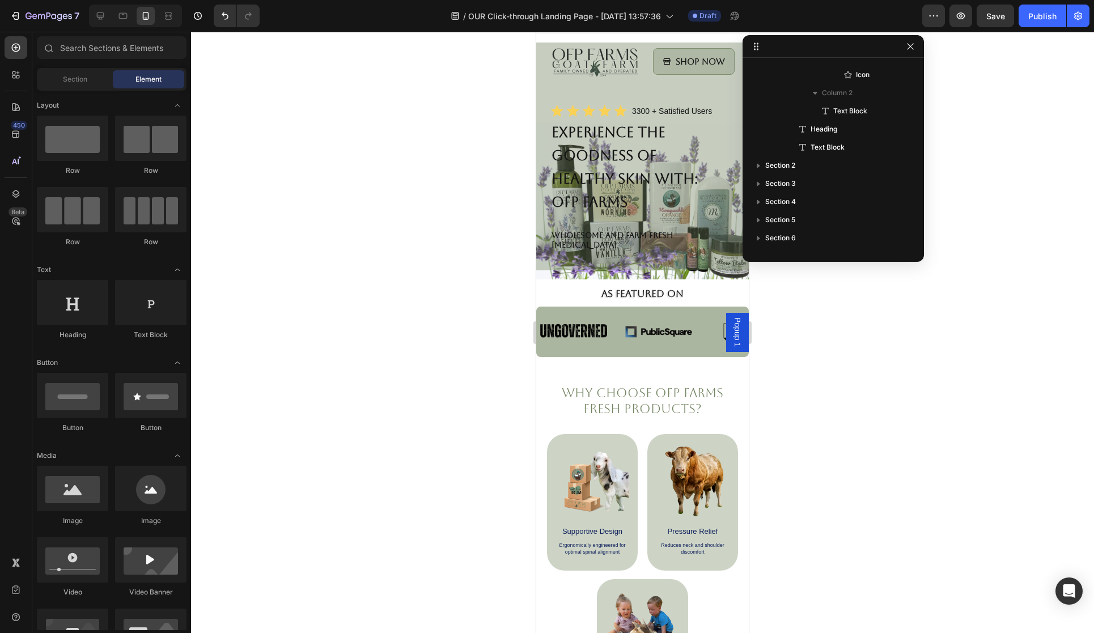
scroll to position [0, 0]
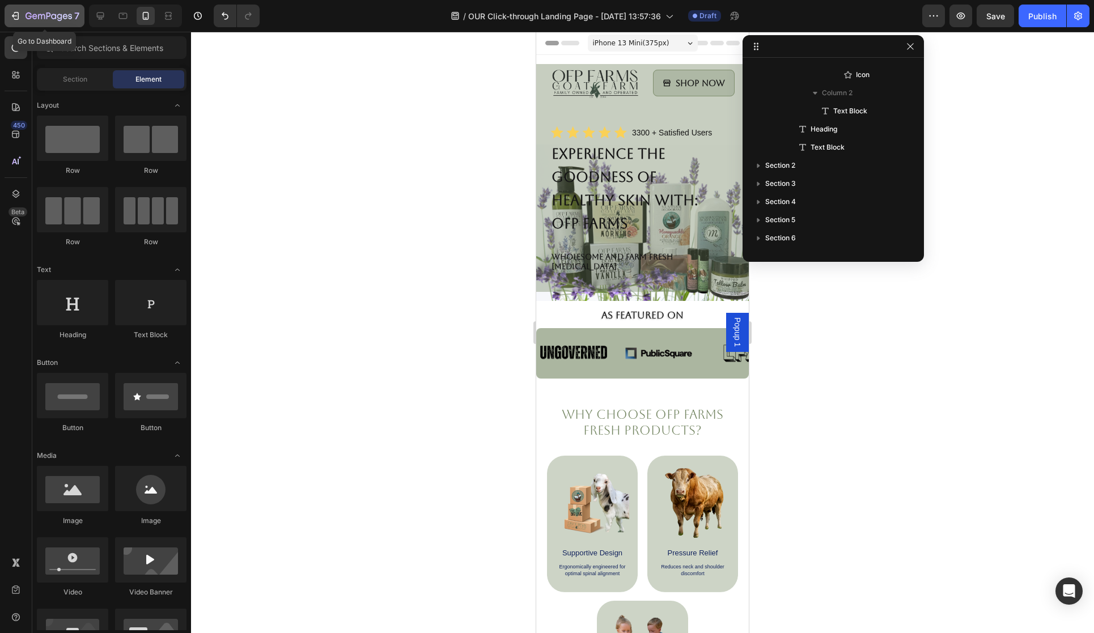
click at [38, 16] on icon "button" at bounding box center [41, 16] width 7 height 5
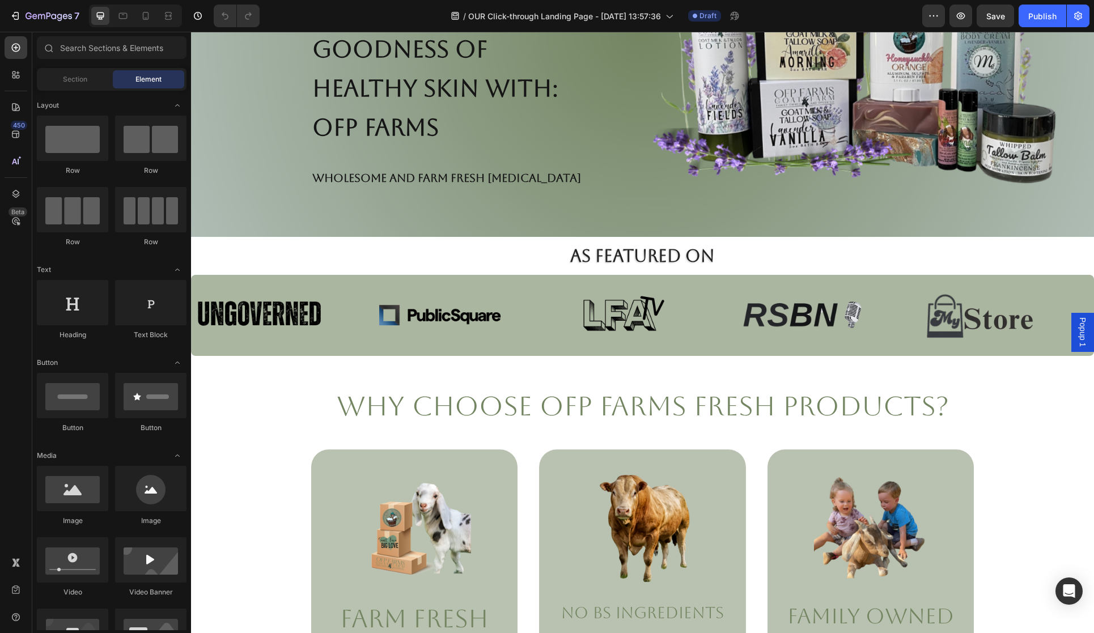
scroll to position [232, 0]
